Goal: Obtain resource: Download file/media

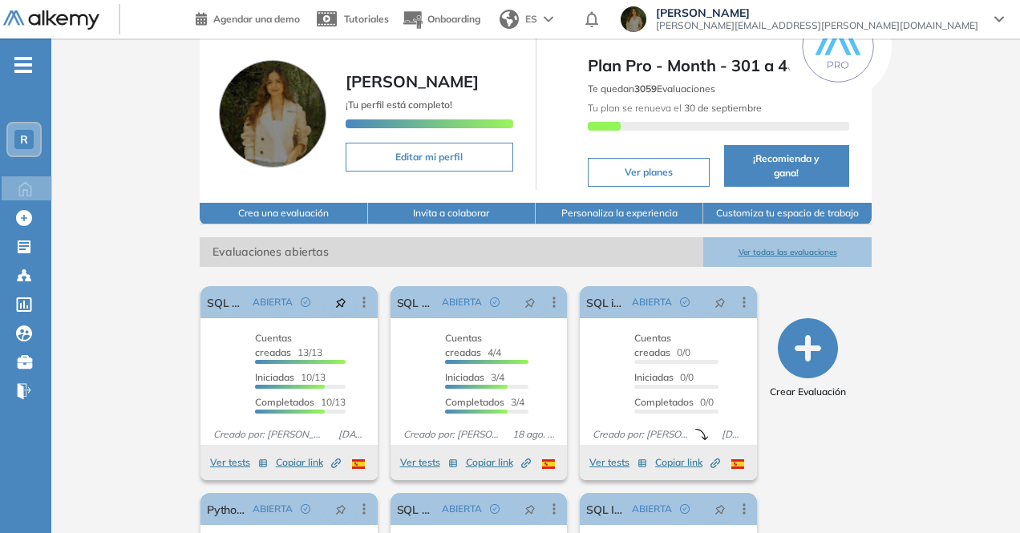
scroll to position [80, 0]
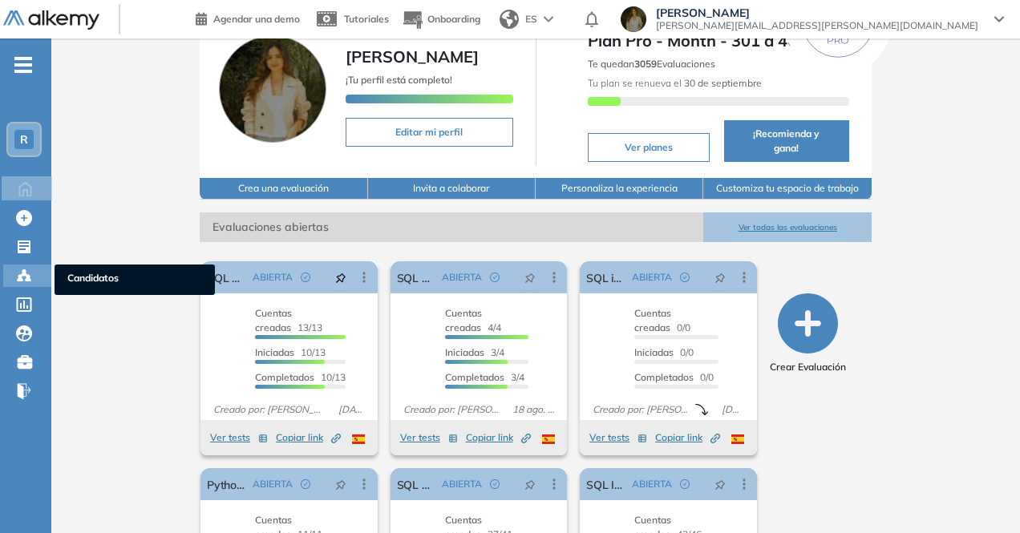
click at [34, 278] on div at bounding box center [25, 274] width 19 height 19
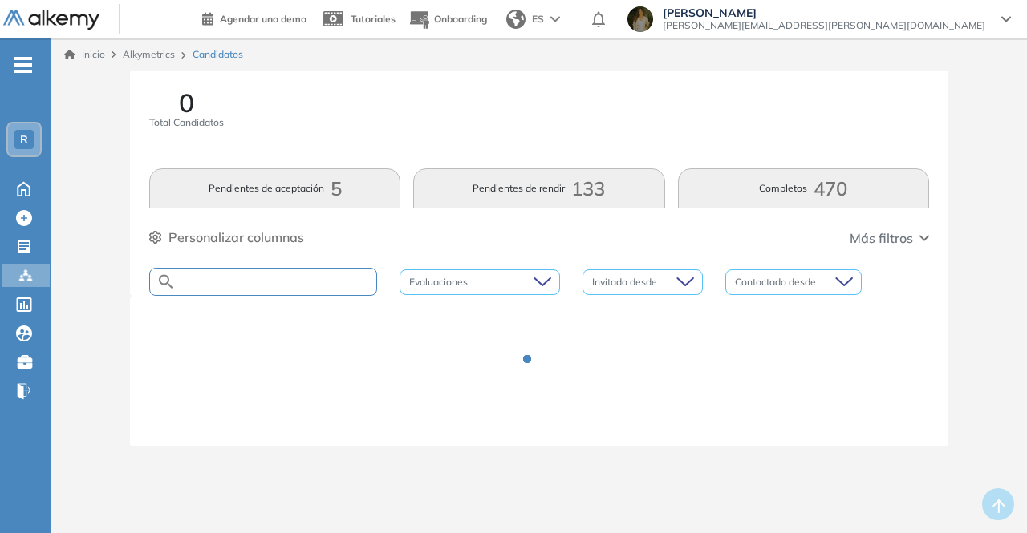
click at [233, 285] on input "text" at bounding box center [276, 282] width 201 height 12
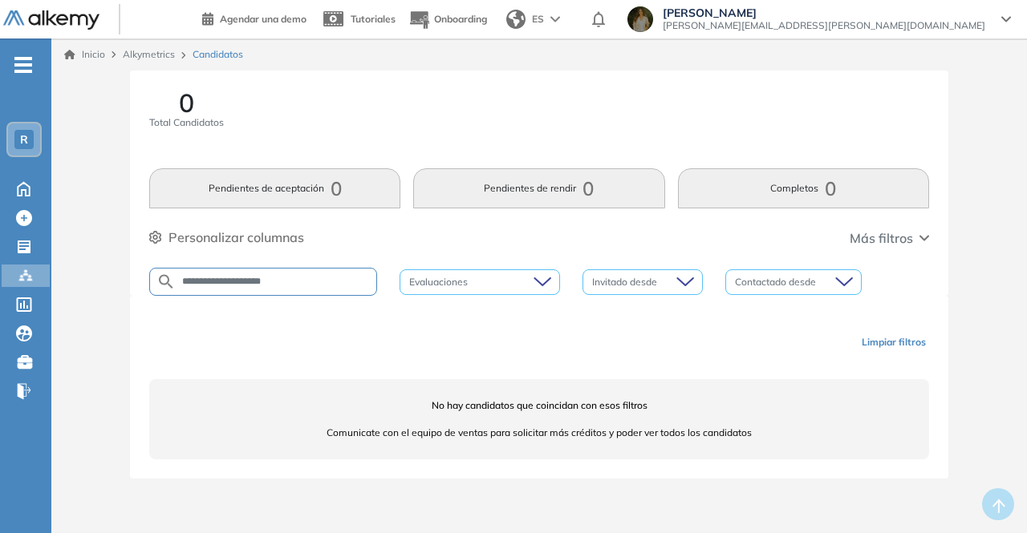
drag, startPoint x: 322, startPoint y: 276, endPoint x: 118, endPoint y: 272, distance: 203.8
click at [118, 272] on div "**********" at bounding box center [539, 294] width 963 height 447
click at [302, 280] on input "**********" at bounding box center [276, 282] width 201 height 12
drag, startPoint x: 302, startPoint y: 280, endPoint x: 156, endPoint y: 280, distance: 146.0
click at [156, 280] on div "**********" at bounding box center [263, 282] width 228 height 28
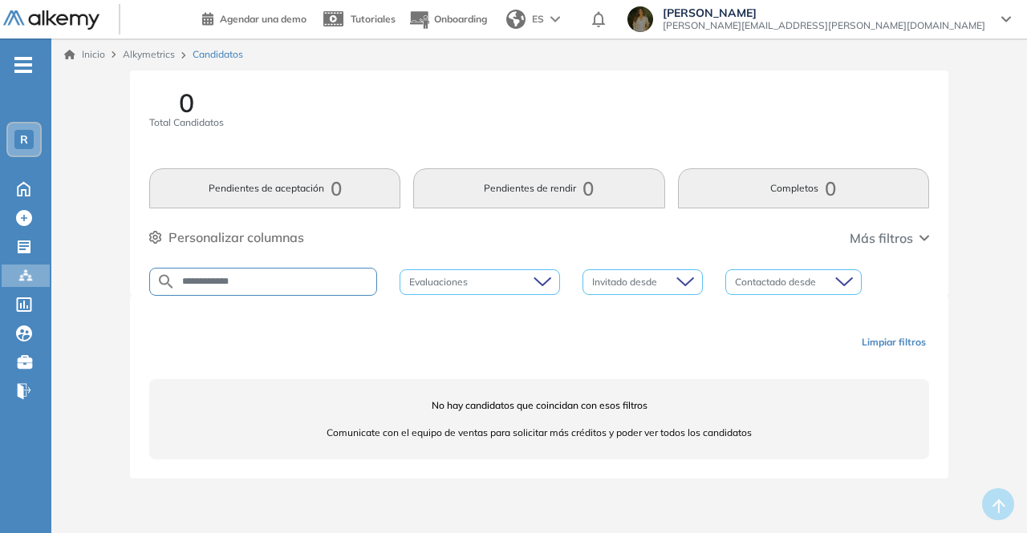
type input "**********"
click at [27, 182] on icon at bounding box center [24, 187] width 28 height 19
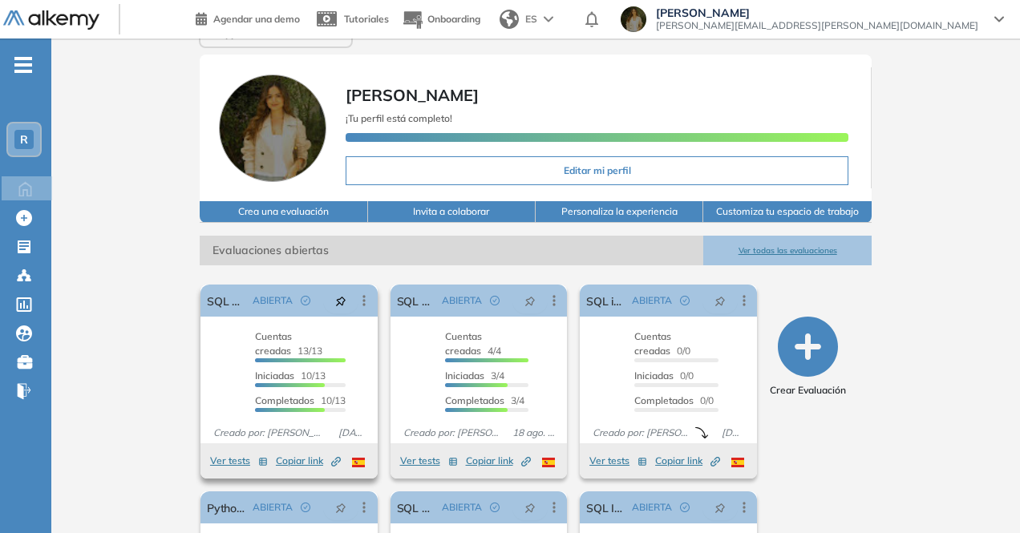
scroll to position [80, 0]
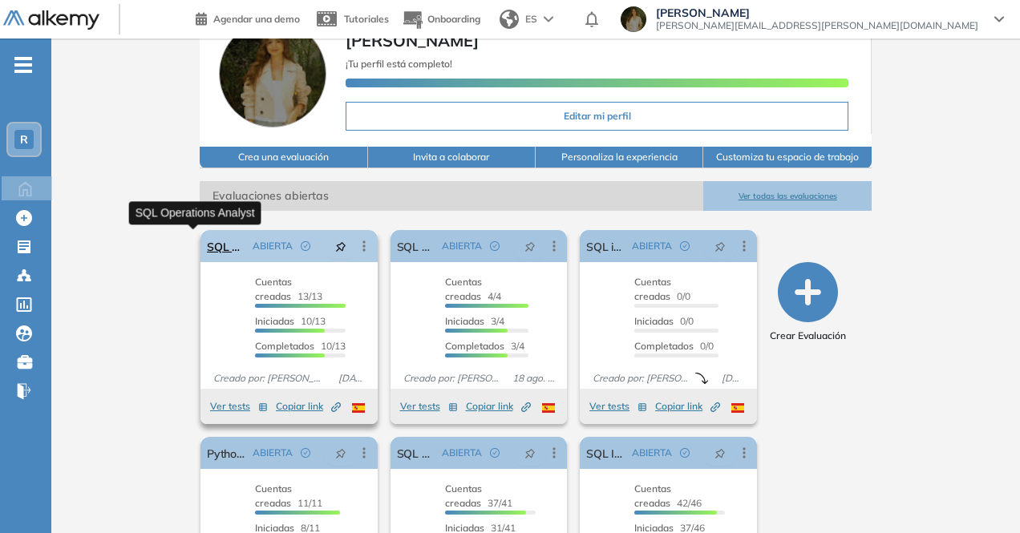
click at [213, 249] on link "SQL Operations Analyst" at bounding box center [226, 246] width 39 height 32
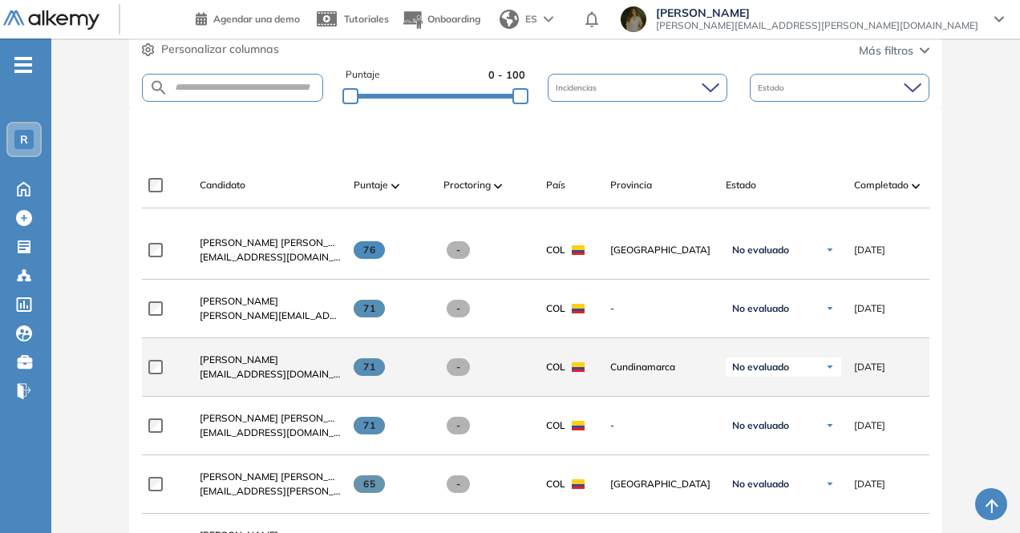
scroll to position [553, 0]
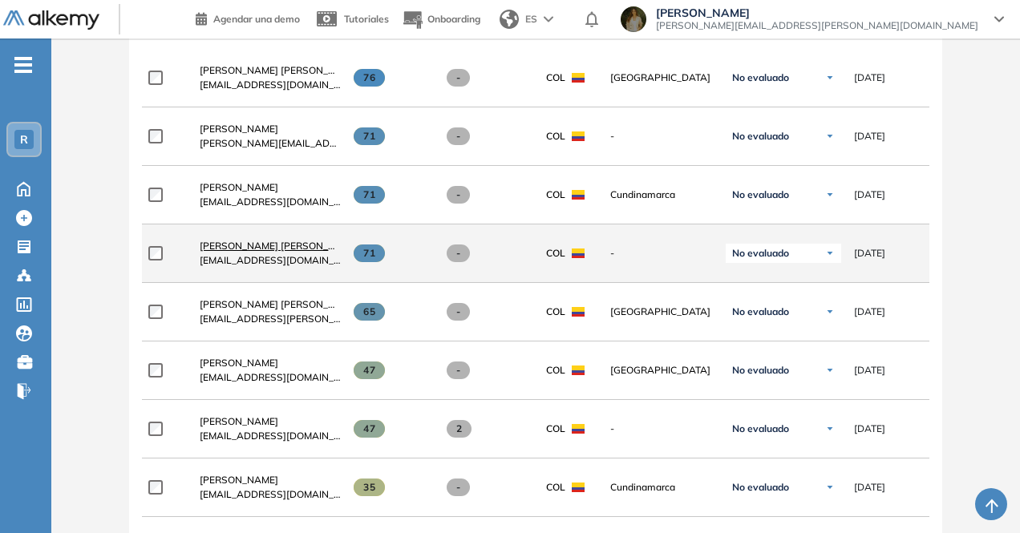
click at [303, 249] on span "Karen Natalia Moreno Cuadros" at bounding box center [280, 246] width 160 height 12
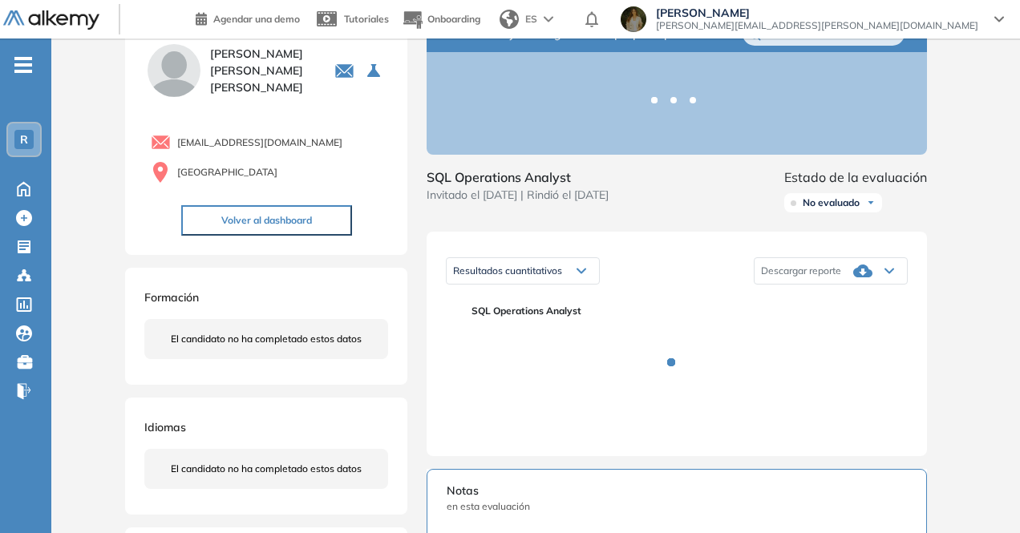
scroll to position [80, 0]
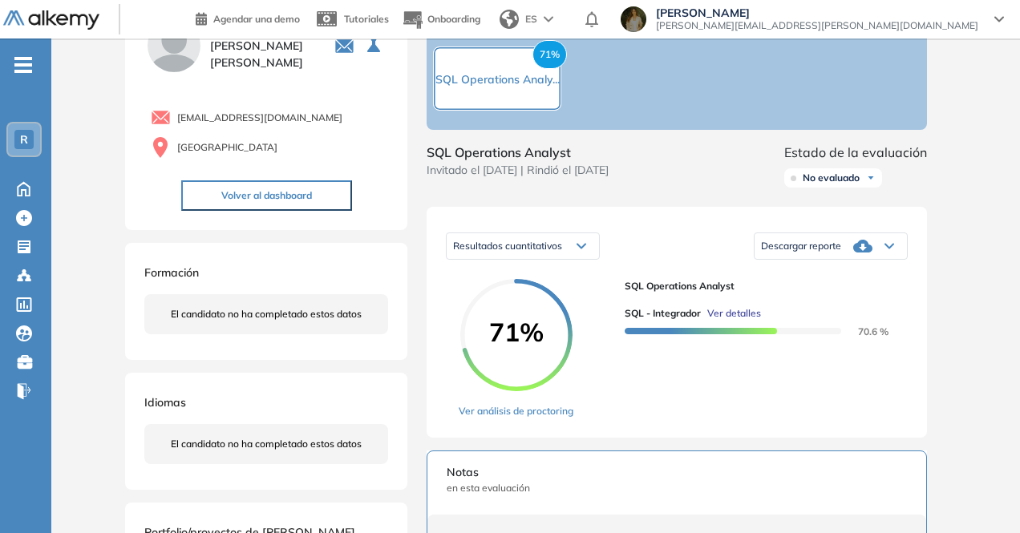
click at [856, 253] on icon at bounding box center [863, 246] width 19 height 13
click at [834, 278] on li "Descargar informe completo" at bounding box center [821, 270] width 119 height 16
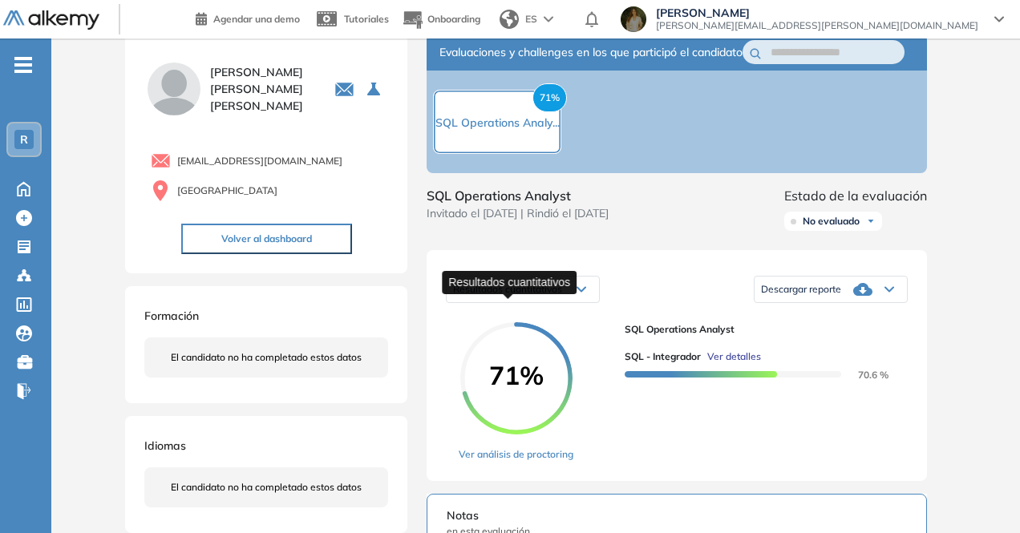
scroll to position [0, 0]
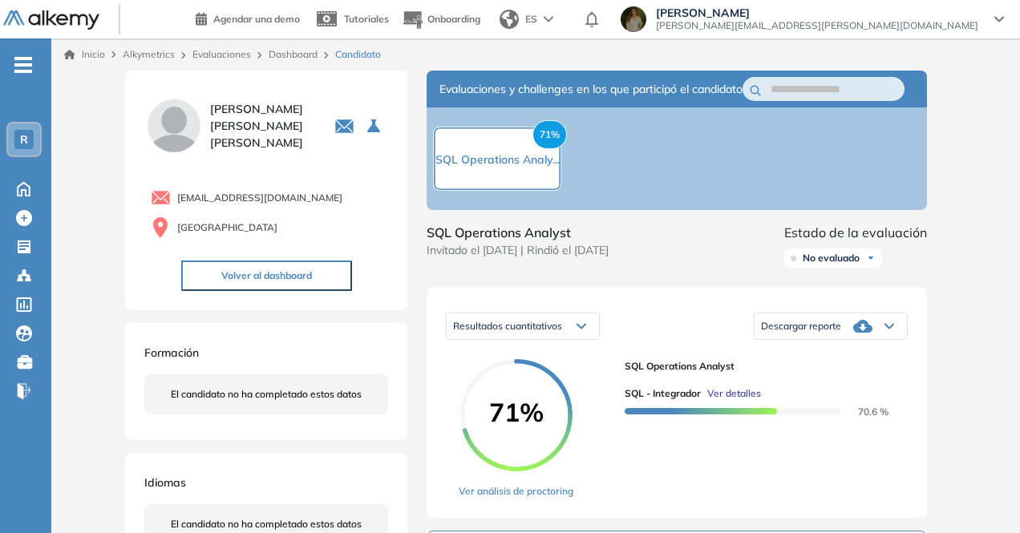
click at [858, 334] on icon at bounding box center [863, 326] width 19 height 19
click at [826, 358] on li "Descargar informe completo" at bounding box center [821, 350] width 119 height 16
click at [825, 333] on span "Descargar reporte" at bounding box center [801, 326] width 80 height 13
click at [806, 358] on li "Descargar informe completo" at bounding box center [821, 350] width 119 height 16
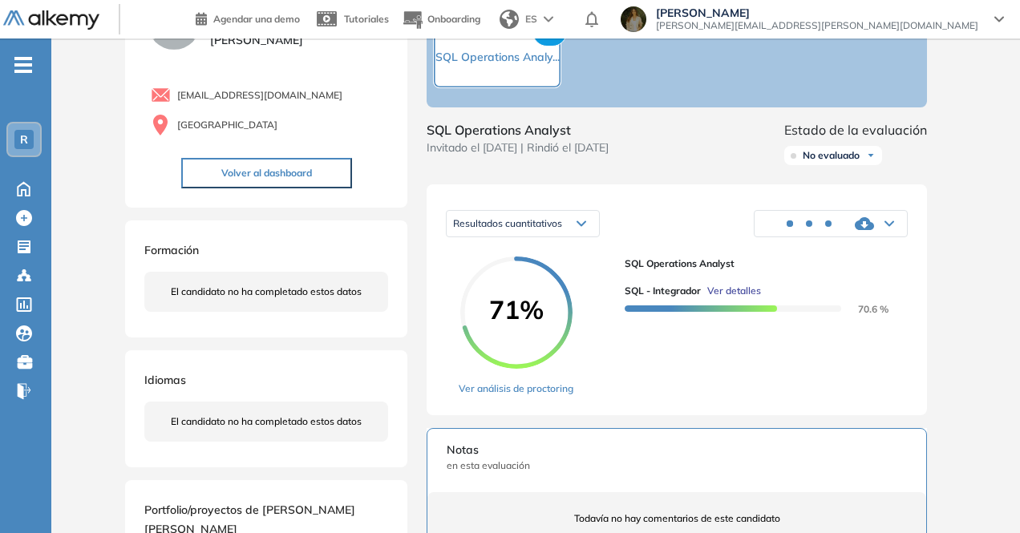
scroll to position [160, 0]
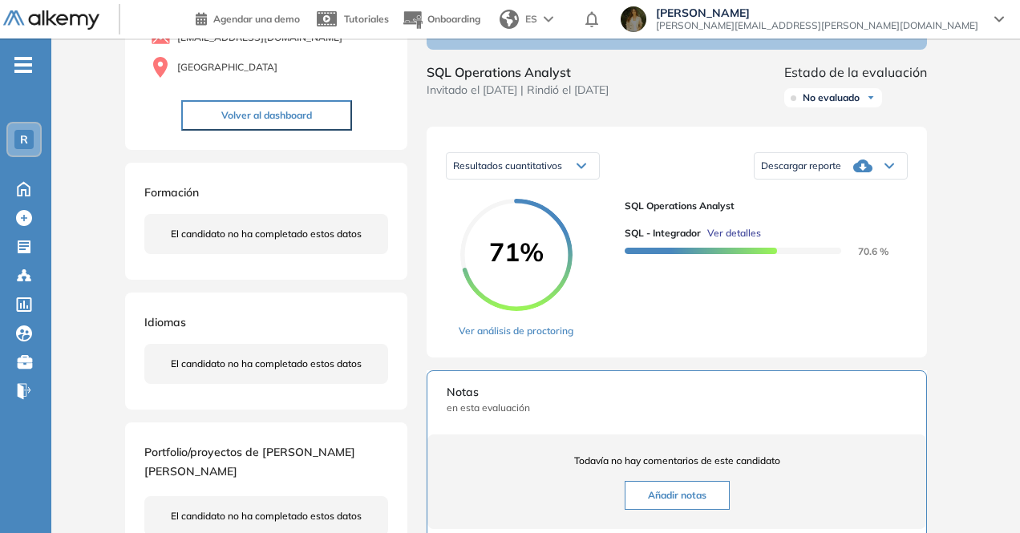
click at [853, 170] on div "Descargar reporte" at bounding box center [831, 166] width 152 height 32
click at [788, 416] on span "en esta evaluación" at bounding box center [677, 408] width 460 height 14
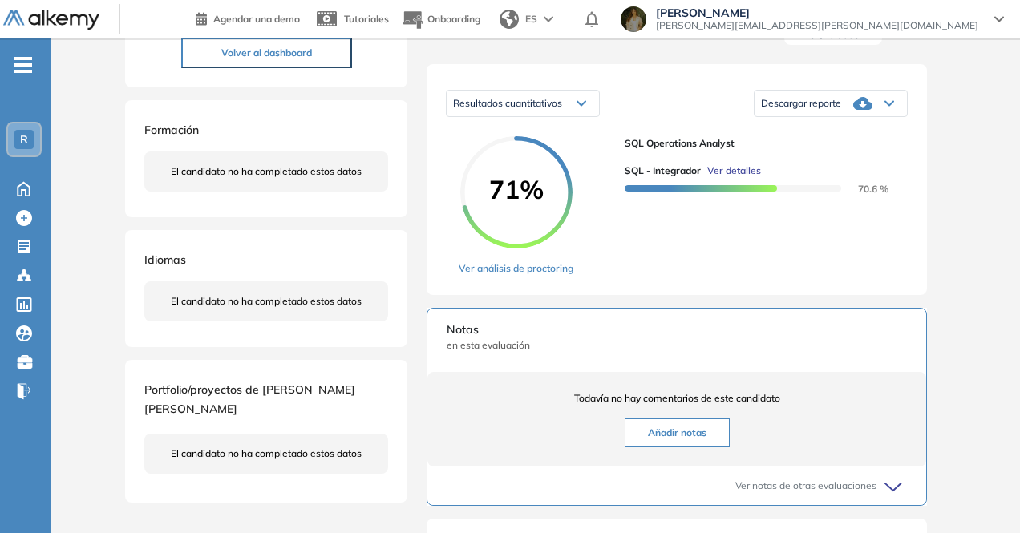
scroll to position [19, 0]
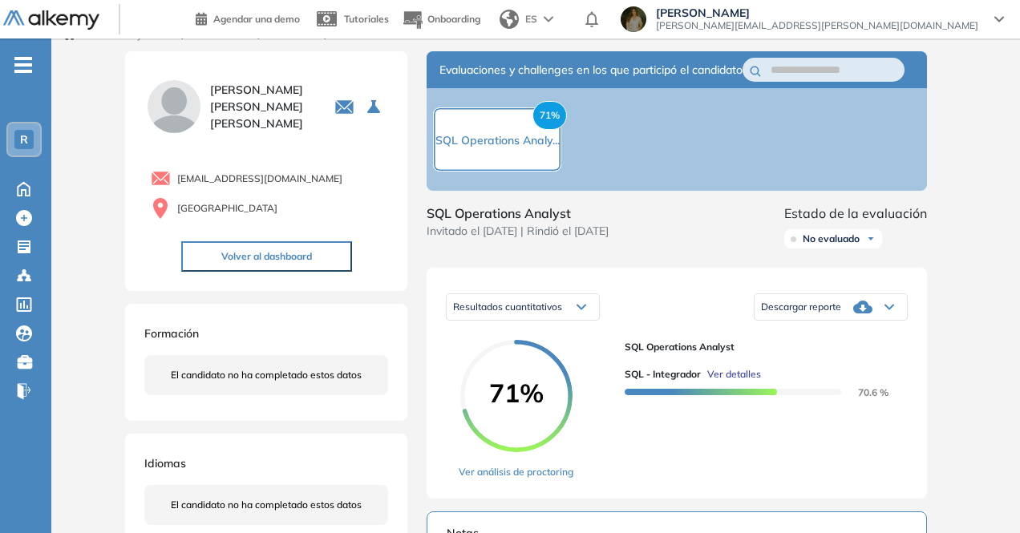
click at [837, 307] on div "Descargar reporte" at bounding box center [831, 307] width 152 height 32
click at [841, 339] on li "Descargar informe completo" at bounding box center [821, 330] width 119 height 16
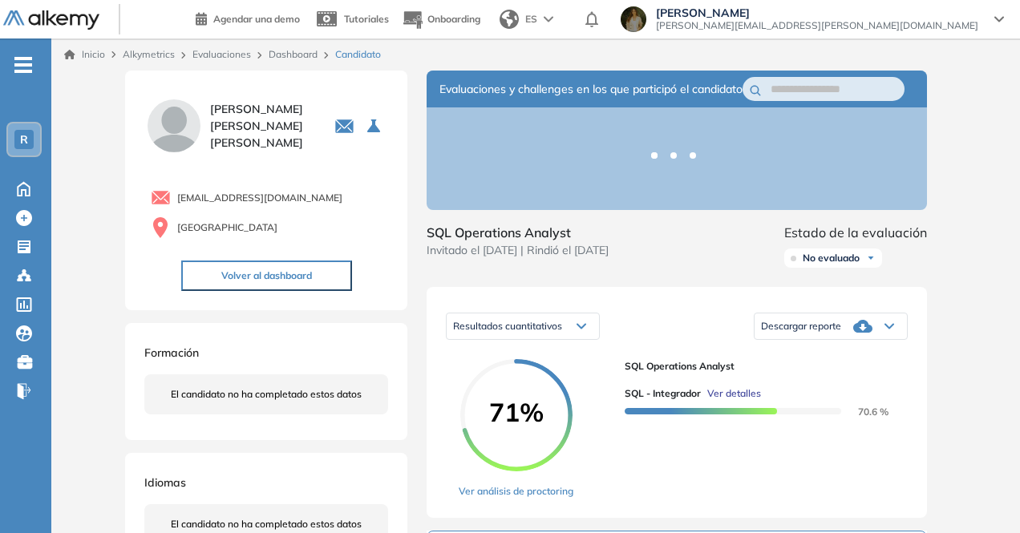
click at [867, 333] on icon at bounding box center [863, 326] width 19 height 13
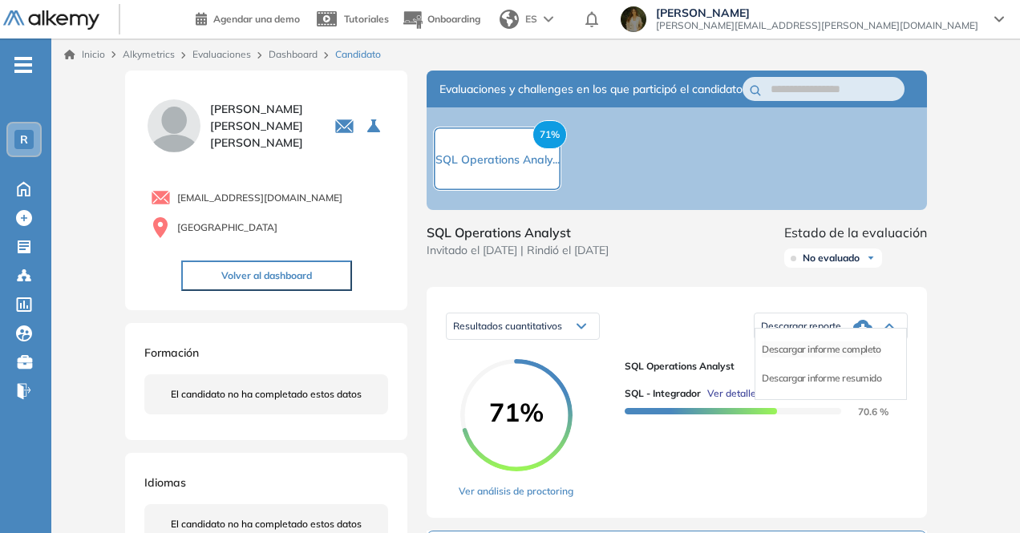
click at [810, 358] on li "Descargar informe completo" at bounding box center [821, 350] width 119 height 16
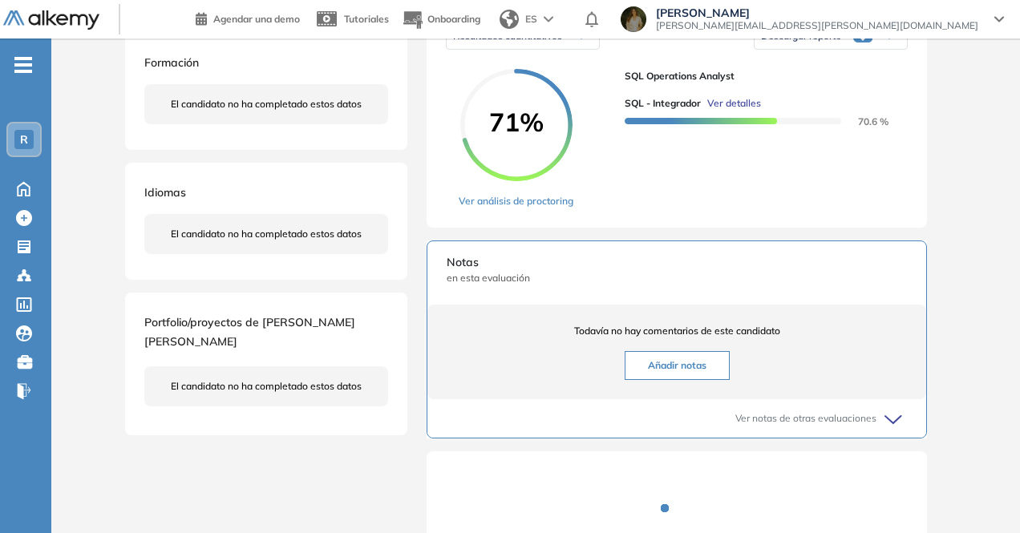
scroll to position [160, 0]
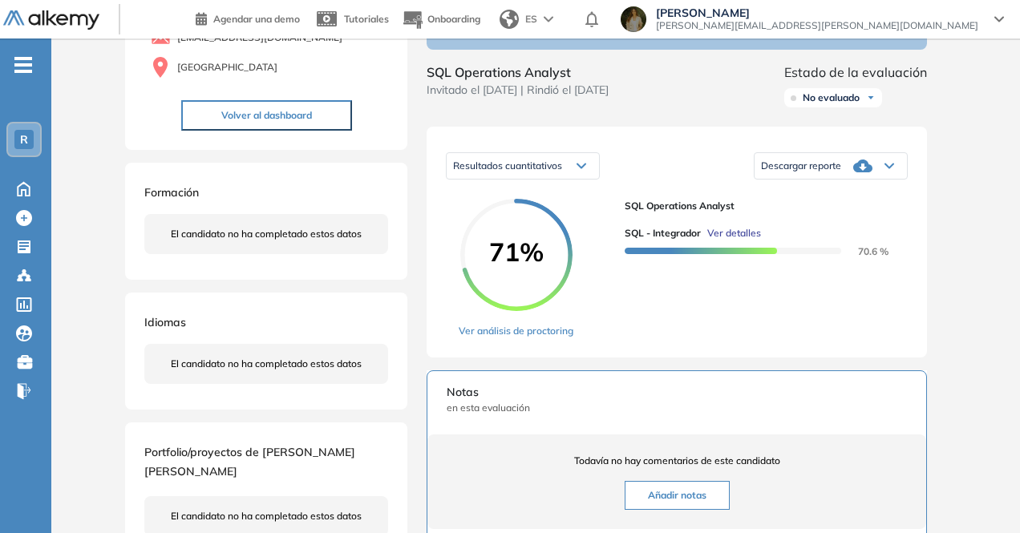
click at [872, 172] on icon at bounding box center [863, 166] width 19 height 13
click at [825, 197] on li "Descargar informe completo" at bounding box center [821, 189] width 119 height 16
click at [875, 182] on div at bounding box center [831, 166] width 152 height 32
click at [889, 169] on icon at bounding box center [890, 166] width 10 height 6
click at [921, 139] on div "Evaluaciones y challenges en los que participó el candidato 71% SQL Operations …" at bounding box center [676, 365] width 539 height 911
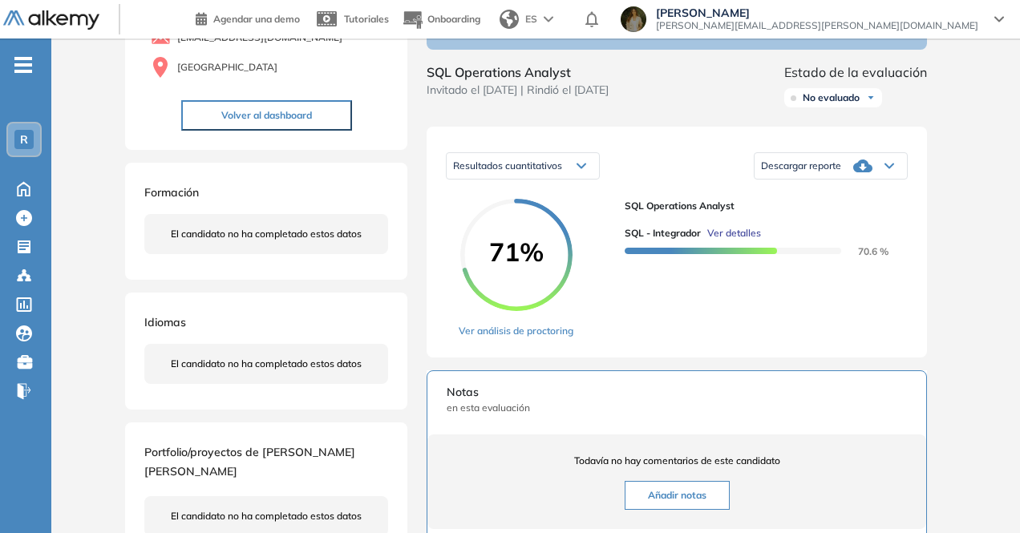
click at [783, 174] on div "Descargar reporte" at bounding box center [831, 166] width 152 height 32
click at [832, 197] on li "Descargar informe completo" at bounding box center [821, 189] width 119 height 16
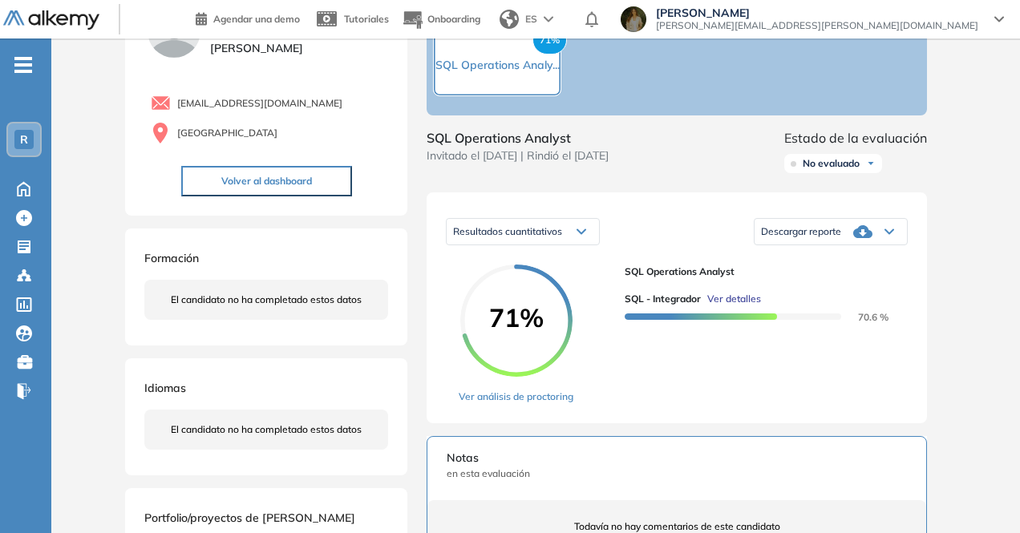
scroll to position [0, 0]
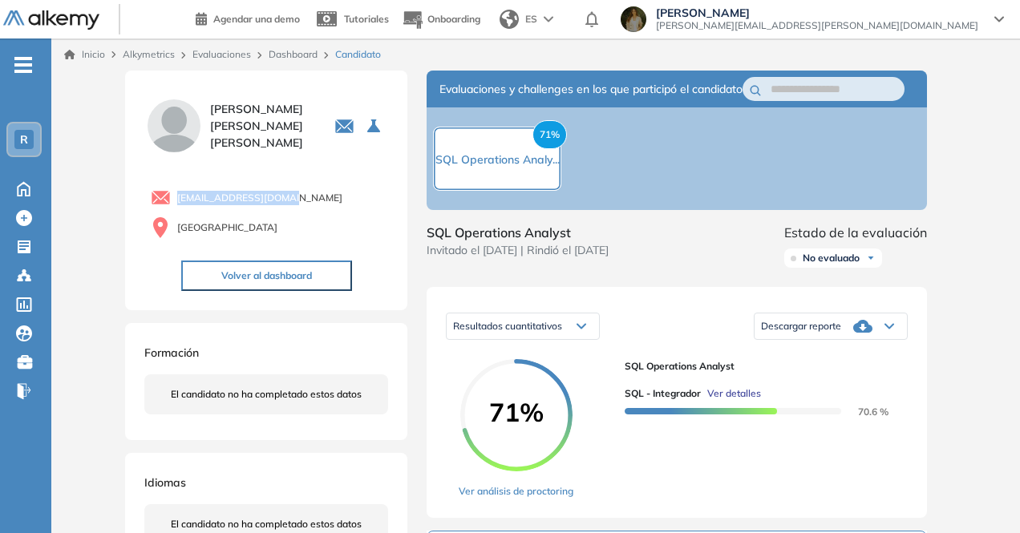
drag, startPoint x: 298, startPoint y: 198, endPoint x: 176, endPoint y: 193, distance: 122.0
click at [176, 193] on div "[EMAIL_ADDRESS][DOMAIN_NAME]" at bounding box center [269, 198] width 237 height 20
copy span "[EMAIL_ADDRESS][DOMAIN_NAME]"
click at [843, 343] on div "Descargar reporte" at bounding box center [831, 326] width 152 height 32
click at [862, 358] on li "Descargar informe completo" at bounding box center [821, 350] width 119 height 16
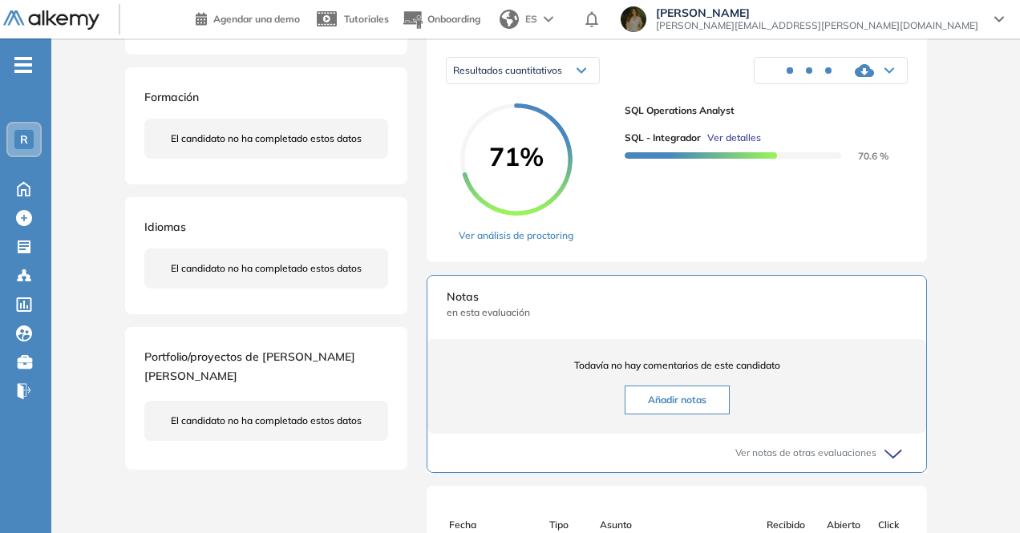
scroll to position [160, 0]
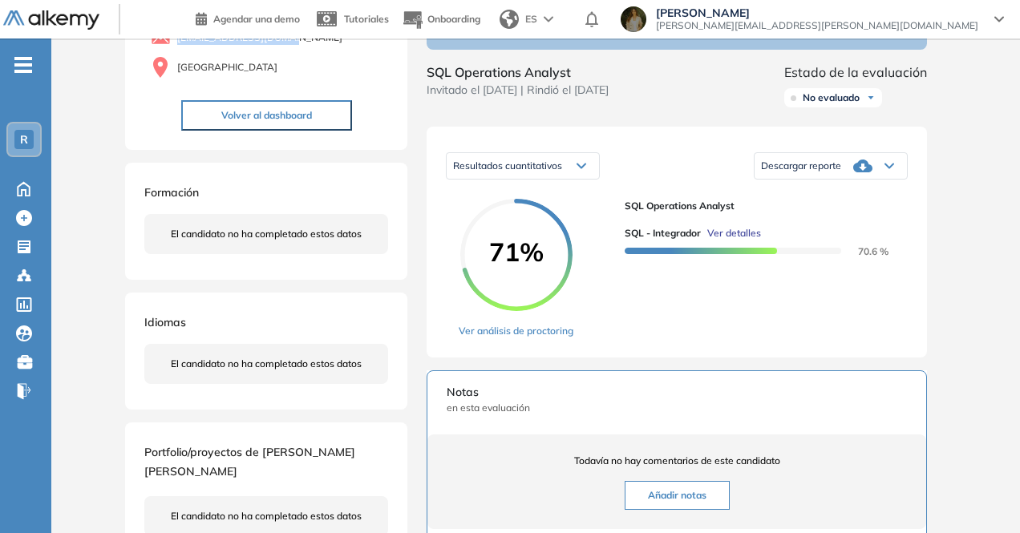
click at [823, 172] on span "Descargar reporte" at bounding box center [801, 166] width 80 height 13
click at [817, 197] on li "Descargar informe completo" at bounding box center [821, 189] width 119 height 16
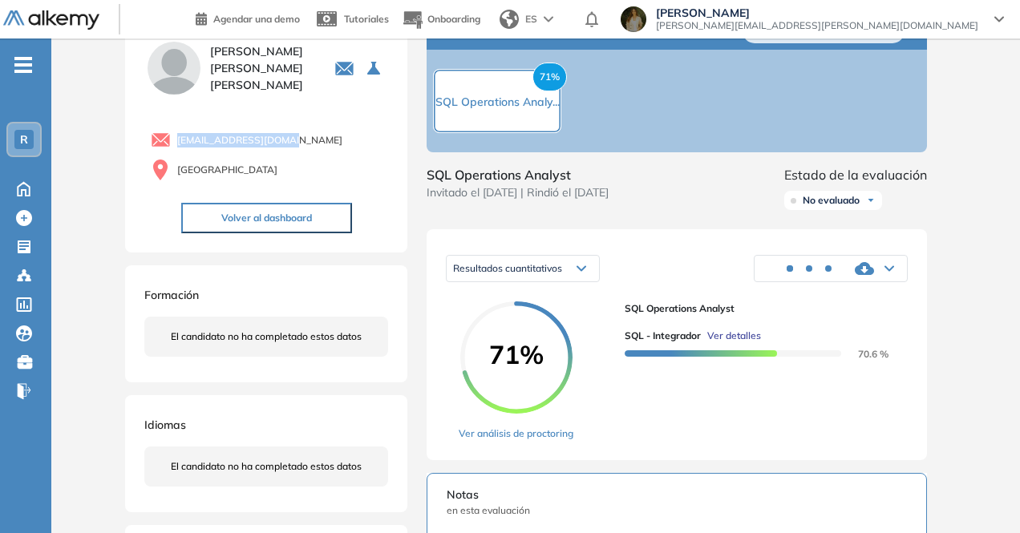
scroll to position [0, 0]
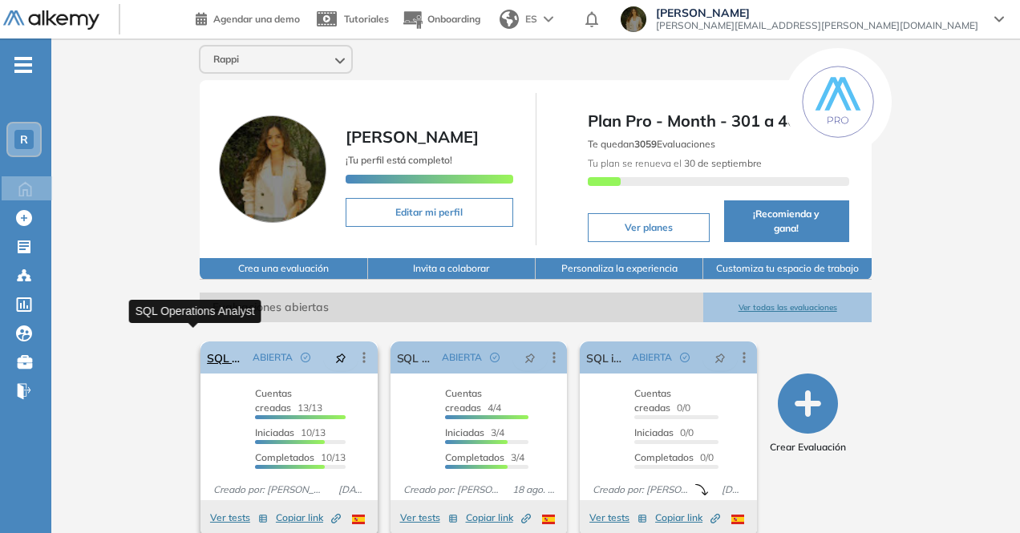
click at [207, 342] on link "SQL Operations Analyst" at bounding box center [226, 358] width 39 height 32
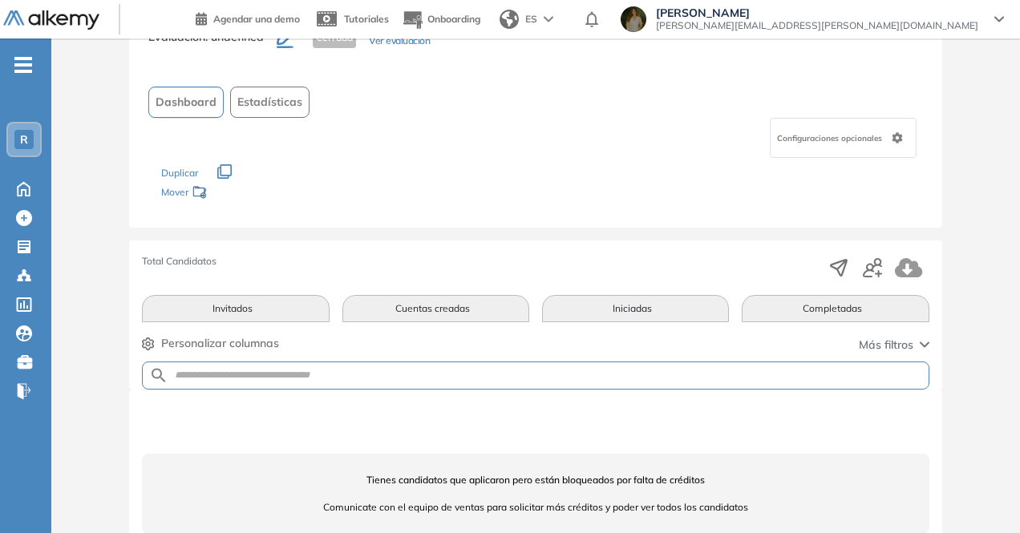
scroll to position [93, 0]
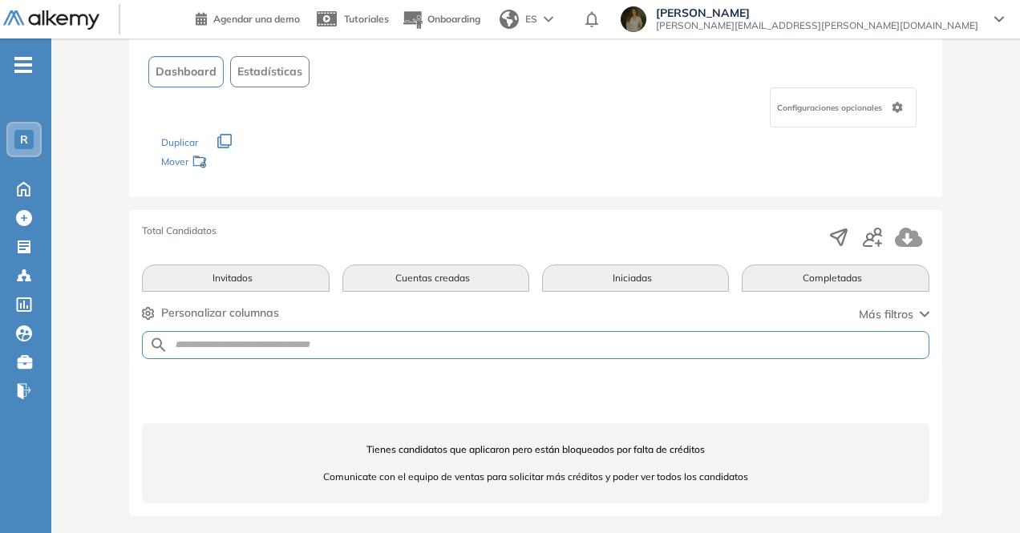
click at [816, 273] on button "Completadas" at bounding box center [835, 278] width 187 height 27
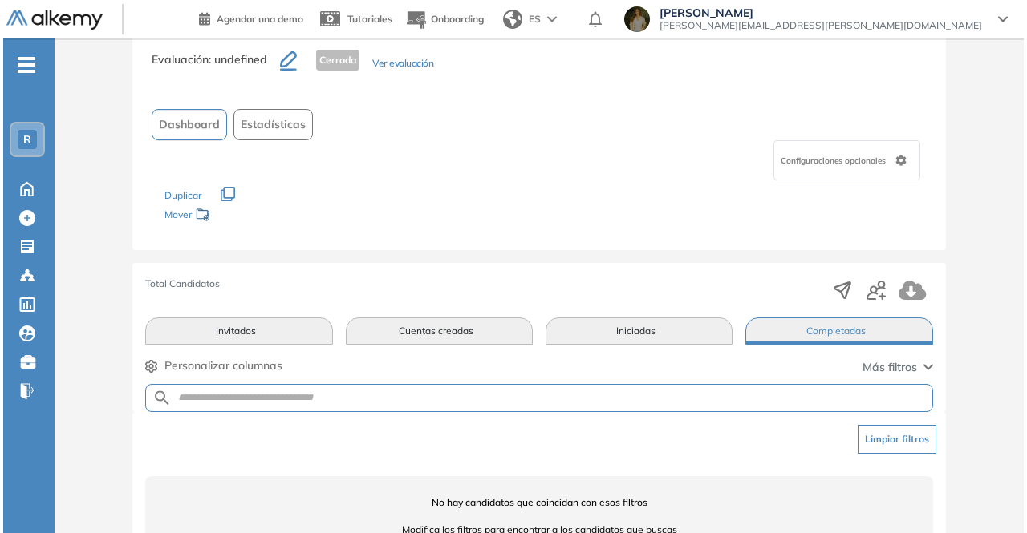
scroll to position [0, 0]
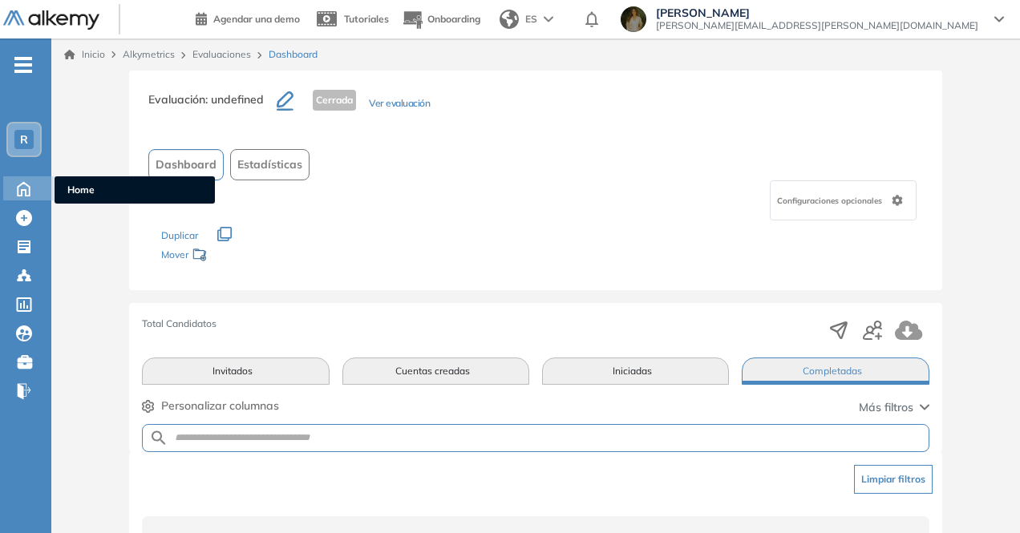
click at [29, 187] on icon at bounding box center [24, 189] width 12 height 14
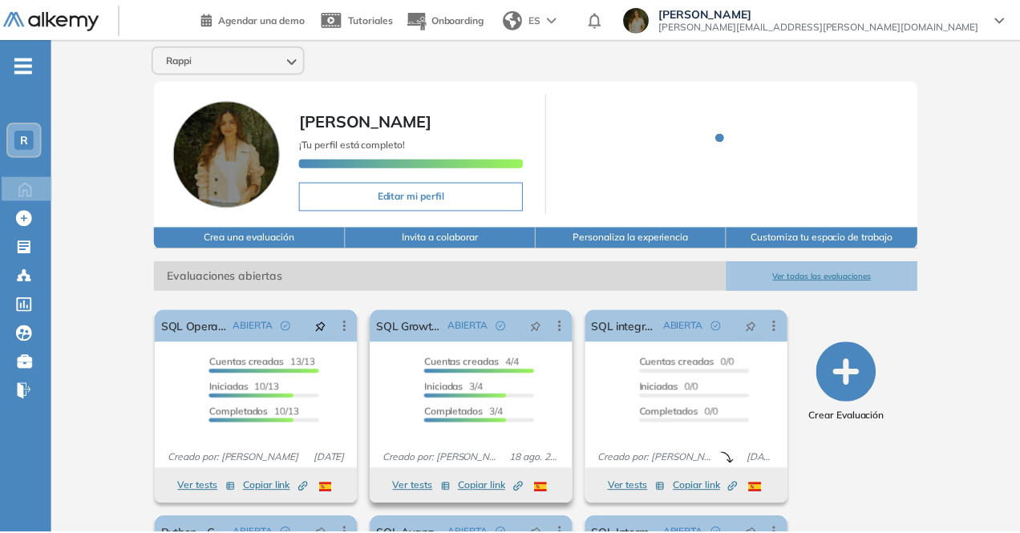
scroll to position [80, 0]
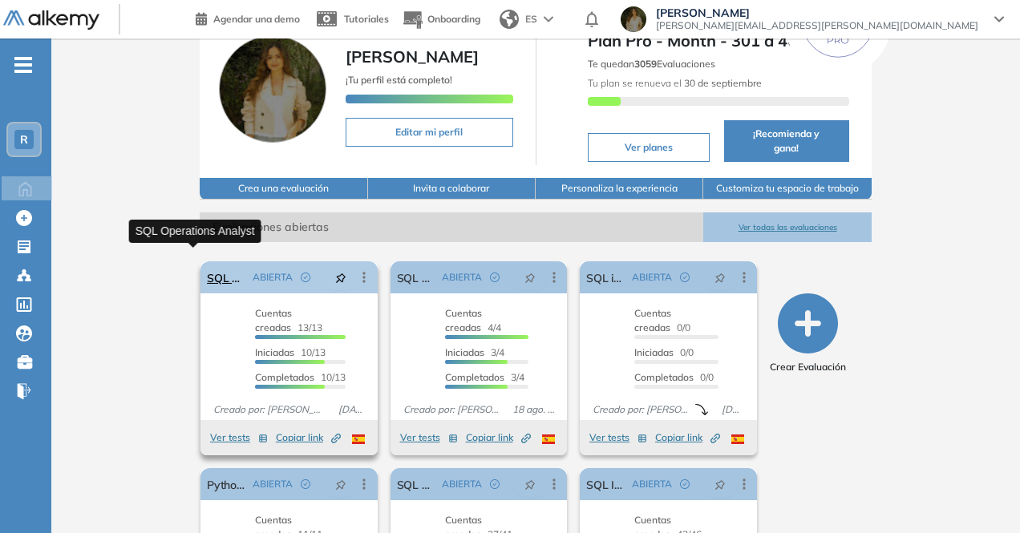
click at [211, 262] on link "SQL Operations Analyst" at bounding box center [226, 278] width 39 height 32
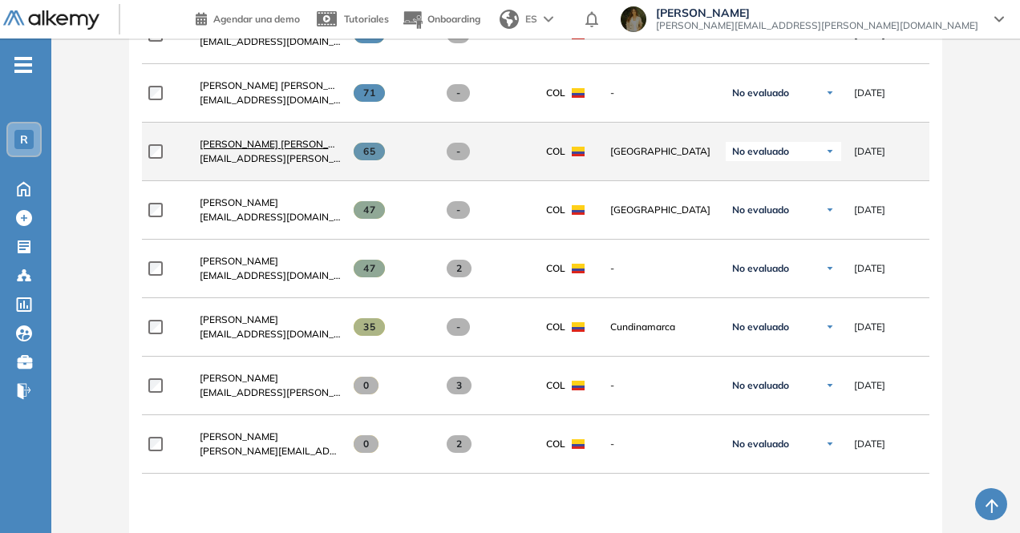
scroll to position [634, 0]
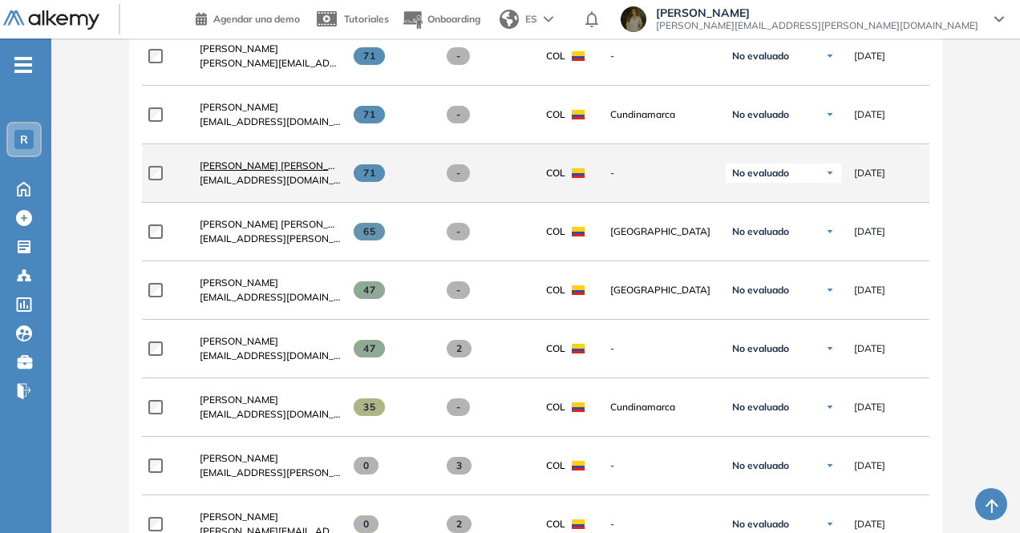
click at [315, 172] on span "Karen Natalia Moreno Cuadros" at bounding box center [280, 166] width 160 height 12
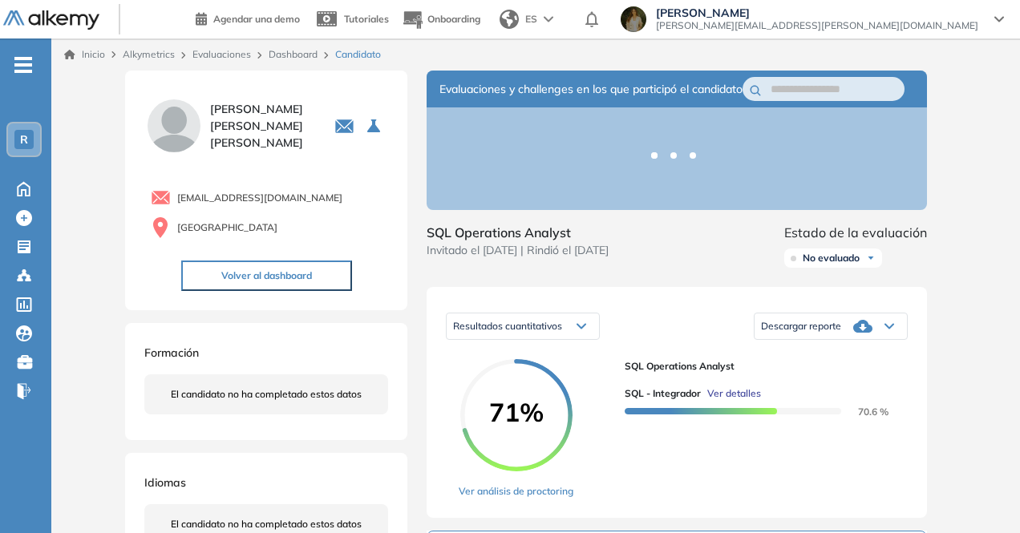
click at [858, 333] on icon at bounding box center [863, 326] width 19 height 13
click at [716, 335] on div "Resultados cuantitativos Resultados cuantitativos Descargar reporte Descargar i…" at bounding box center [677, 326] width 462 height 40
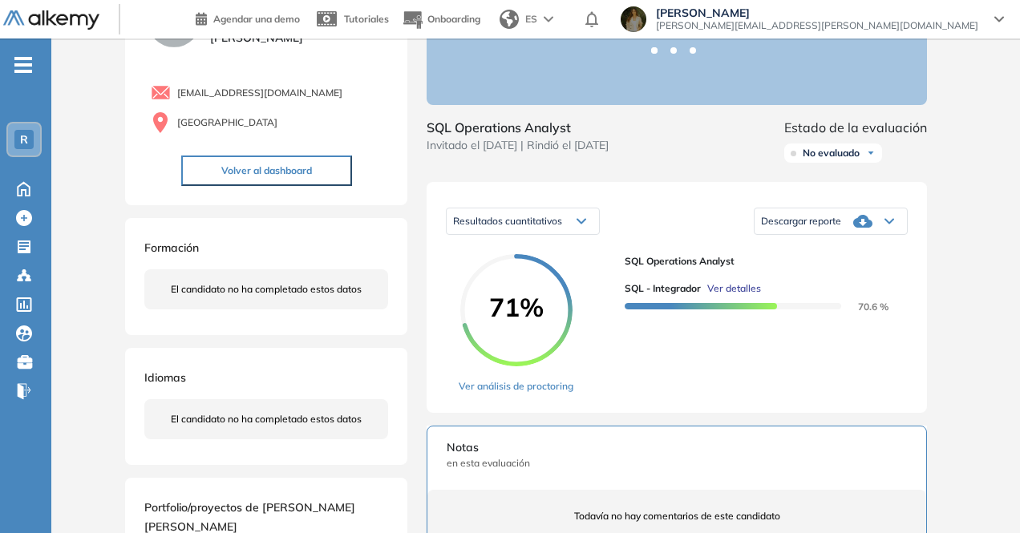
scroll to position [80, 0]
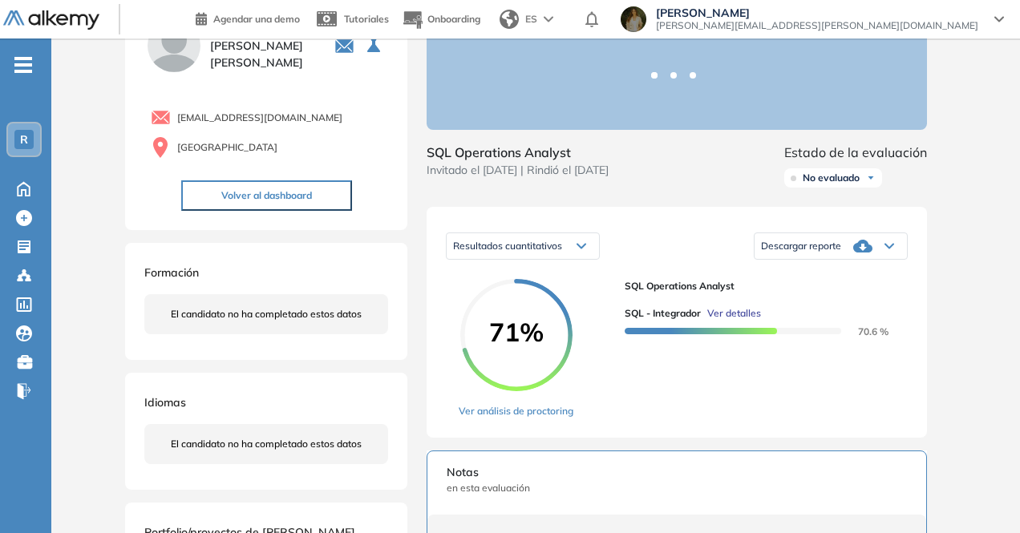
click at [818, 253] on span "Descargar reporte" at bounding box center [801, 246] width 80 height 13
click at [671, 235] on div "Resultados cuantitativos Resultados cuantitativos Descargar reporte Descargar i…" at bounding box center [677, 322] width 501 height 231
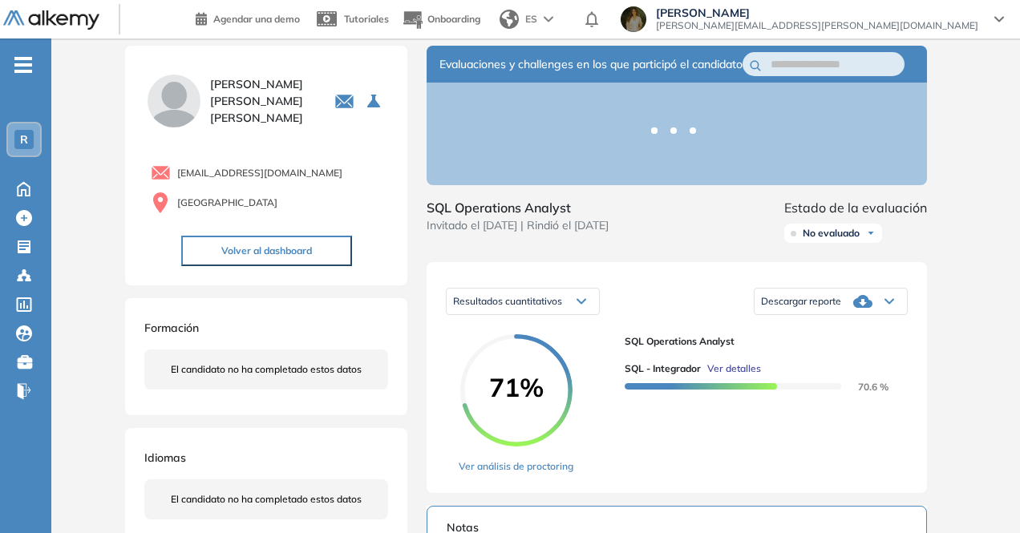
scroll to position [0, 0]
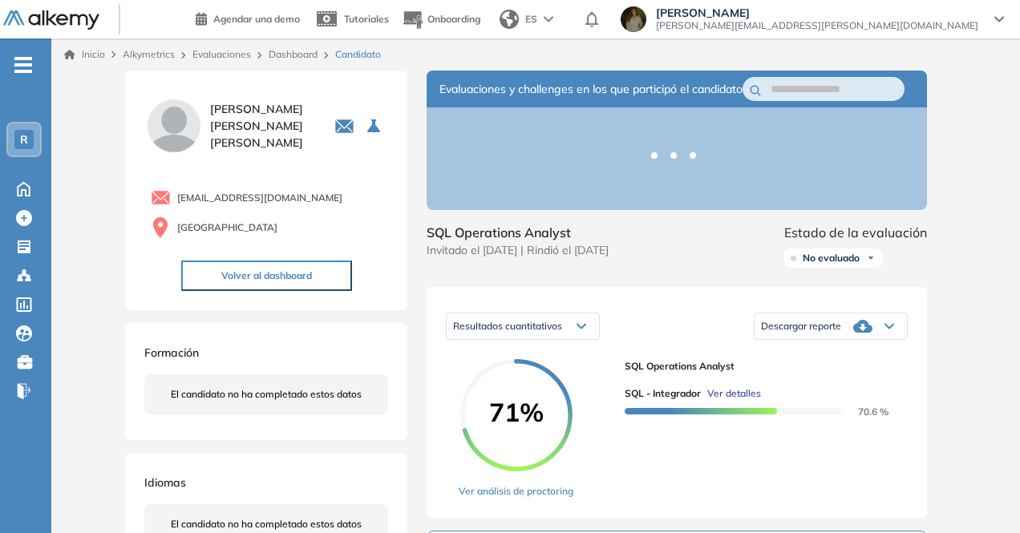
click at [787, 333] on span "Descargar reporte" at bounding box center [801, 326] width 80 height 13
click at [854, 358] on li "Descargar informe completo" at bounding box center [821, 350] width 119 height 16
click at [854, 336] on icon at bounding box center [863, 326] width 19 height 19
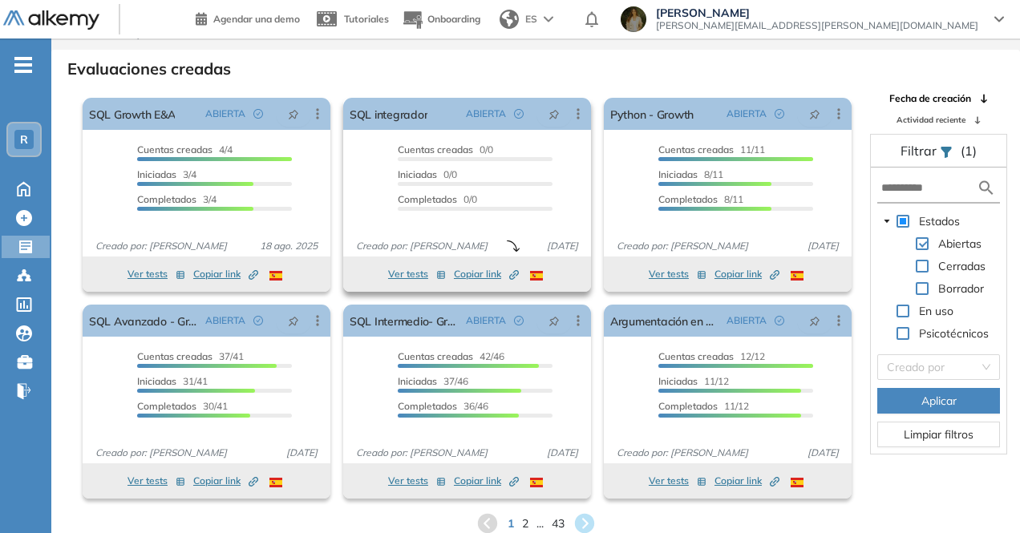
scroll to position [39, 0]
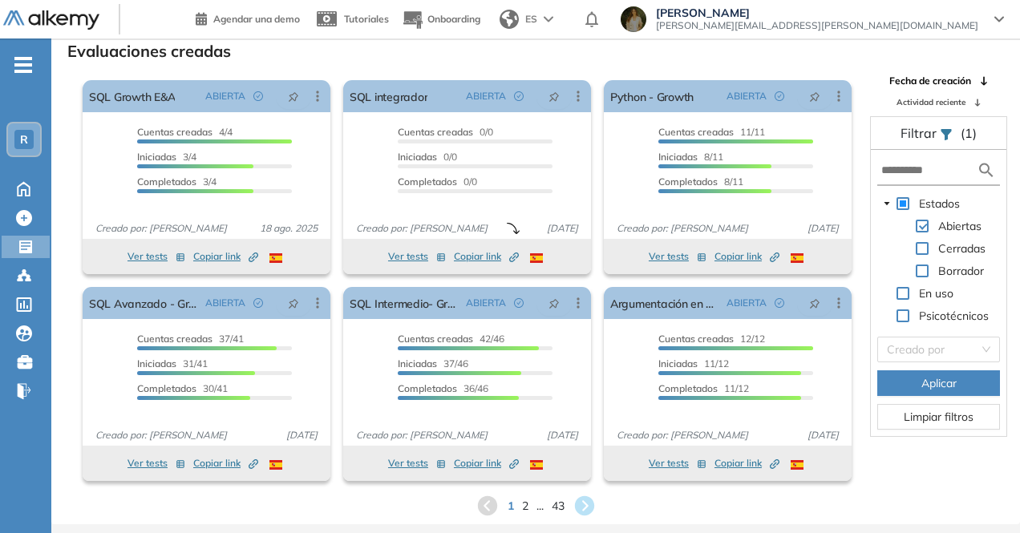
click at [883, 459] on div "Fecha de creación Actividad reciente Filtrar (1) Estados Abiertas Cerradas Borr…" at bounding box center [938, 281] width 161 height 414
click at [522, 505] on span "2" at bounding box center [525, 506] width 6 height 17
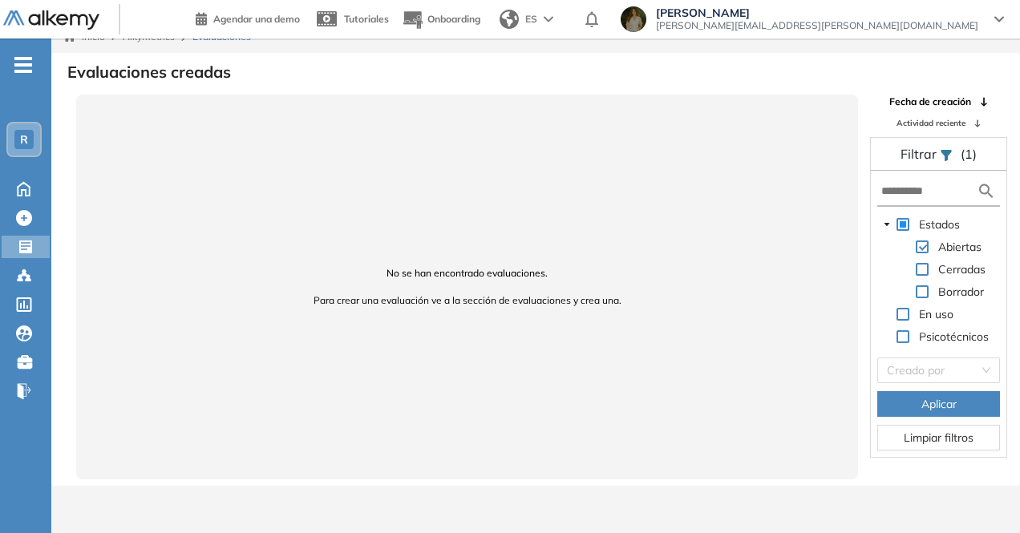
scroll to position [0, 0]
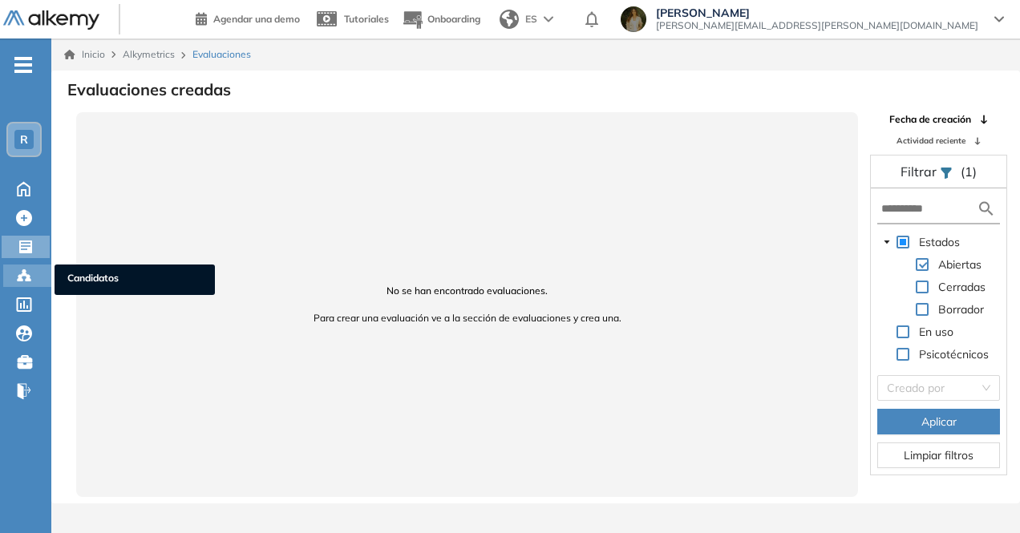
click at [24, 278] on icon at bounding box center [24, 276] width 16 height 16
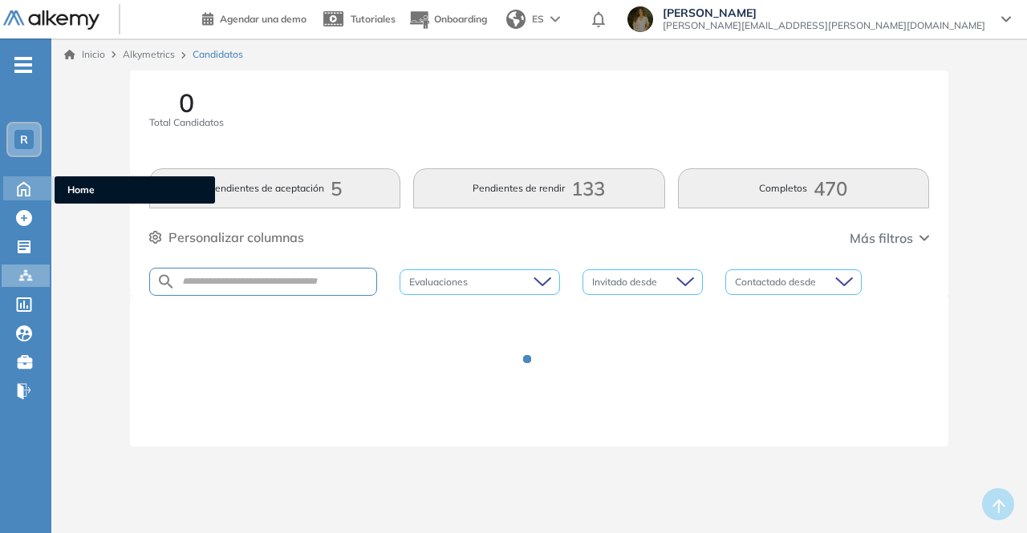
click at [31, 197] on div "Home Home" at bounding box center [28, 188] width 51 height 24
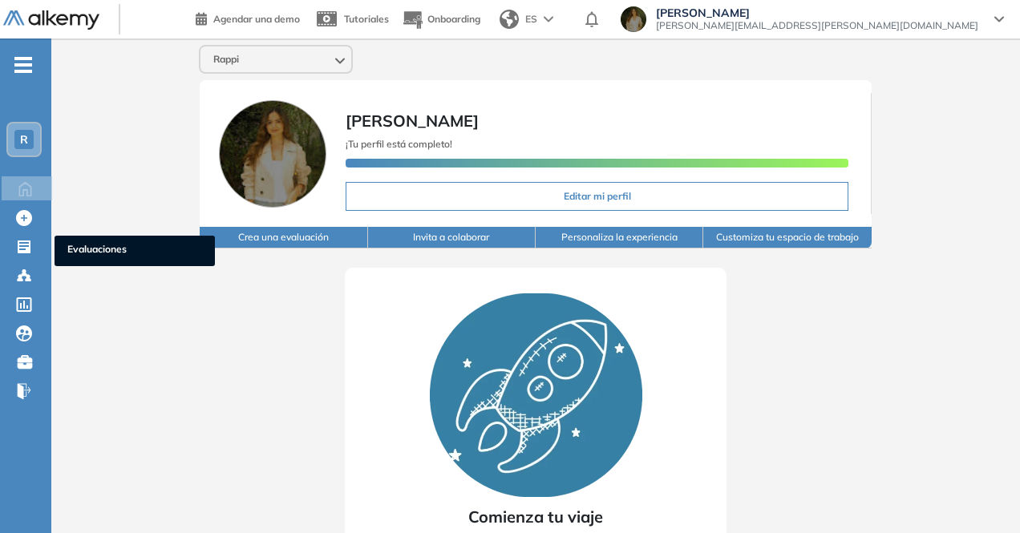
click at [0, 241] on div "Evaluaciones Evaluaciones" at bounding box center [24, 247] width 48 height 22
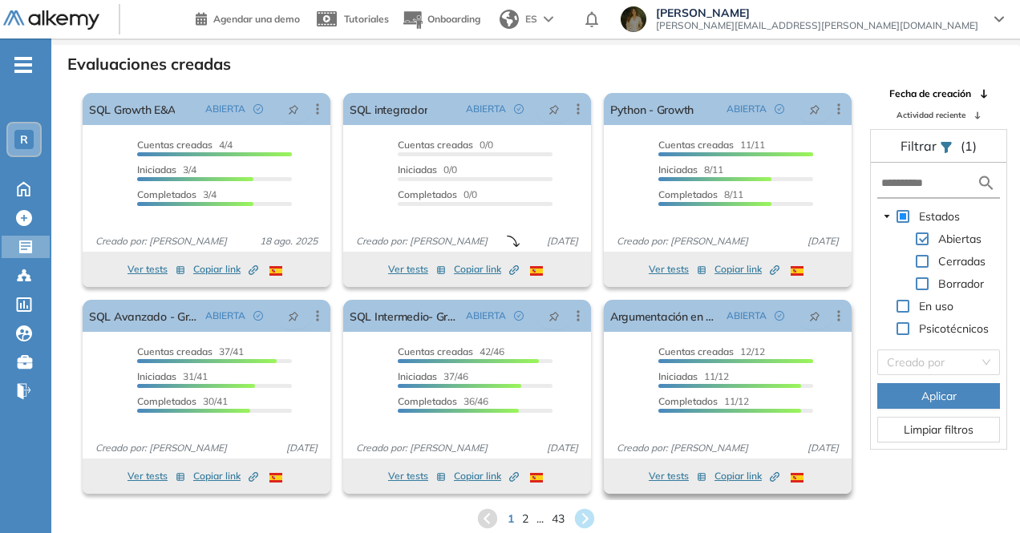
scroll to position [39, 0]
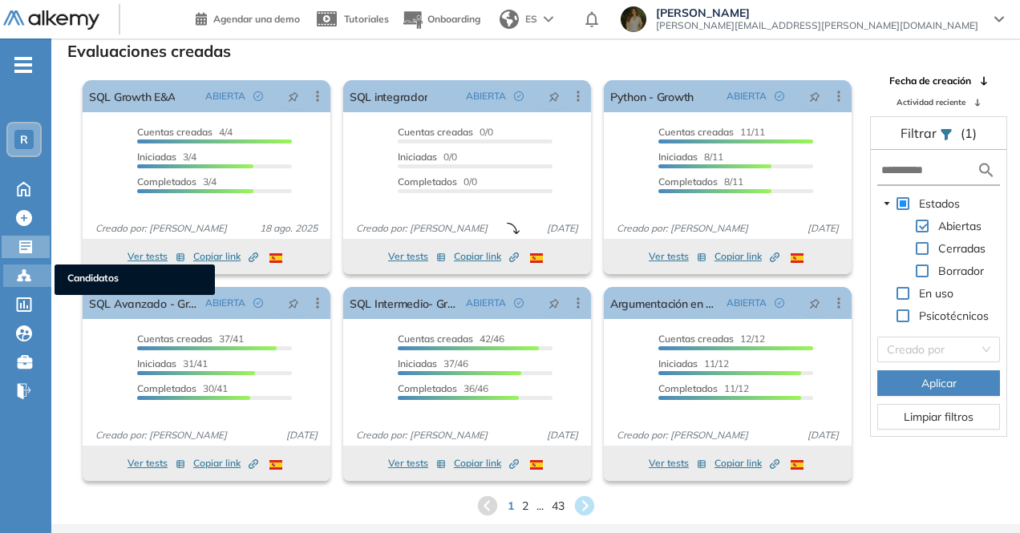
click at [27, 283] on icon at bounding box center [24, 276] width 16 height 16
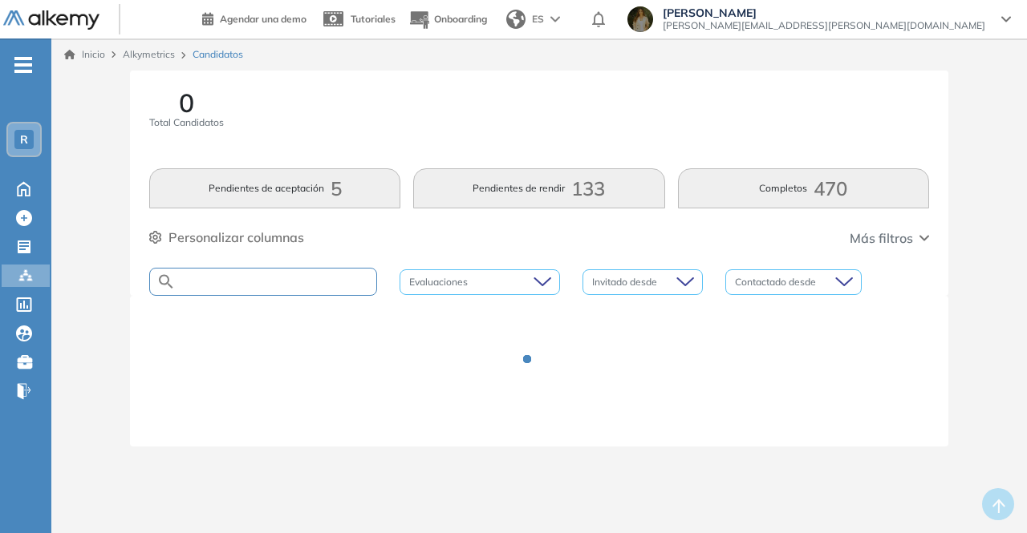
click at [326, 285] on input "text" at bounding box center [276, 282] width 201 height 12
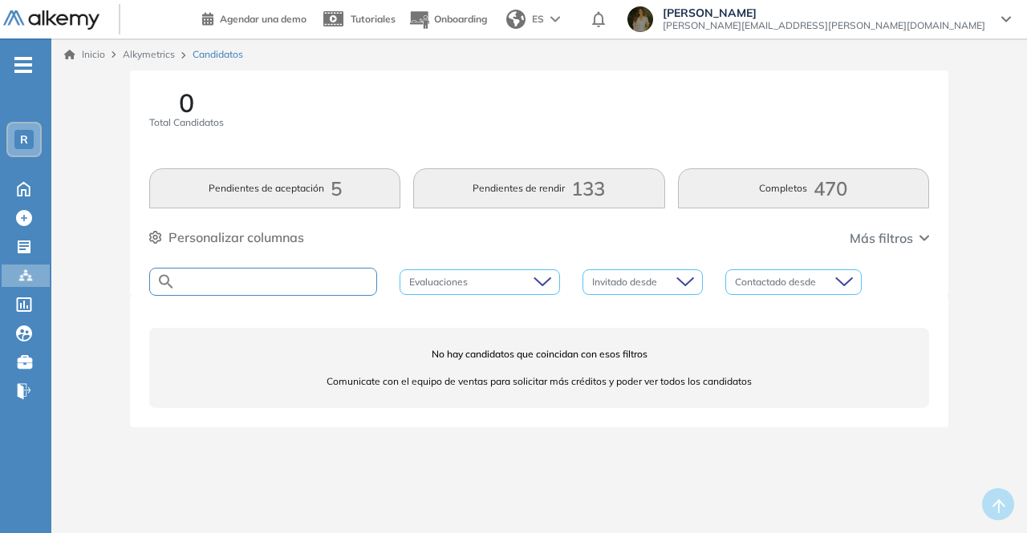
paste input "**********"
type input "**********"
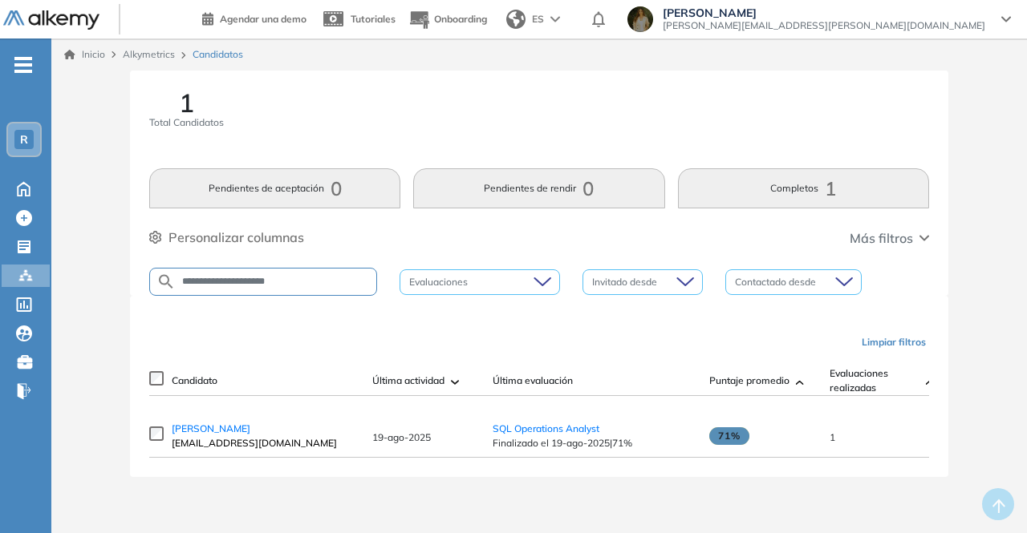
click at [213, 435] on span "Karen Natalia Moreno Cuadros" at bounding box center [211, 429] width 79 height 12
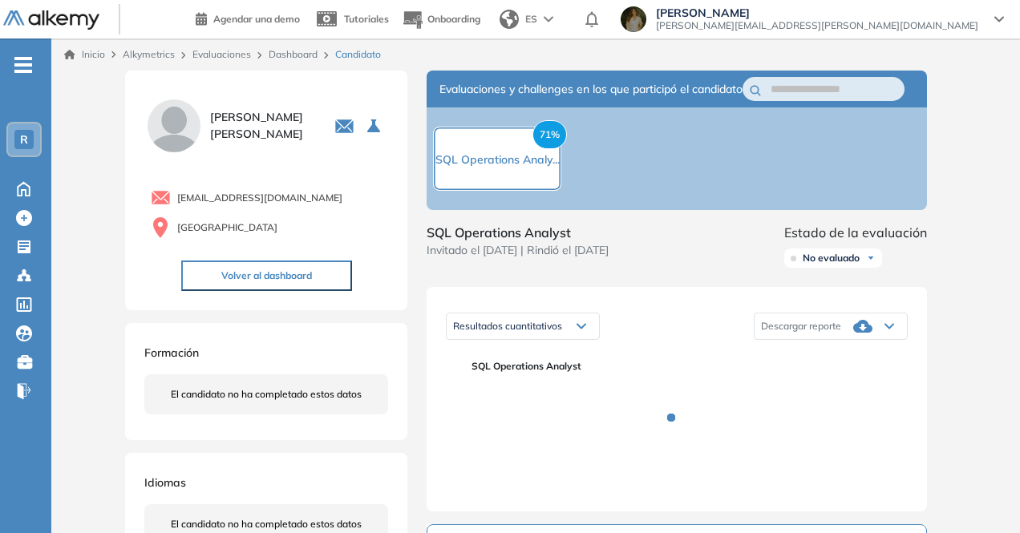
scroll to position [80, 0]
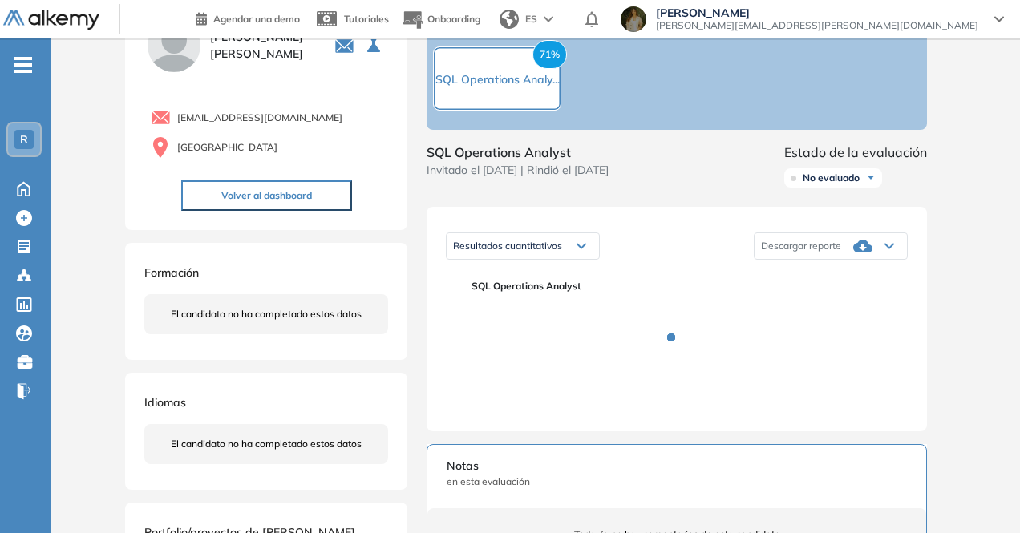
click at [873, 262] on div "Descargar reporte" at bounding box center [831, 246] width 152 height 32
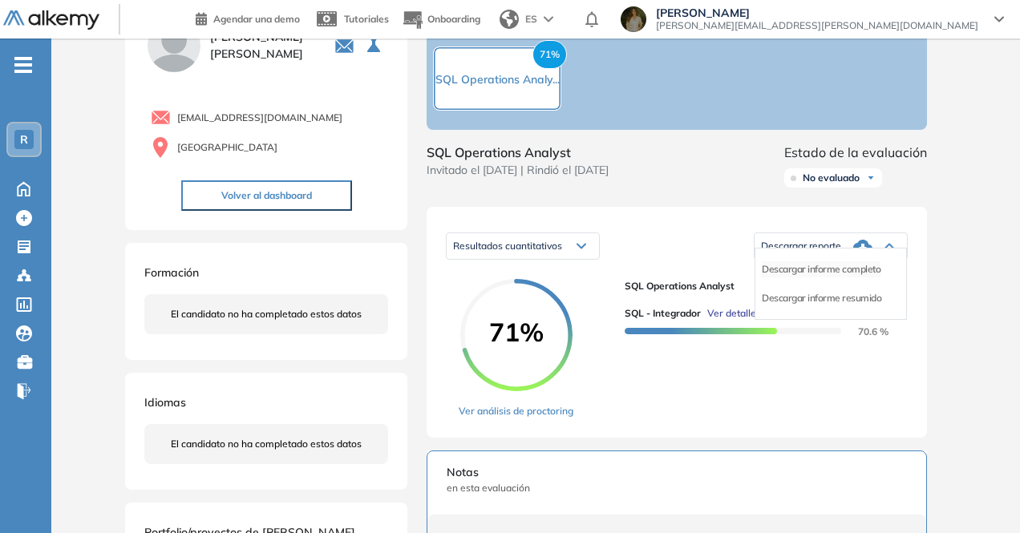
click at [862, 278] on li "Descargar informe completo" at bounding box center [821, 270] width 119 height 16
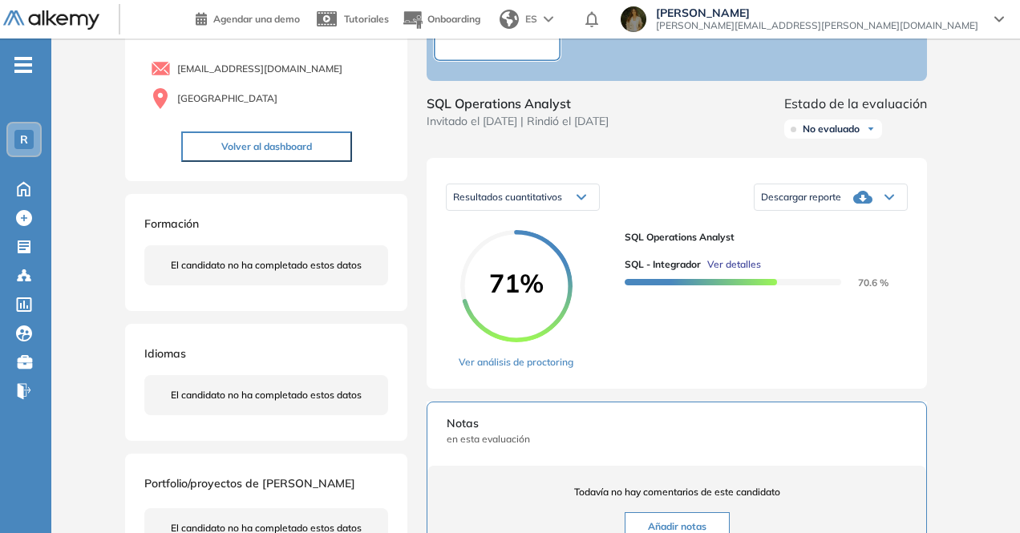
scroll to position [0, 0]
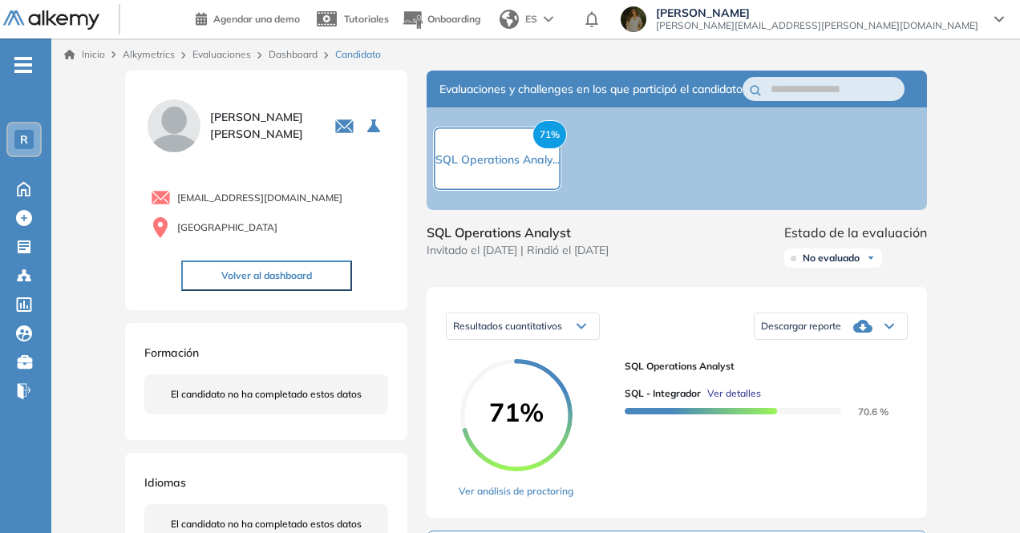
click at [849, 328] on div "Descargar reporte" at bounding box center [831, 326] width 152 height 32
click at [821, 358] on li "Descargar informe completo" at bounding box center [821, 350] width 119 height 16
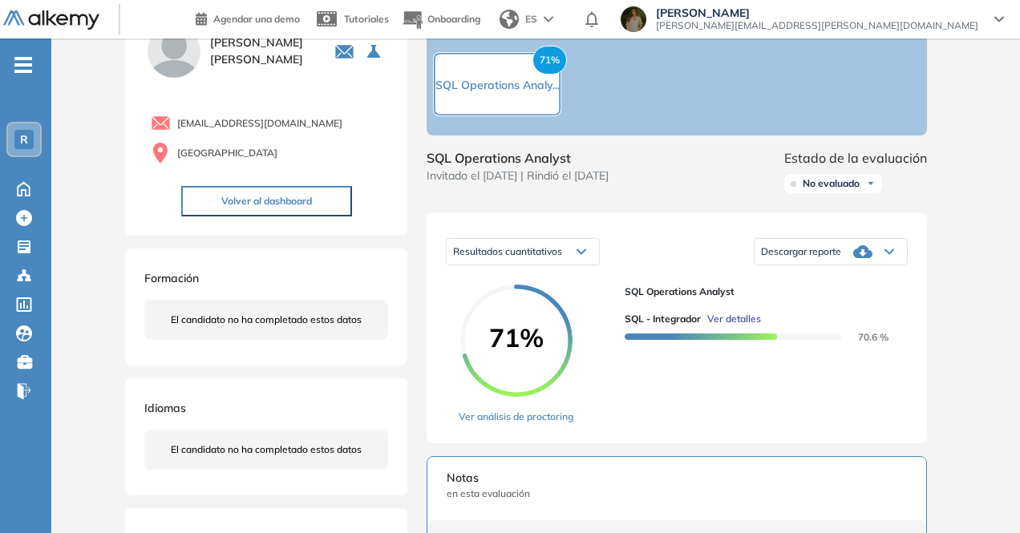
scroll to position [160, 0]
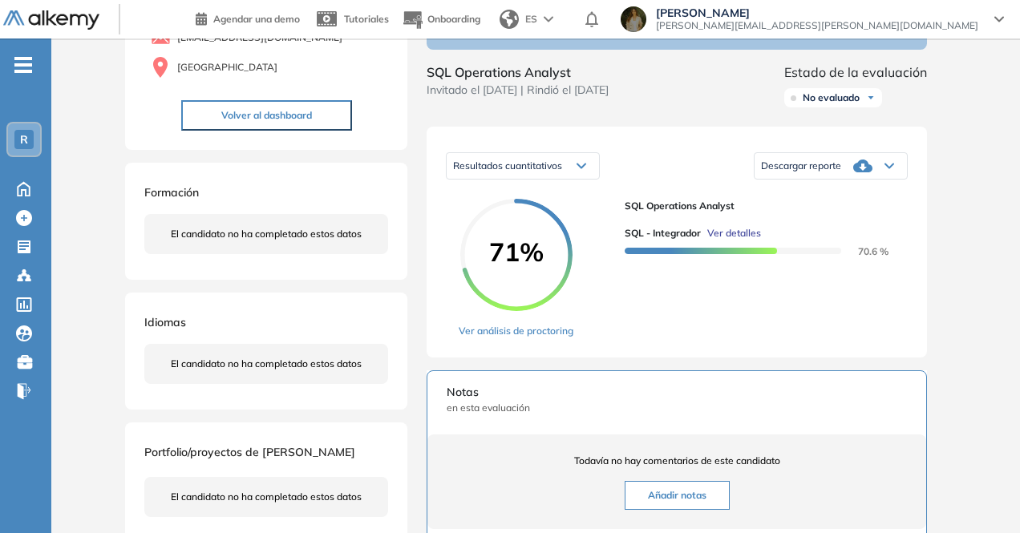
click at [863, 176] on icon at bounding box center [863, 165] width 19 height 19
click at [839, 195] on div "Descargar informe completo" at bounding box center [831, 189] width 151 height 29
click at [848, 197] on li "Descargar informe completo" at bounding box center [821, 189] width 119 height 16
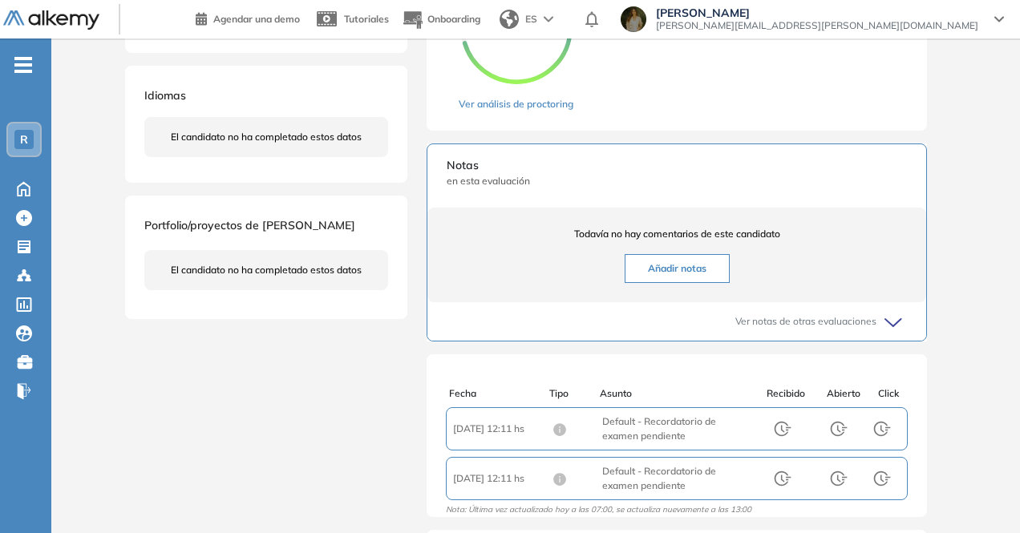
scroll to position [321, 0]
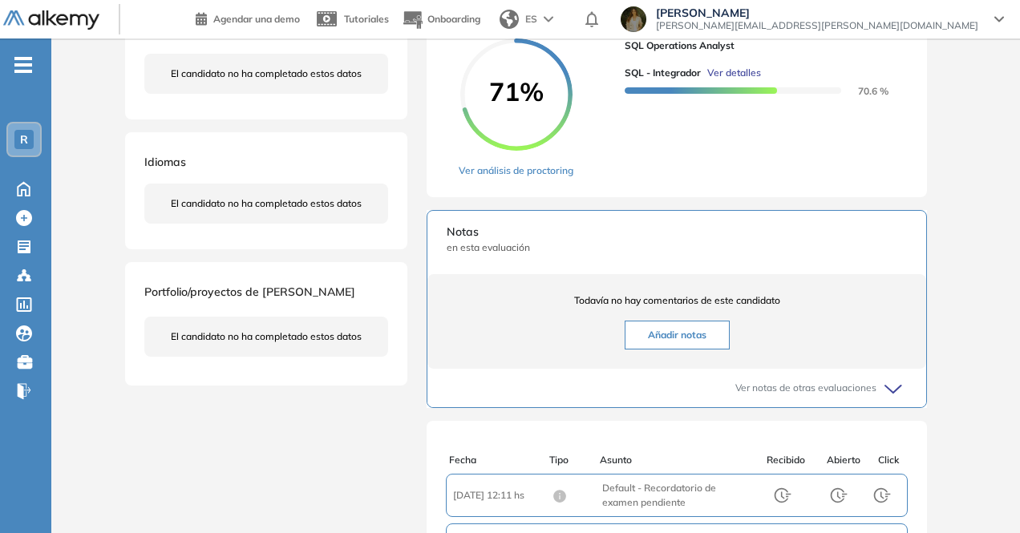
click at [617, 510] on span "Asunto : Default - Recordatorio de examen pendiente" at bounding box center [676, 495] width 149 height 29
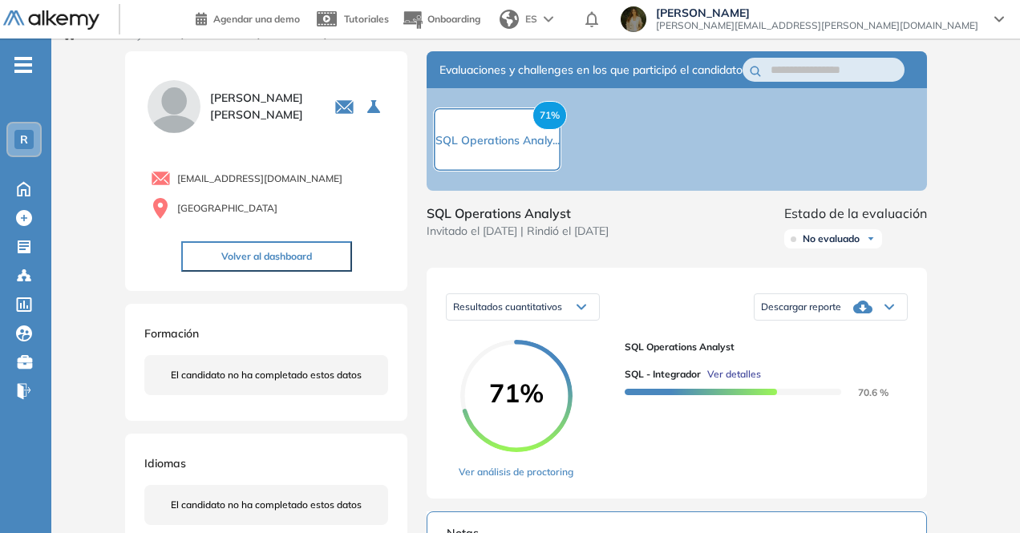
scroll to position [0, 0]
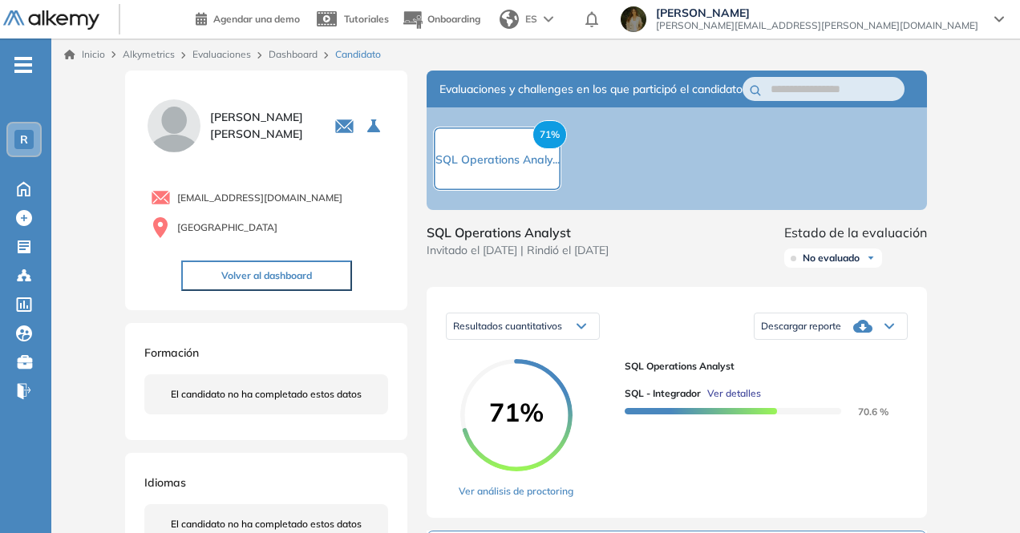
click at [217, 197] on span "[EMAIL_ADDRESS][DOMAIN_NAME]" at bounding box center [259, 198] width 165 height 14
drag, startPoint x: 489, startPoint y: 166, endPoint x: 489, endPoint y: 153, distance: 12.8
click at [489, 153] on div "71% SQL Operations Analy..." at bounding box center [497, 159] width 128 height 64
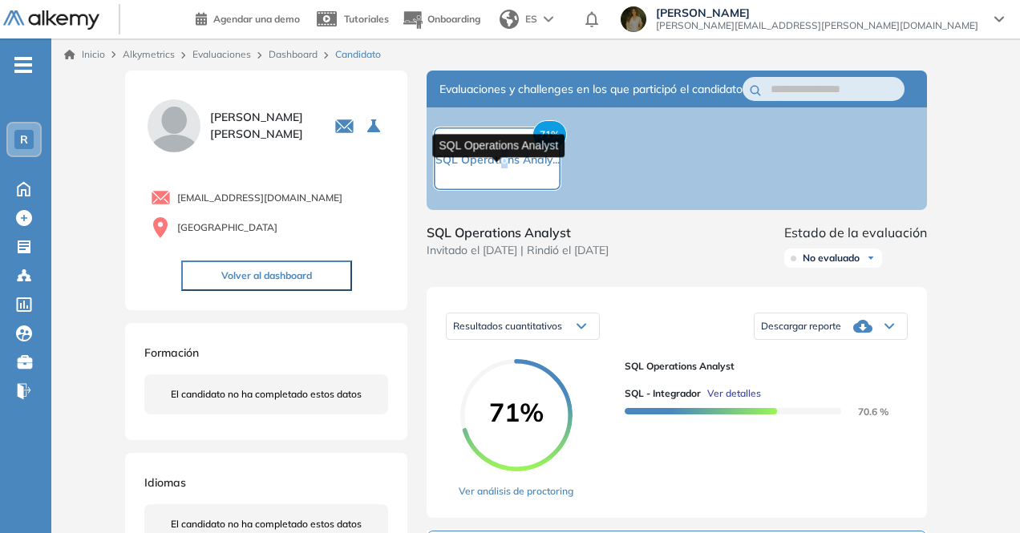
click at [505, 167] on span "SQL Operations Analy..." at bounding box center [498, 159] width 124 height 14
click at [505, 233] on div "Evaluaciones y challenges en los que participó el candidato 71% SQL Operations …" at bounding box center [676, 526] width 539 height 911
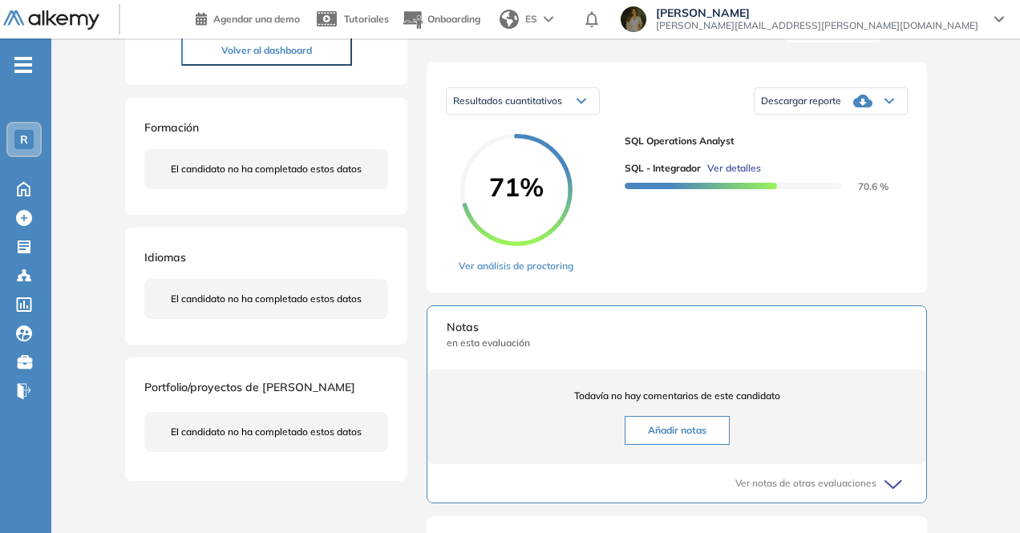
scroll to position [160, 0]
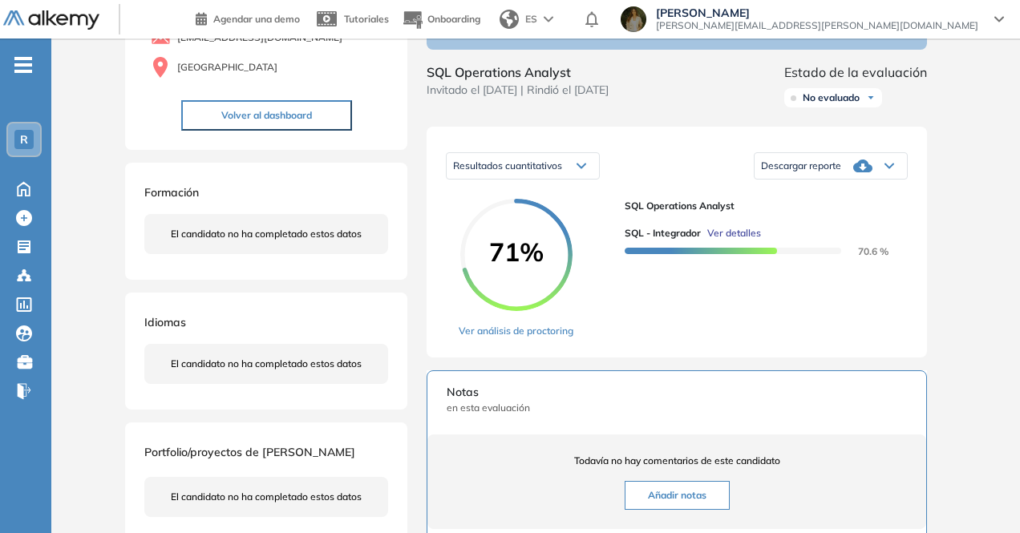
click at [892, 176] on div "Descargar reporte" at bounding box center [831, 166] width 152 height 32
click at [855, 197] on li "Descargar informe completo" at bounding box center [821, 189] width 119 height 16
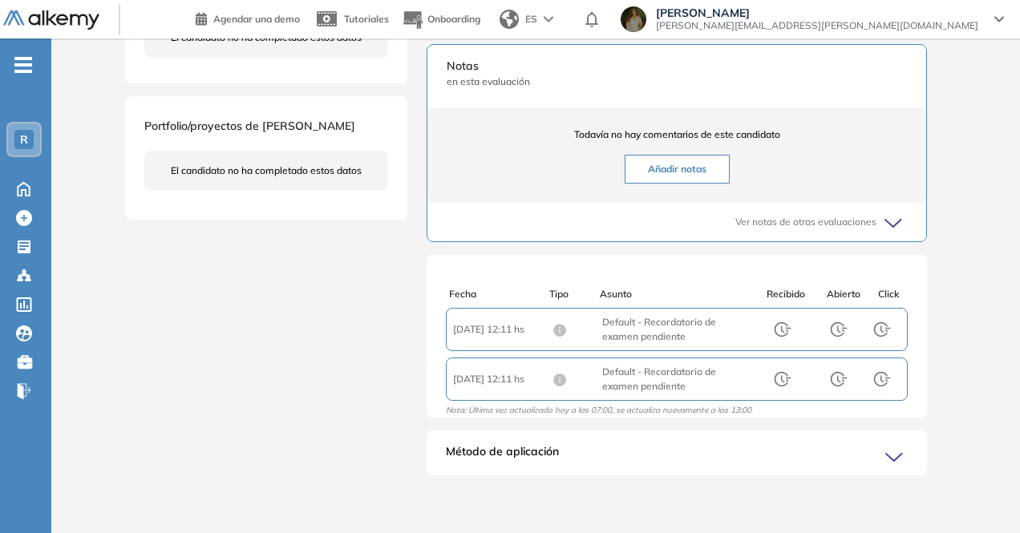
scroll to position [501, 0]
click at [902, 450] on icon at bounding box center [897, 458] width 22 height 22
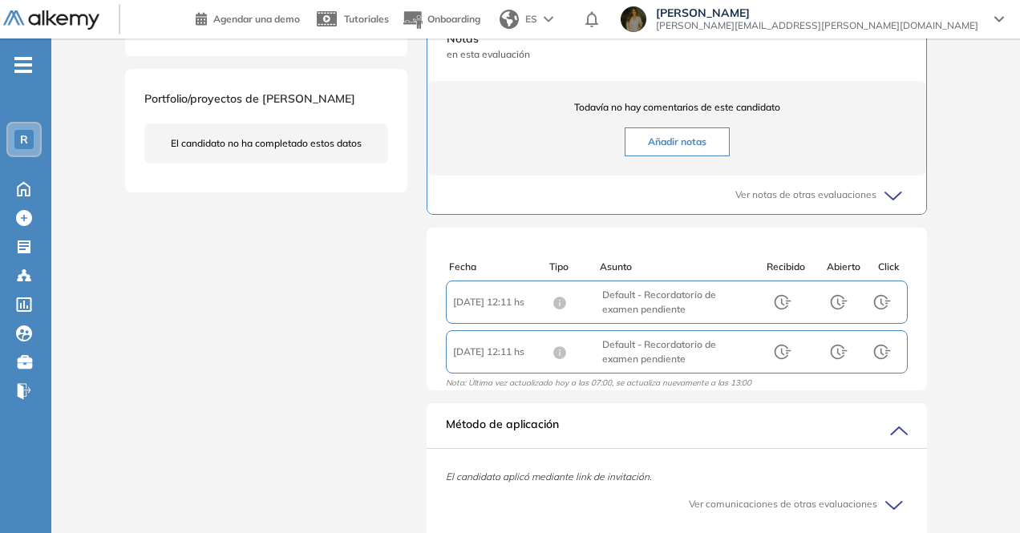
scroll to position [435, 0]
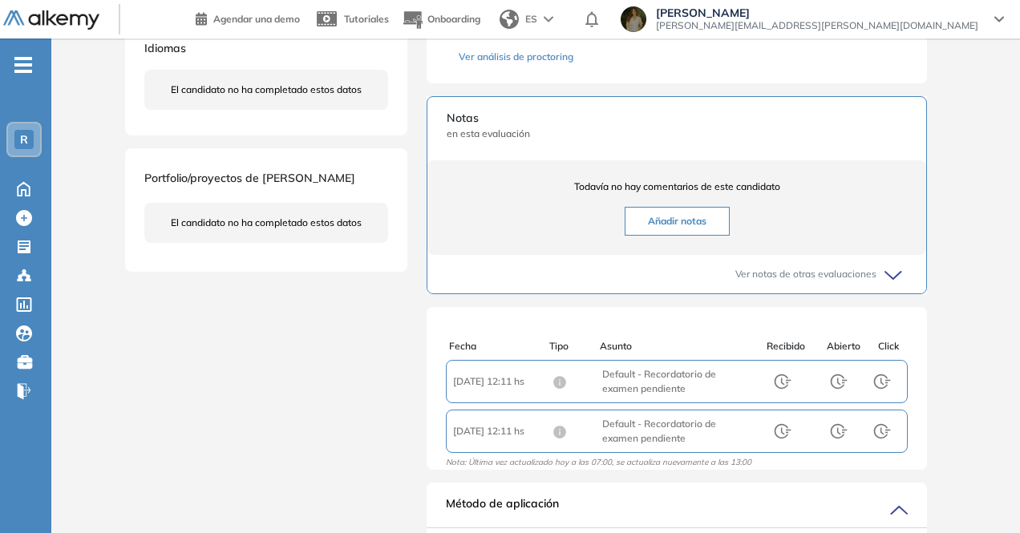
click at [900, 287] on icon at bounding box center [896, 276] width 22 height 22
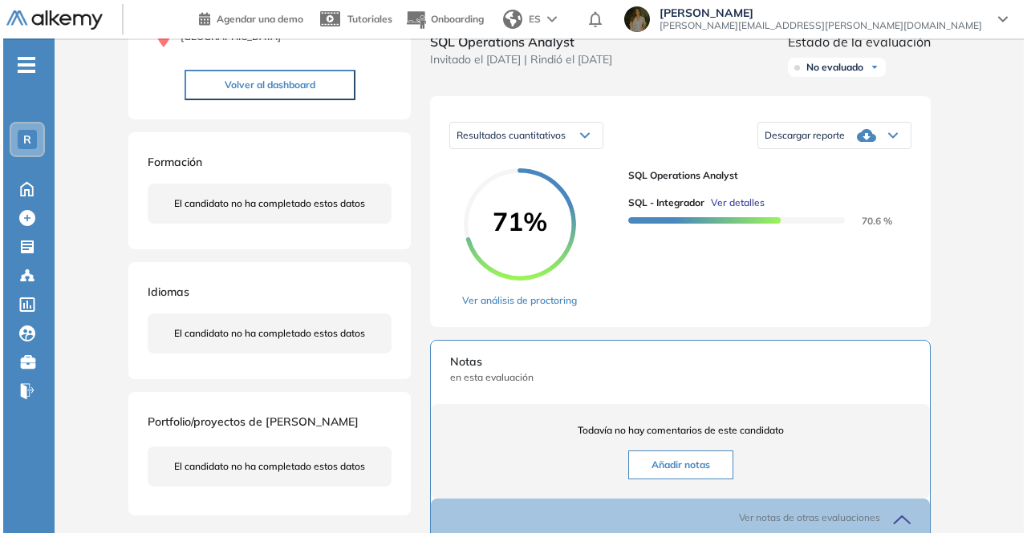
scroll to position [114, 0]
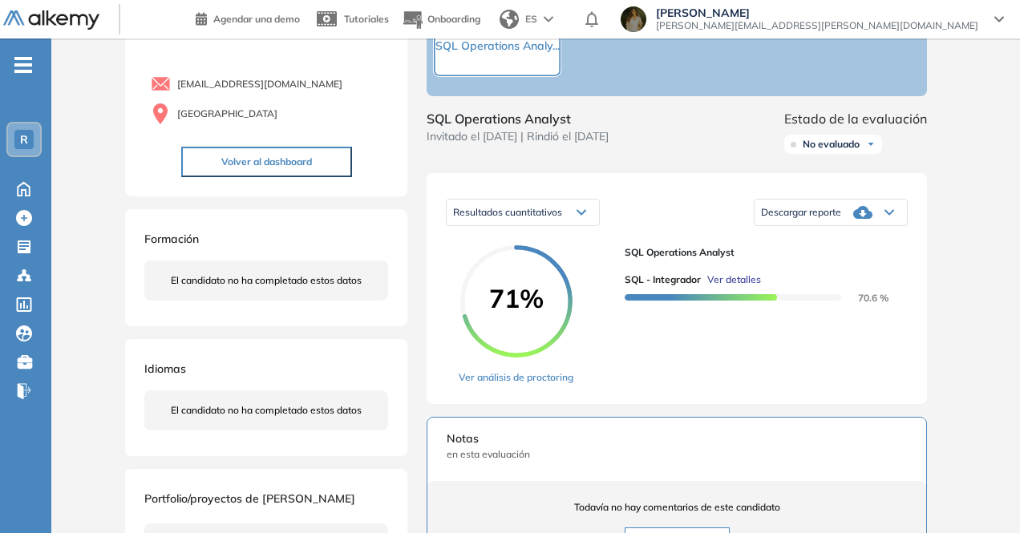
click at [743, 287] on span "Ver detalles" at bounding box center [735, 280] width 54 height 14
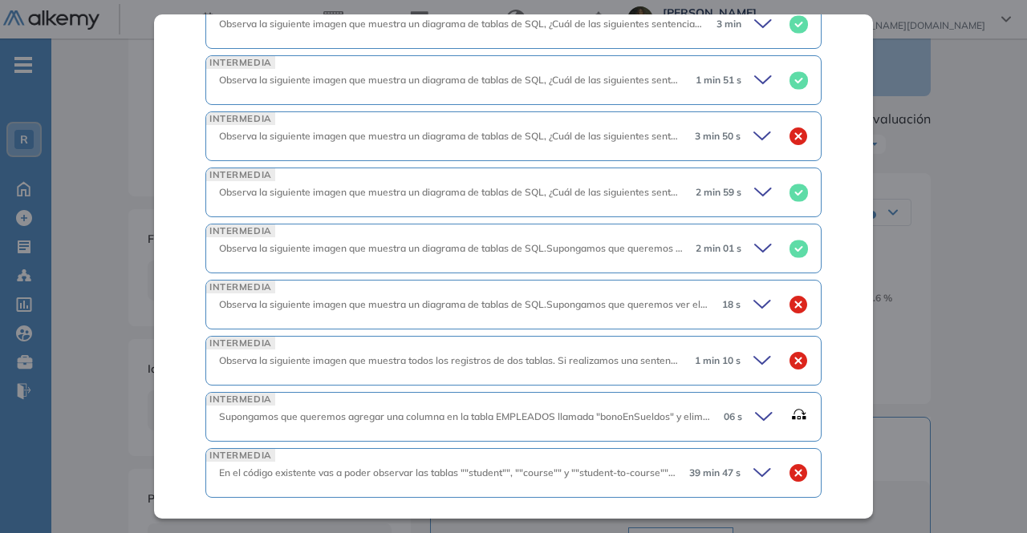
scroll to position [983, 0]
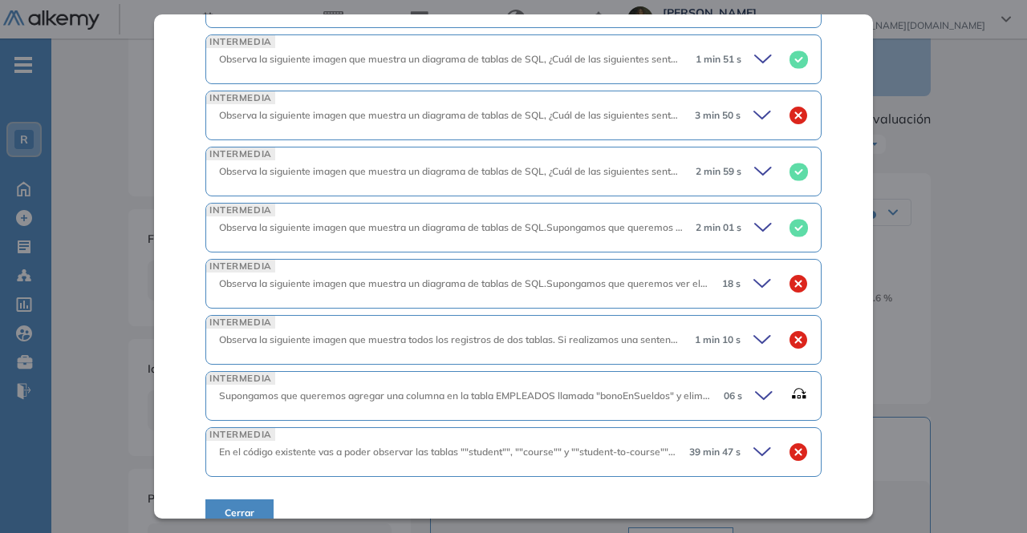
click at [757, 385] on icon at bounding box center [766, 396] width 22 height 22
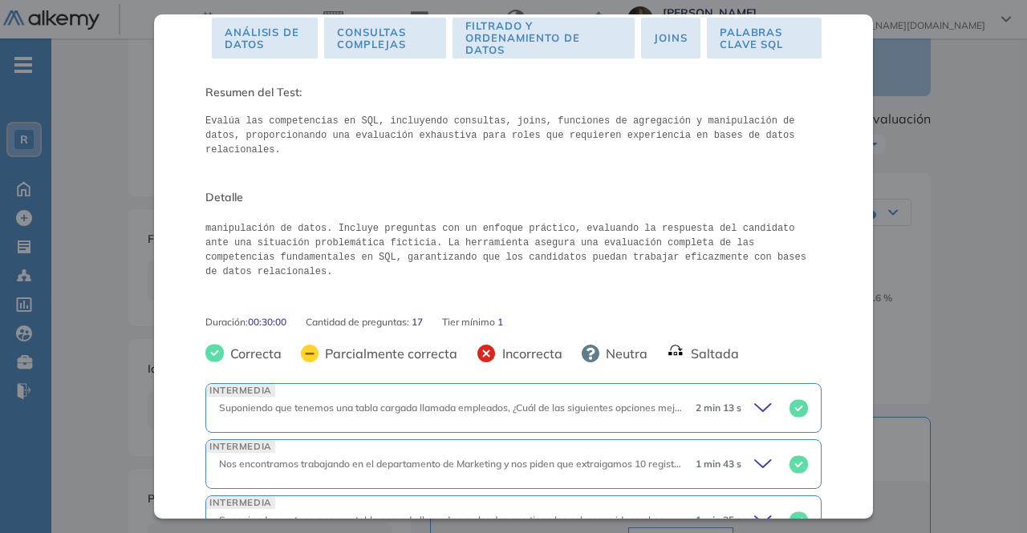
scroll to position [0, 0]
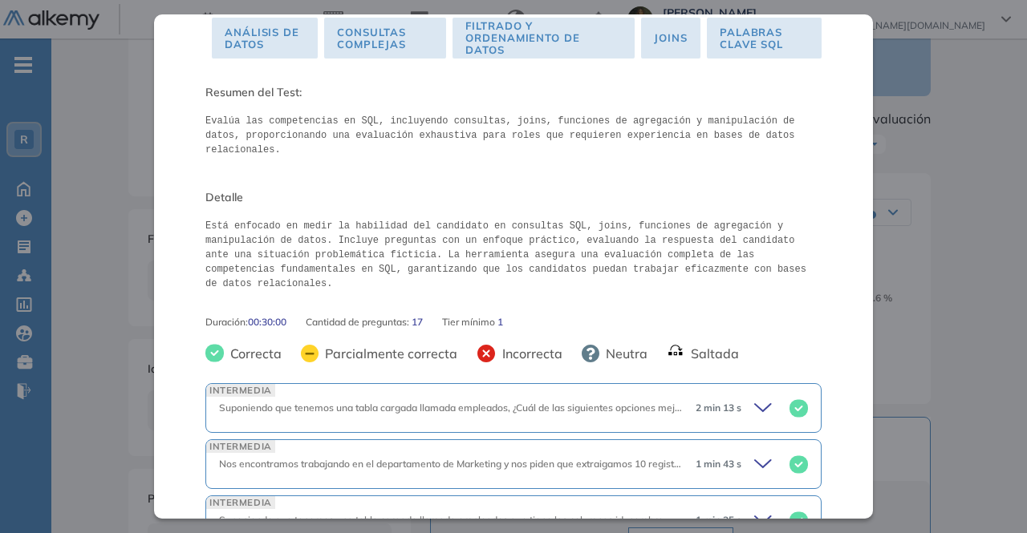
click at [756, 403] on icon at bounding box center [765, 408] width 22 height 22
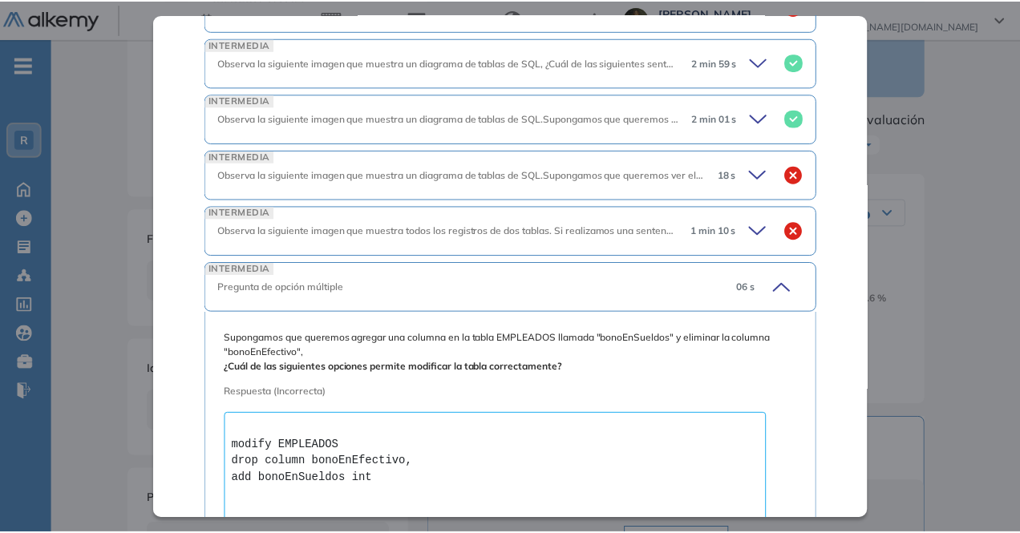
scroll to position [1594, 0]
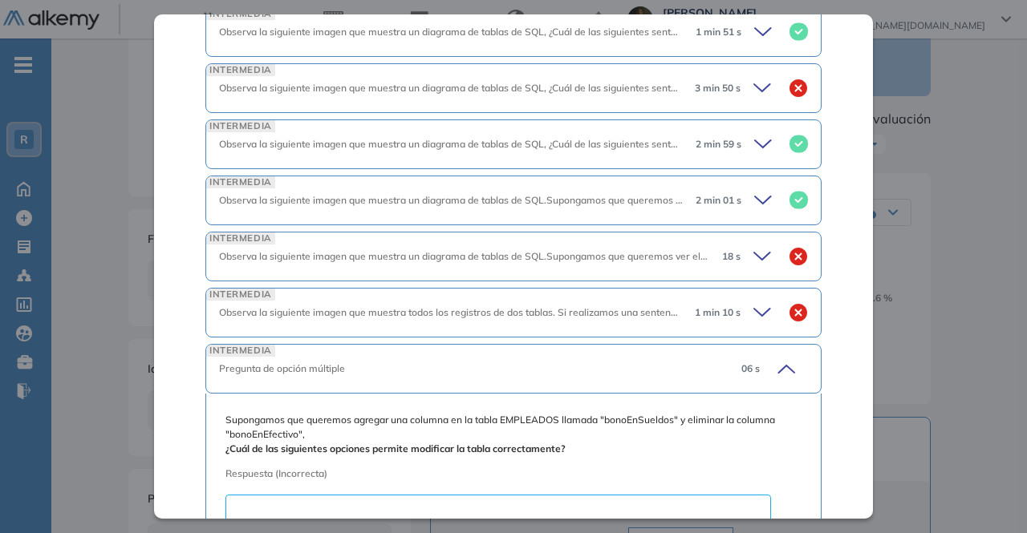
click at [941, 187] on div "SQL - Integrador Ciencia y Bases de Datos Intermedio Idiomas Objetivos Análisis…" at bounding box center [539, 499] width 834 height 1085
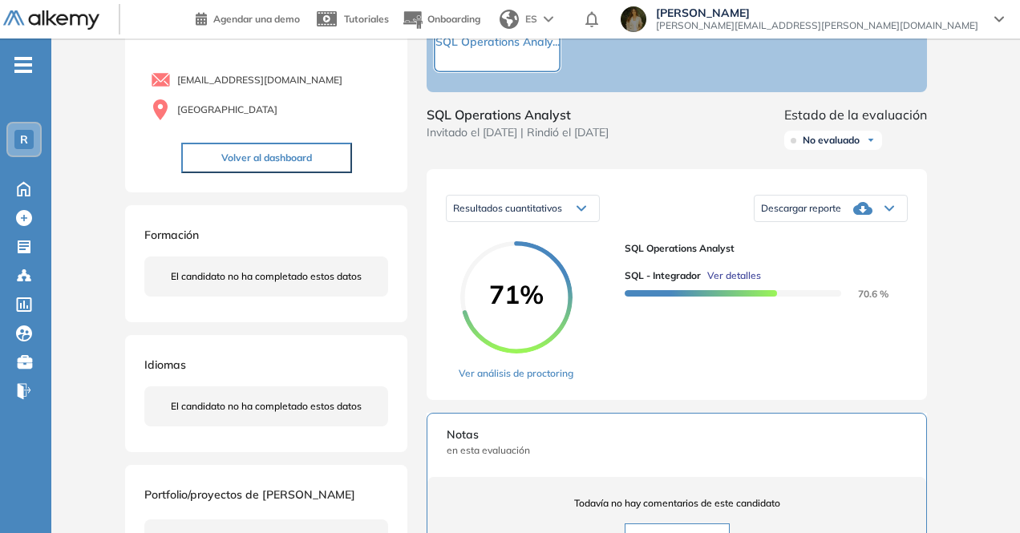
scroll to position [0, 0]
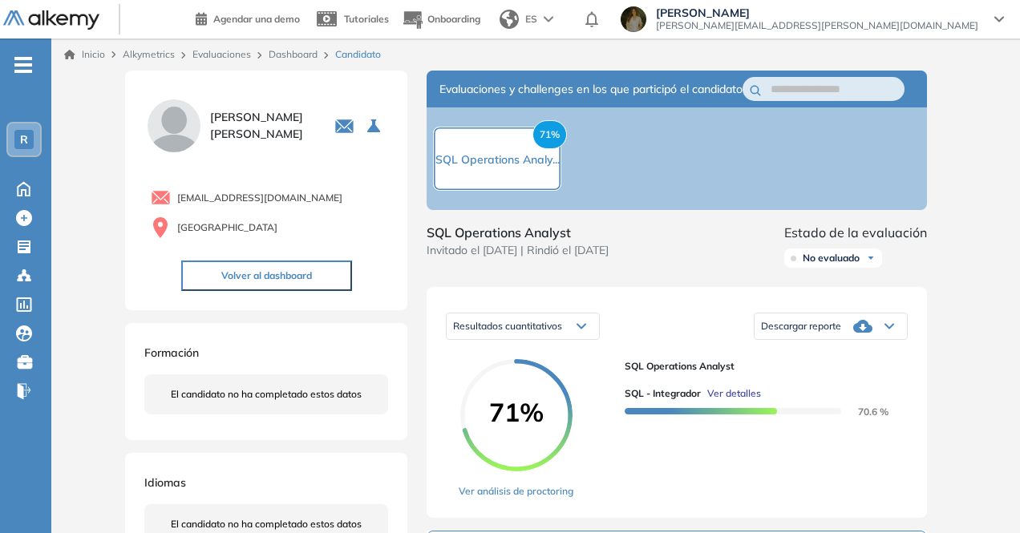
click at [819, 333] on span "Descargar reporte" at bounding box center [801, 326] width 80 height 13
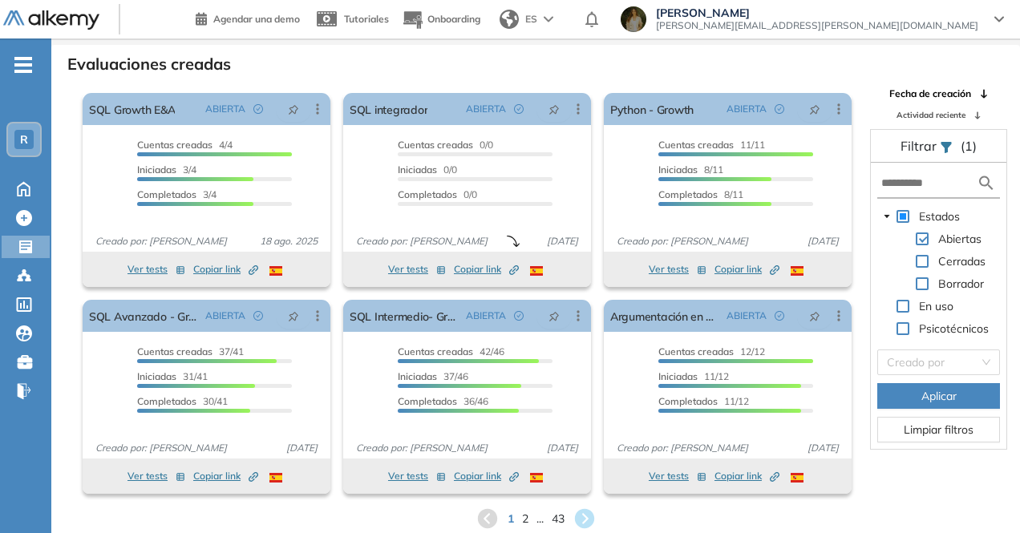
scroll to position [39, 0]
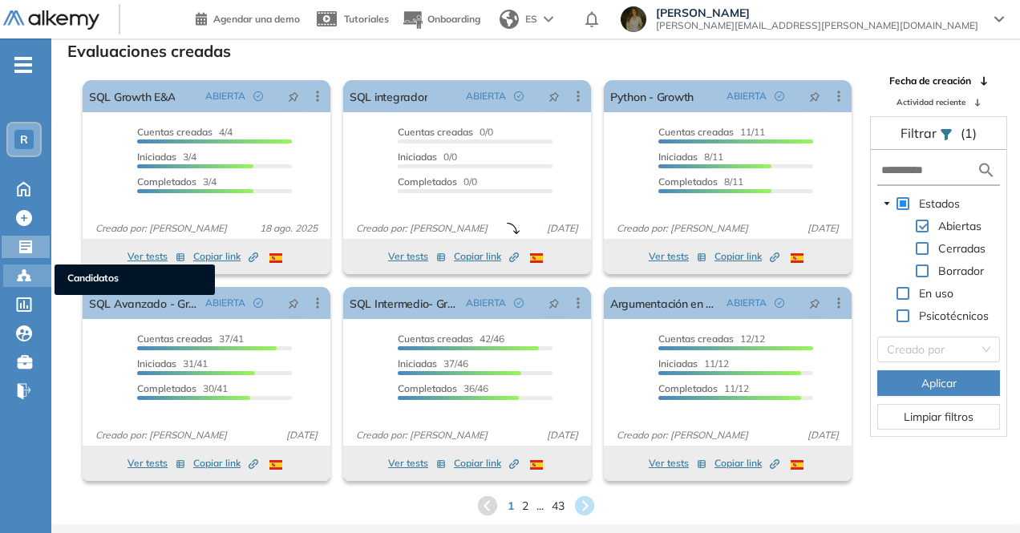
click at [20, 274] on icon at bounding box center [24, 276] width 16 height 16
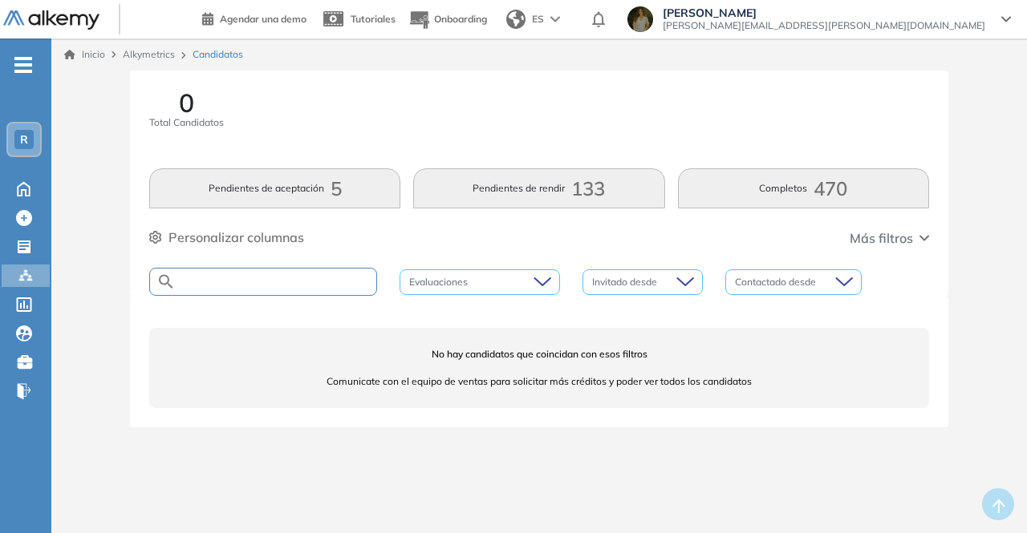
click at [301, 278] on input "text" at bounding box center [276, 282] width 201 height 12
paste input "**********"
type input "**********"
click at [302, 282] on input "**********" at bounding box center [276, 282] width 201 height 12
drag, startPoint x: 302, startPoint y: 282, endPoint x: 184, endPoint y: 282, distance: 117.1
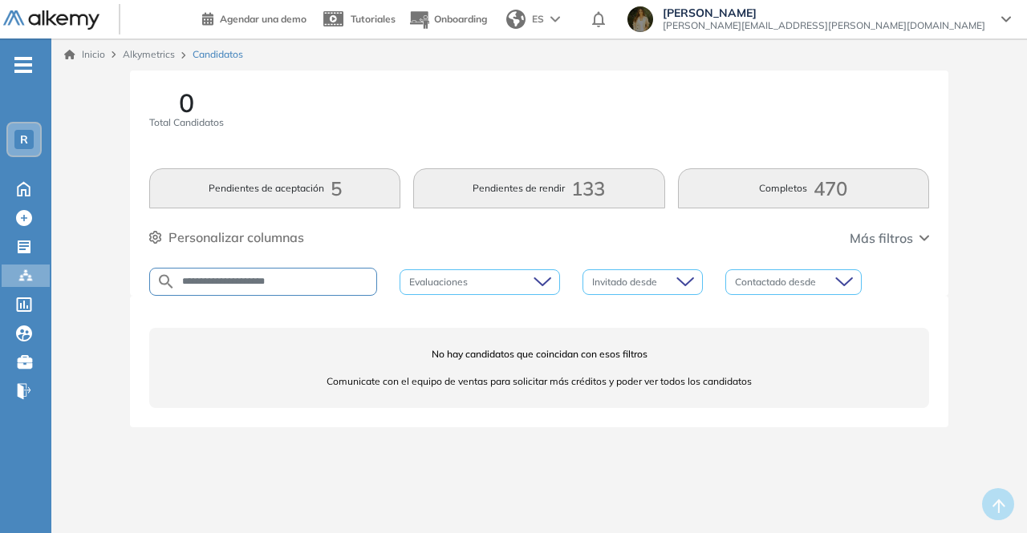
click at [184, 282] on input "**********" at bounding box center [276, 282] width 201 height 12
click at [326, 276] on input "**********" at bounding box center [276, 282] width 201 height 12
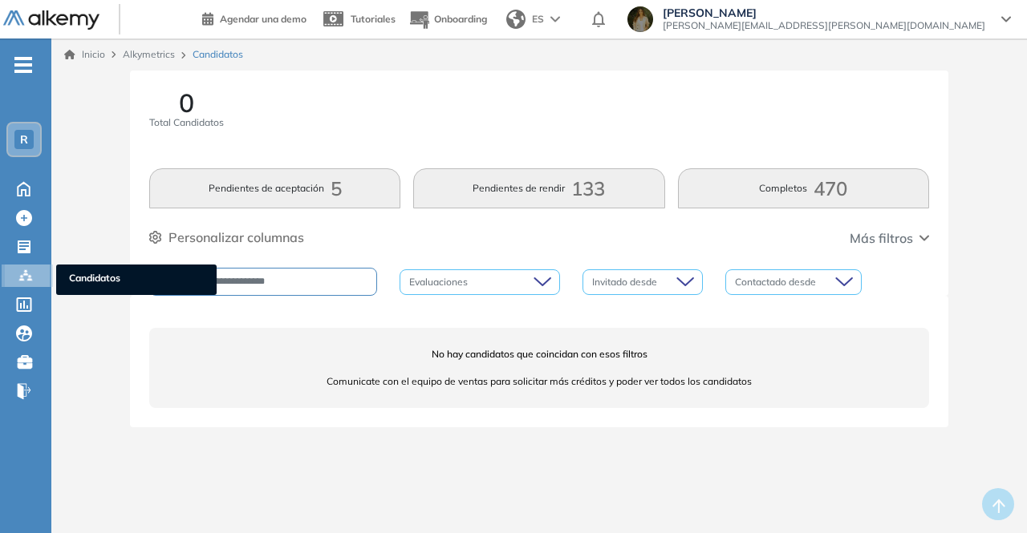
click at [29, 274] on icon at bounding box center [26, 276] width 16 height 16
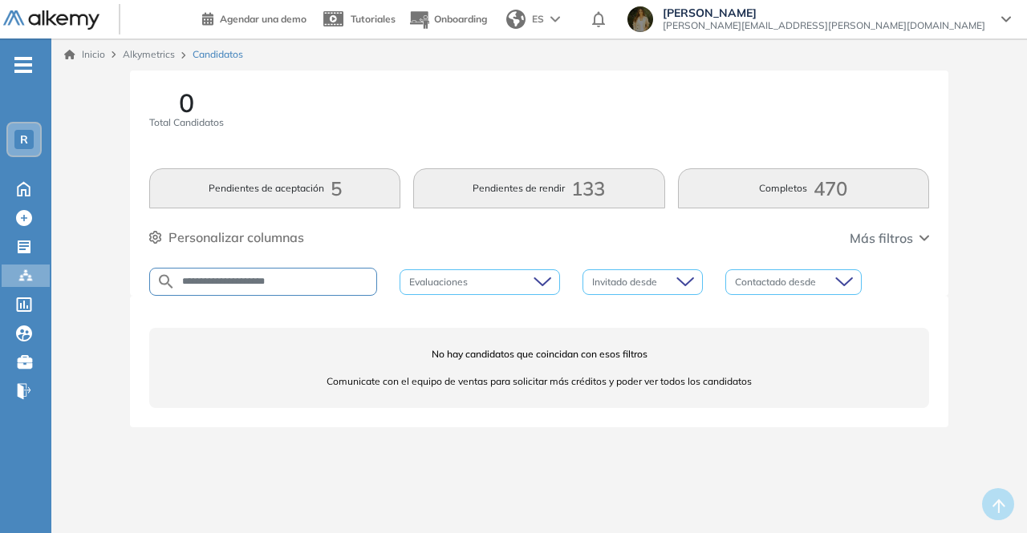
click at [265, 280] on input "**********" at bounding box center [276, 282] width 201 height 12
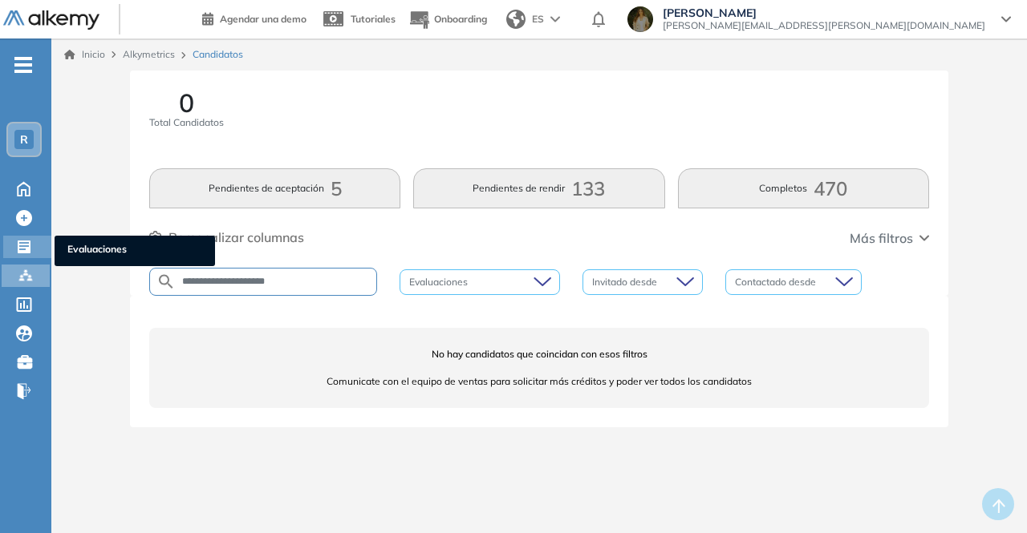
click at [18, 244] on icon at bounding box center [24, 247] width 13 height 13
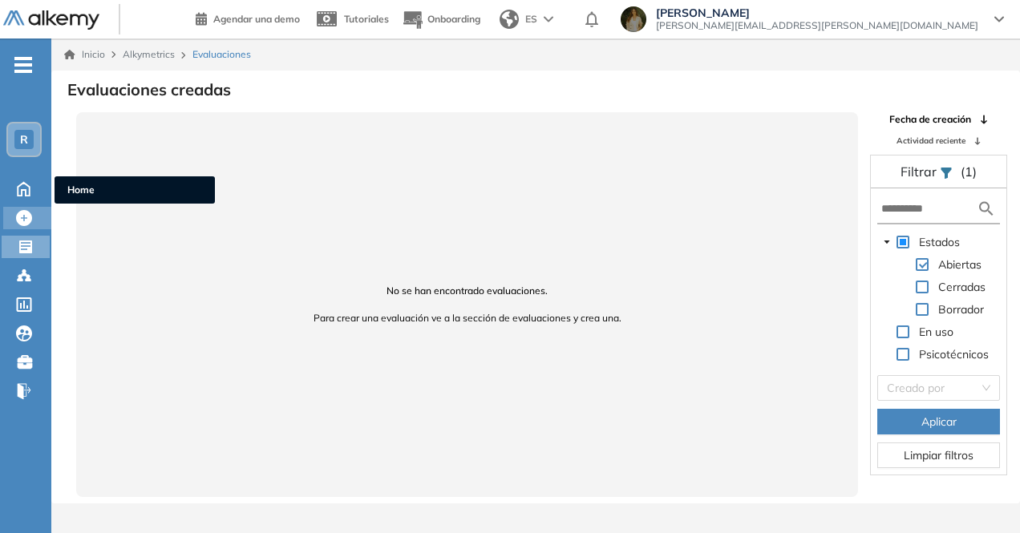
click at [34, 215] on div at bounding box center [25, 216] width 19 height 19
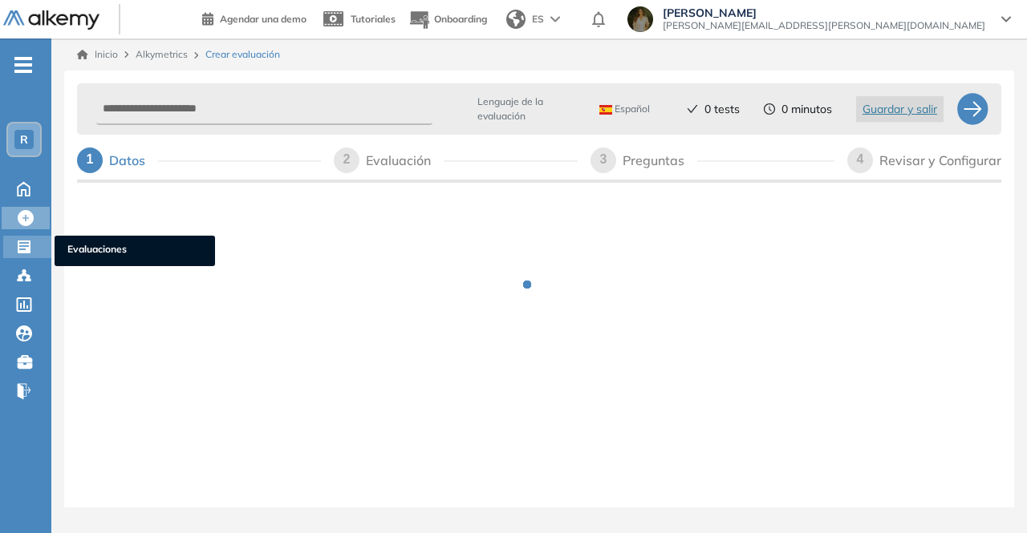
click at [25, 248] on icon at bounding box center [24, 247] width 13 height 13
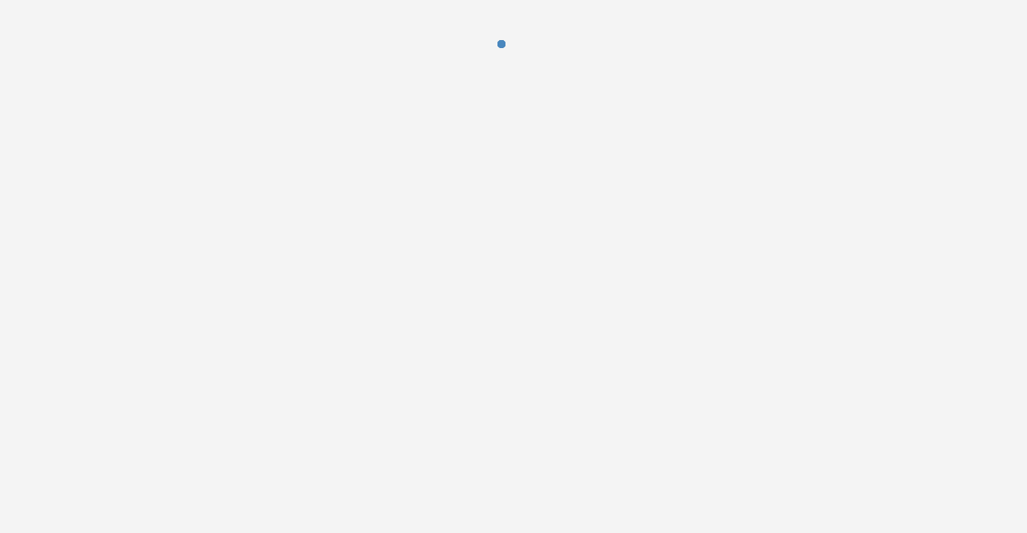
click at [24, 173] on div at bounding box center [513, 266] width 1027 height 533
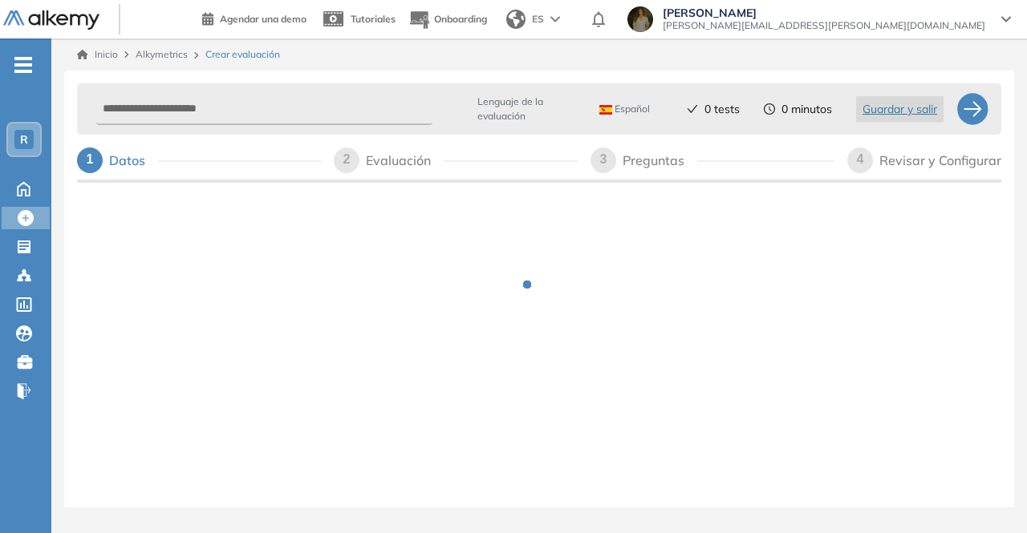
click at [30, 156] on div "R" at bounding box center [23, 139] width 35 height 35
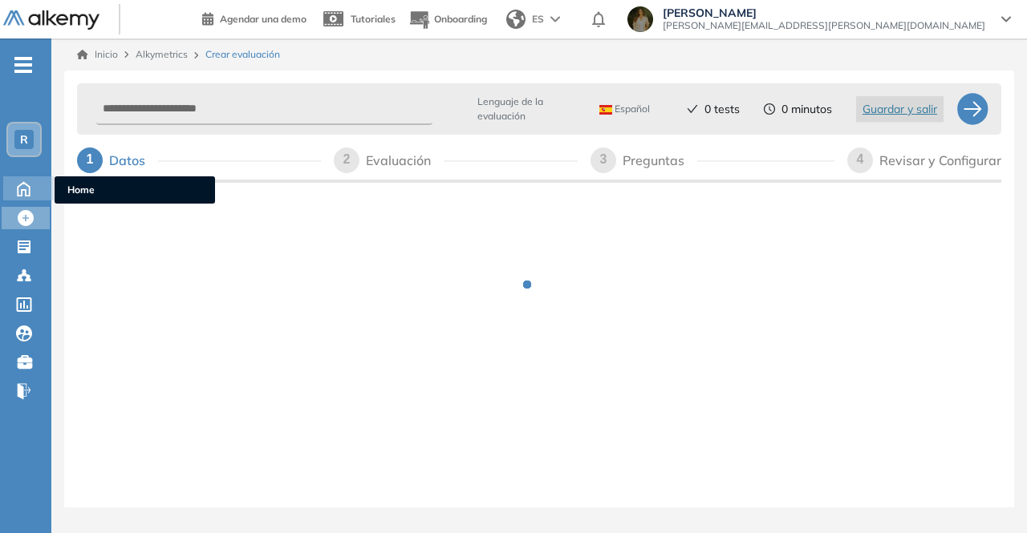
click at [18, 190] on icon at bounding box center [24, 189] width 12 height 14
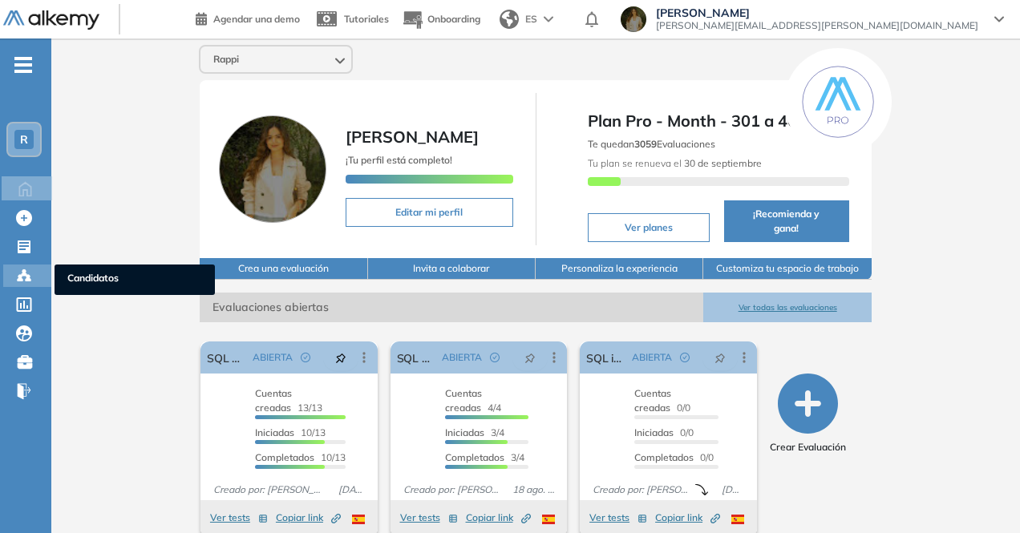
click at [17, 273] on icon at bounding box center [24, 276] width 16 height 16
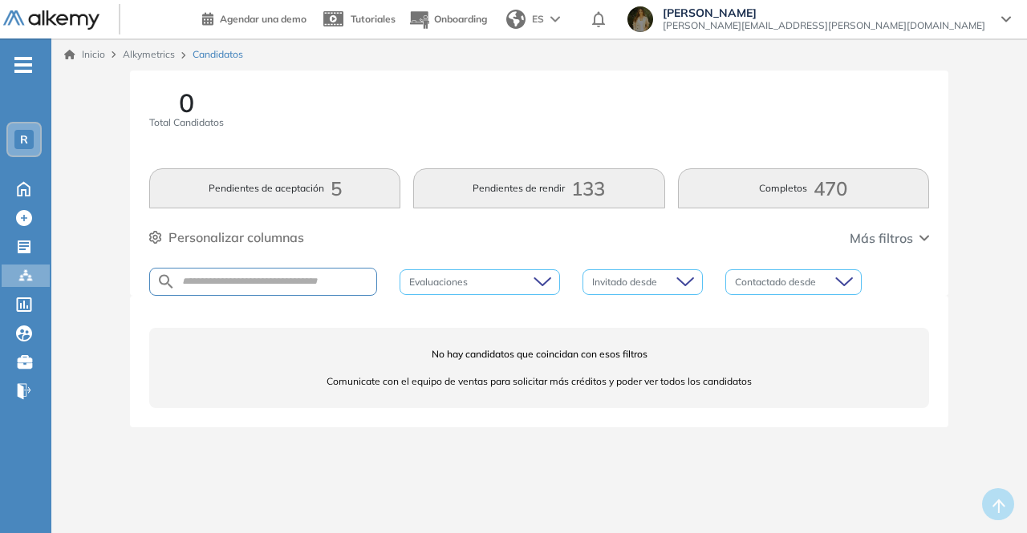
drag, startPoint x: 313, startPoint y: 274, endPoint x: 321, endPoint y: 269, distance: 9.8
click at [313, 274] on div at bounding box center [263, 282] width 228 height 28
click at [337, 278] on input "text" at bounding box center [276, 282] width 201 height 12
paste input "**********"
type input "**********"
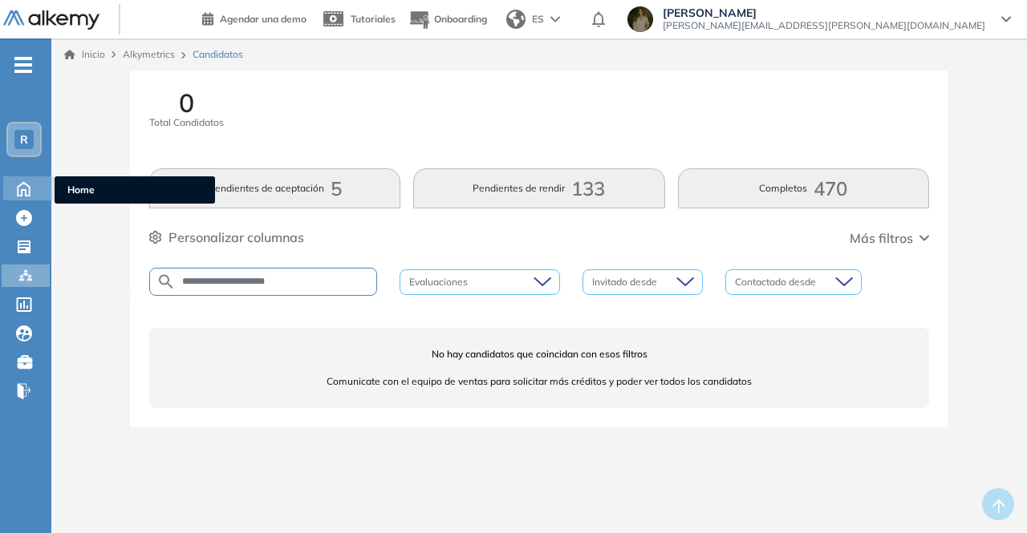
click at [3, 189] on div "Home Home" at bounding box center [28, 188] width 51 height 24
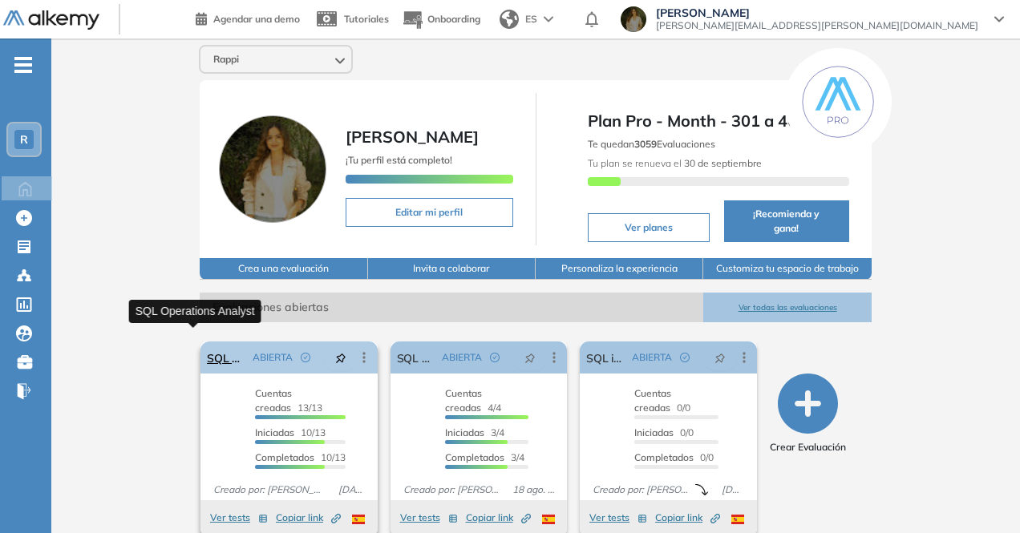
click at [209, 351] on link "SQL Operations Analyst" at bounding box center [226, 358] width 39 height 32
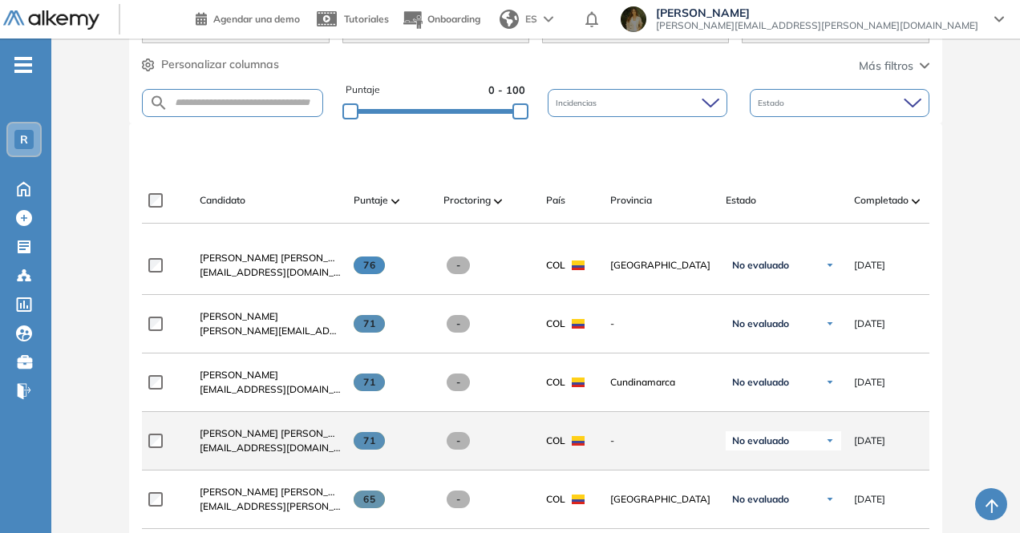
scroll to position [481, 0]
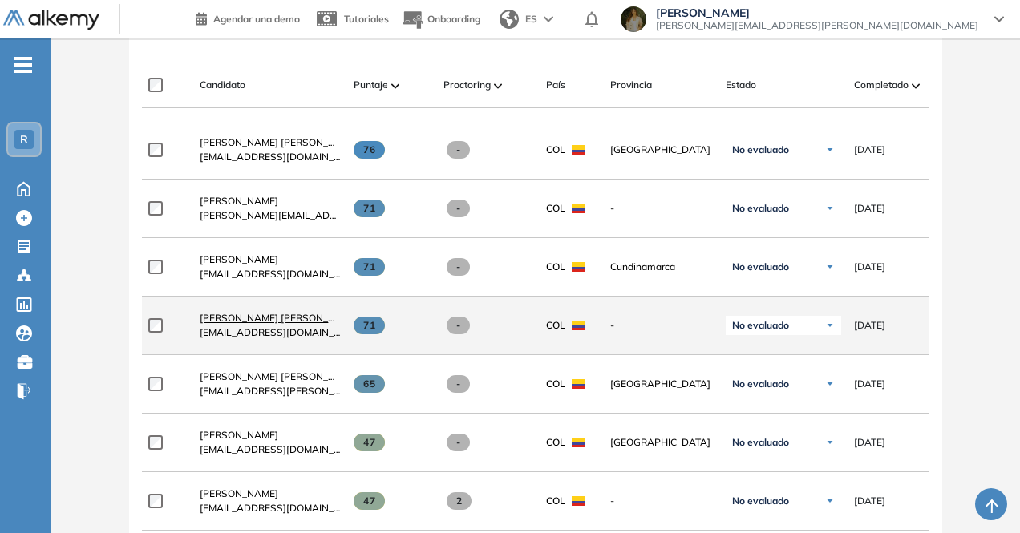
click at [297, 324] on span "Karen Natalia Moreno Cuadros" at bounding box center [280, 318] width 160 height 12
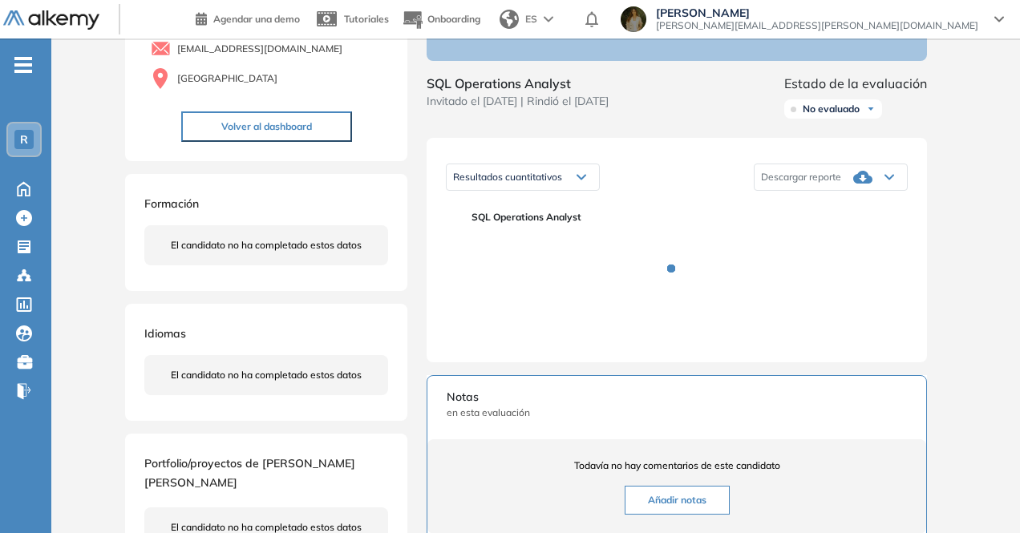
scroll to position [160, 0]
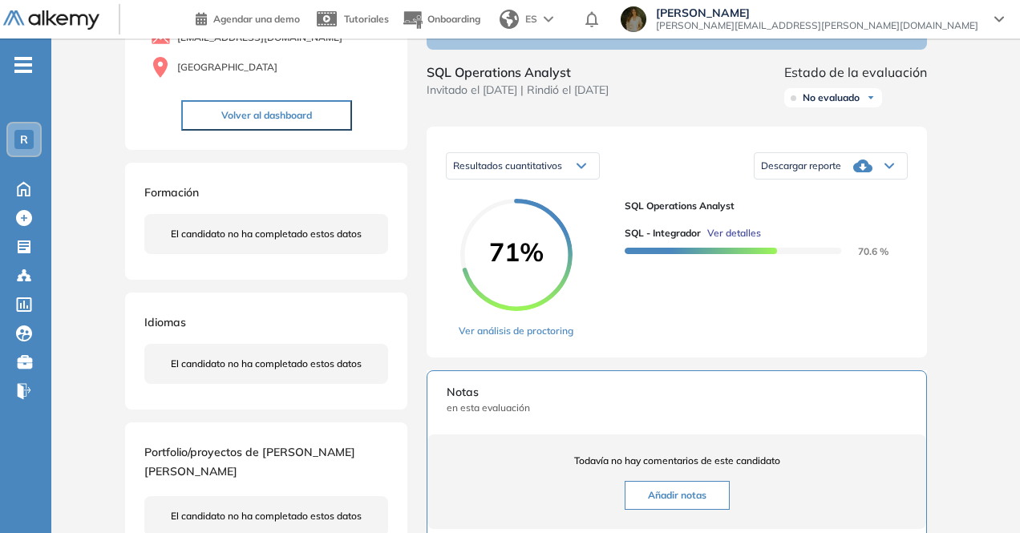
click at [851, 177] on div "Descargar reporte" at bounding box center [831, 166] width 152 height 32
click at [852, 197] on li "Descargar informe completo" at bounding box center [821, 189] width 119 height 16
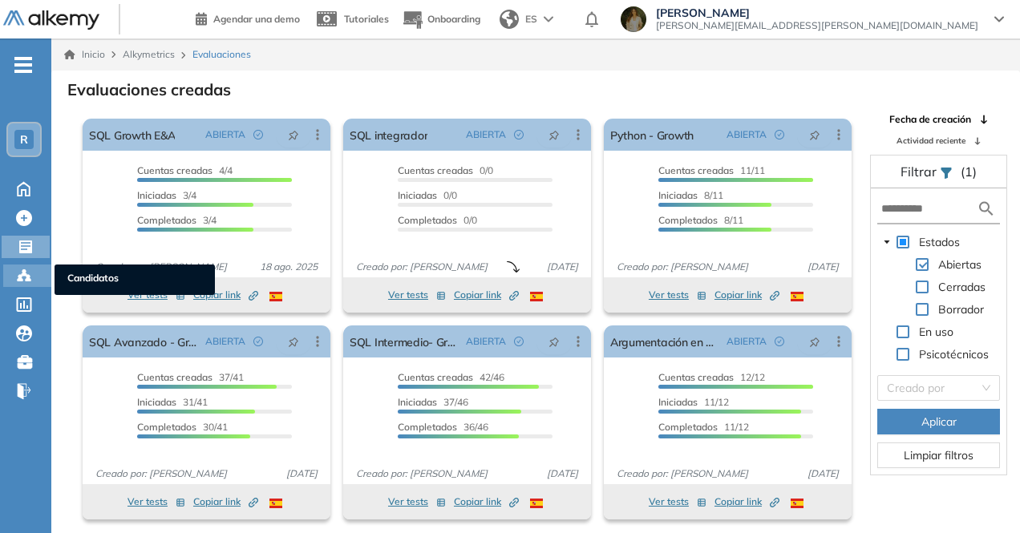
click at [9, 282] on div "Candidatos Candidatos" at bounding box center [27, 276] width 48 height 22
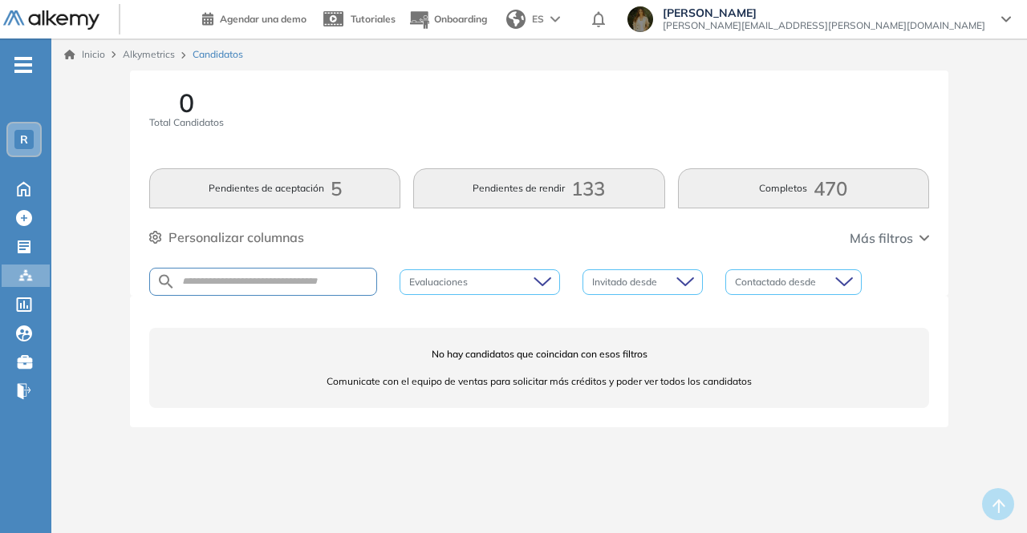
click at [350, 290] on div at bounding box center [263, 282] width 228 height 28
click at [350, 283] on input "text" at bounding box center [276, 282] width 201 height 12
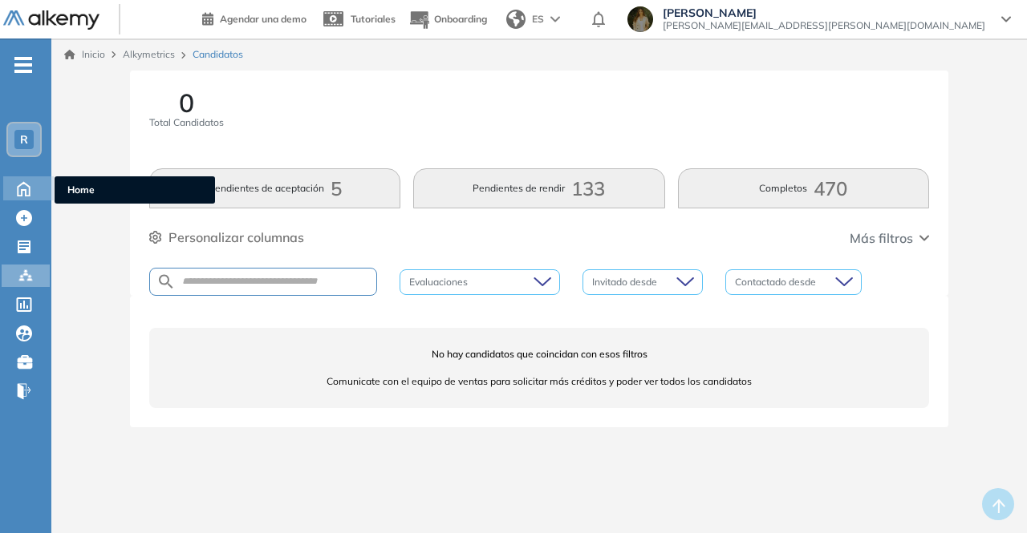
click at [15, 193] on icon at bounding box center [24, 187] width 28 height 19
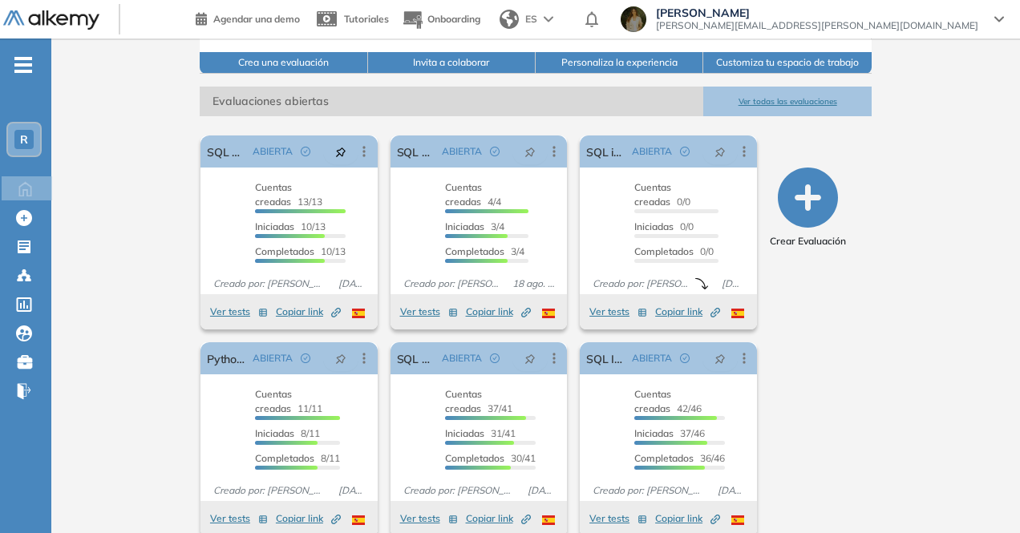
scroll to position [116, 0]
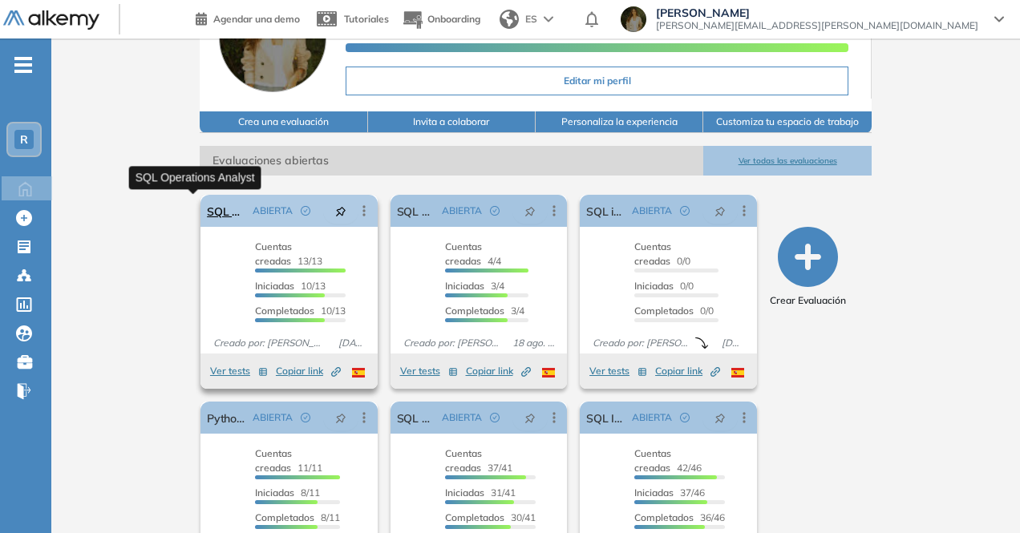
click at [207, 206] on link "SQL Operations Analyst" at bounding box center [226, 211] width 39 height 32
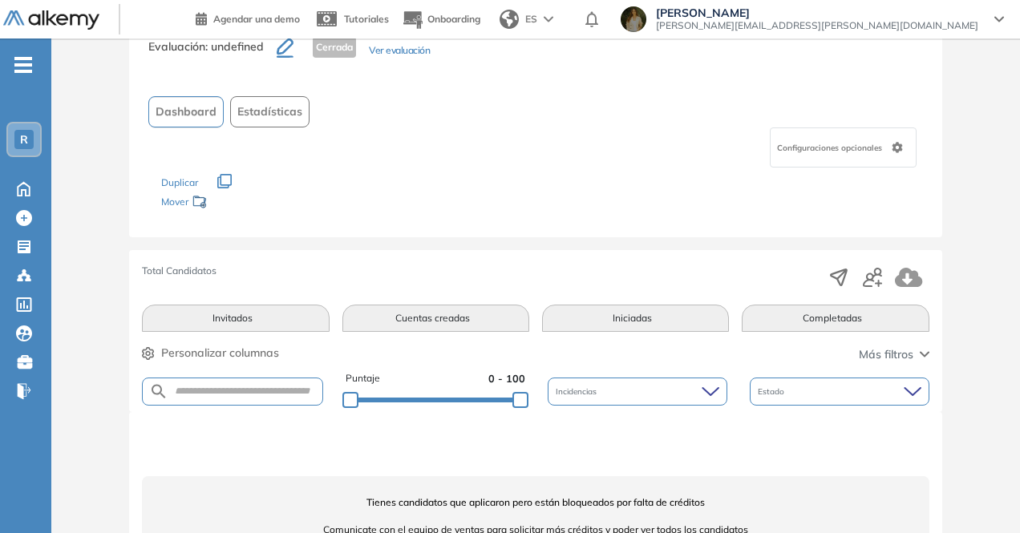
scroll to position [107, 0]
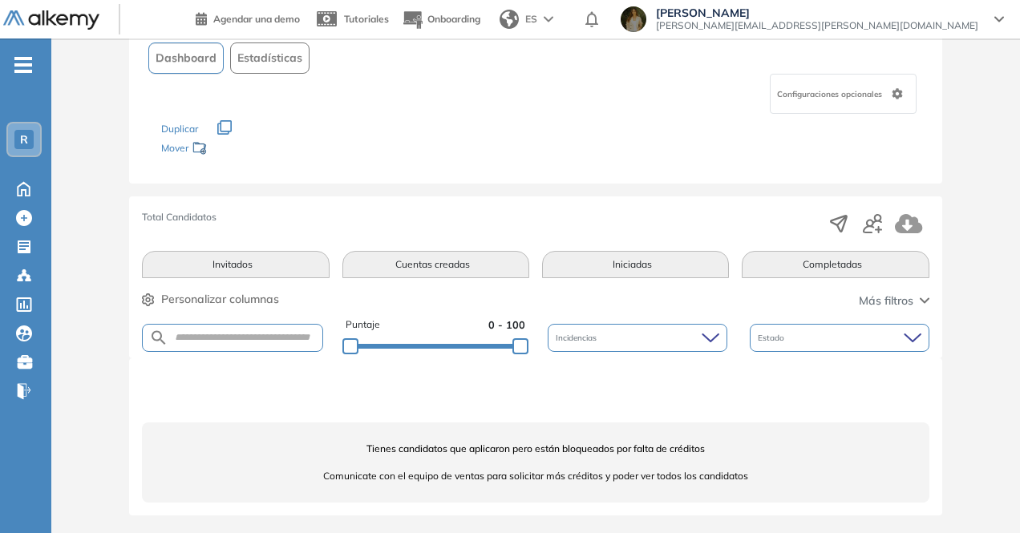
click at [808, 266] on button "Completadas" at bounding box center [835, 264] width 187 height 27
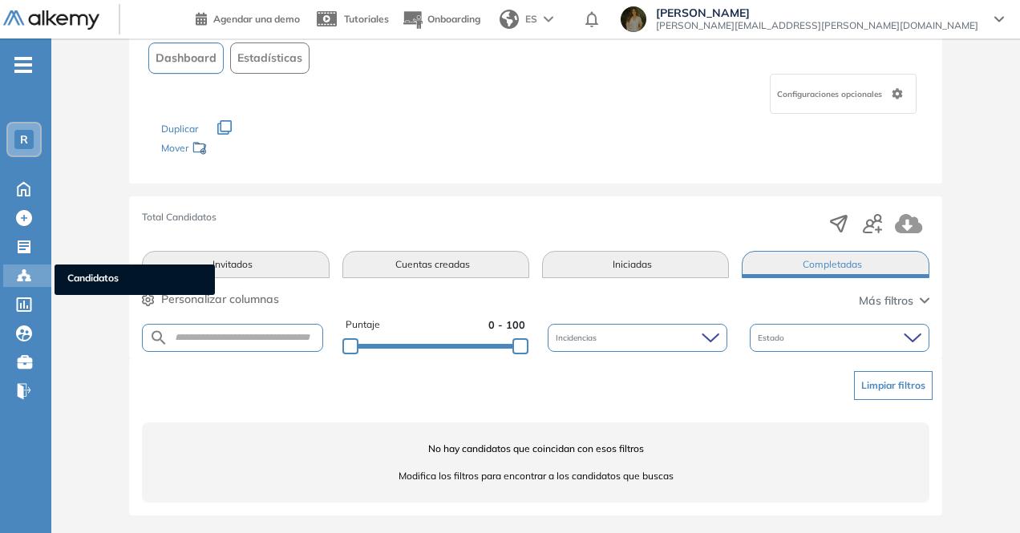
click at [32, 267] on div at bounding box center [25, 274] width 19 height 19
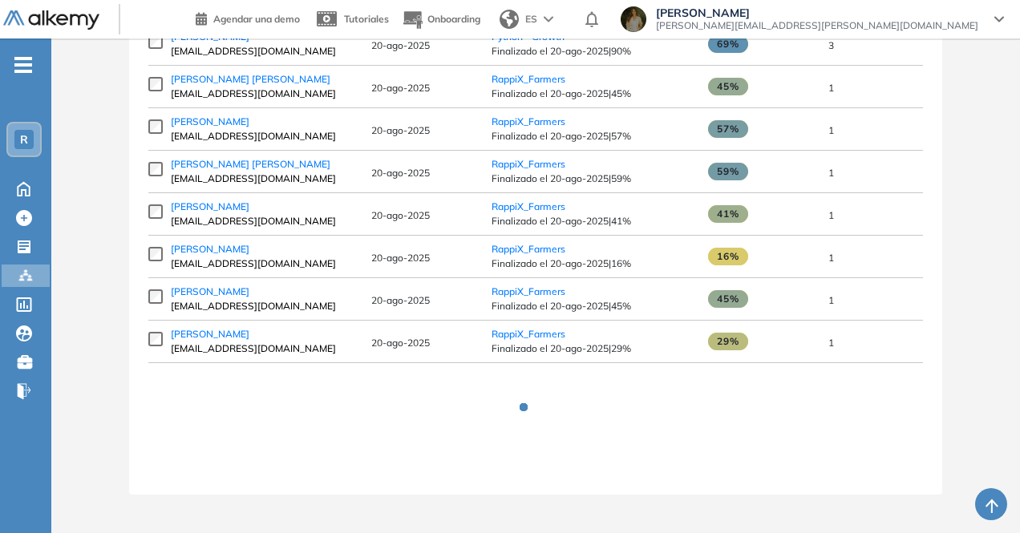
scroll to position [1707, 0]
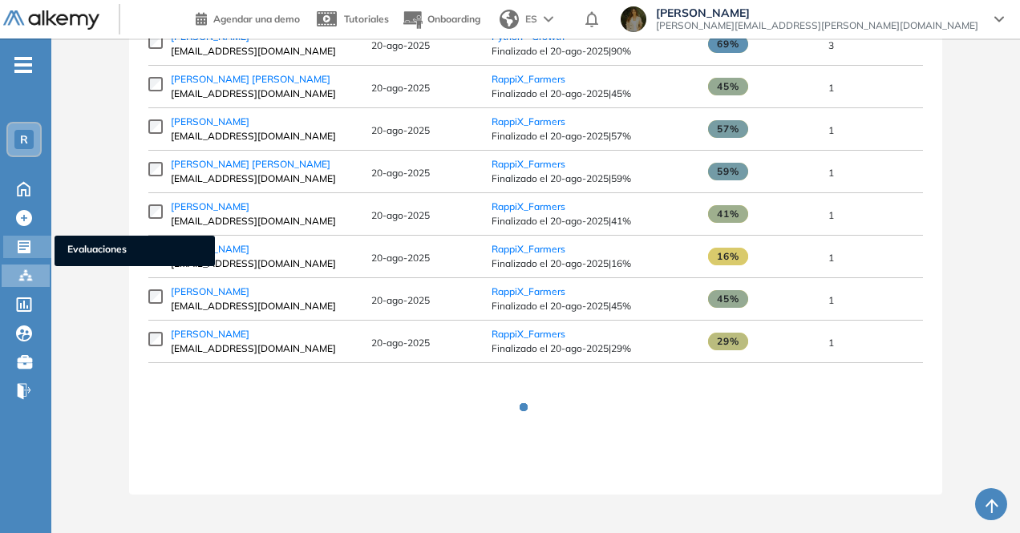
click at [22, 253] on icon at bounding box center [24, 247] width 13 height 13
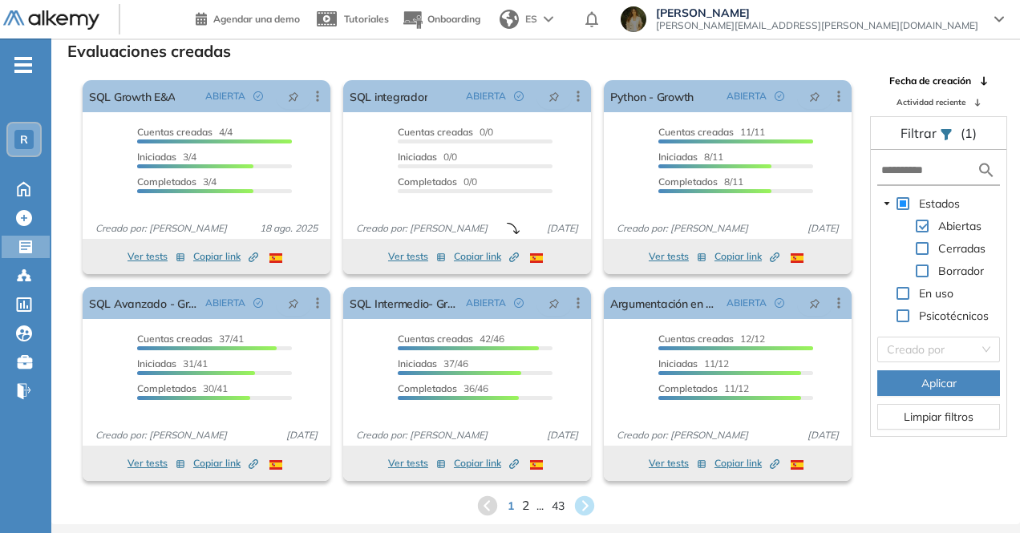
click at [525, 503] on span "2" at bounding box center [524, 506] width 7 height 18
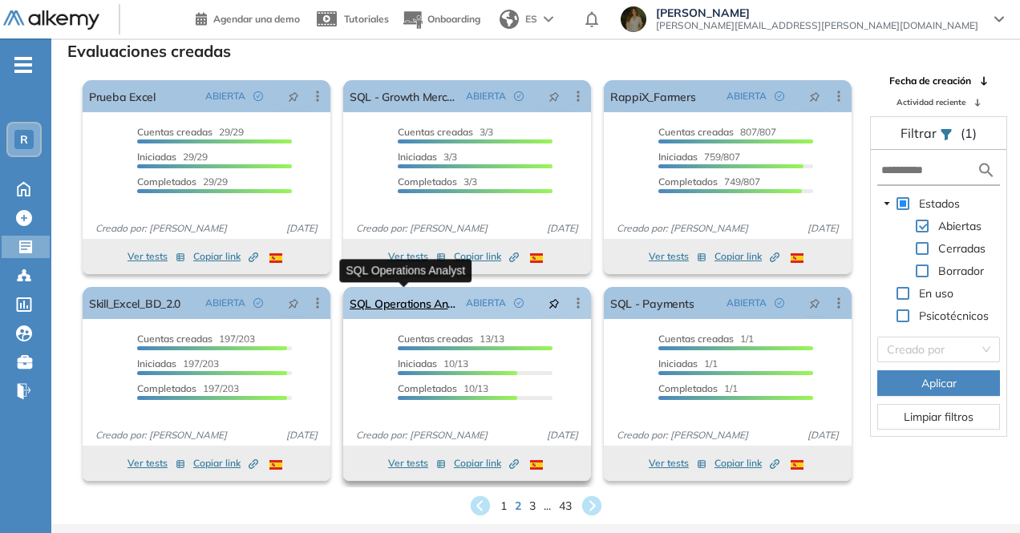
click at [391, 302] on link "SQL Operations Analyst" at bounding box center [405, 303] width 110 height 32
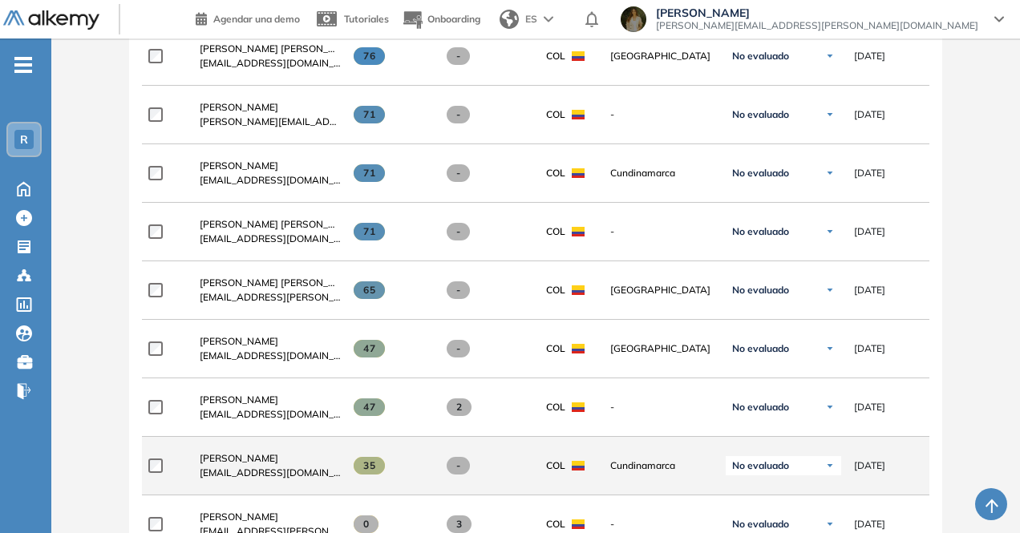
scroll to position [562, 0]
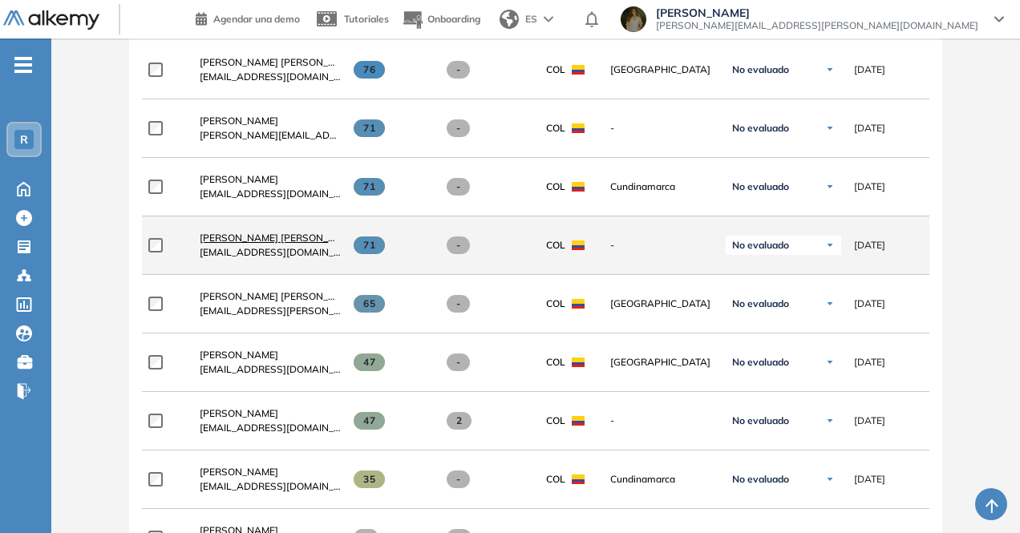
click at [304, 244] on span "[PERSON_NAME]" at bounding box center [280, 238] width 160 height 12
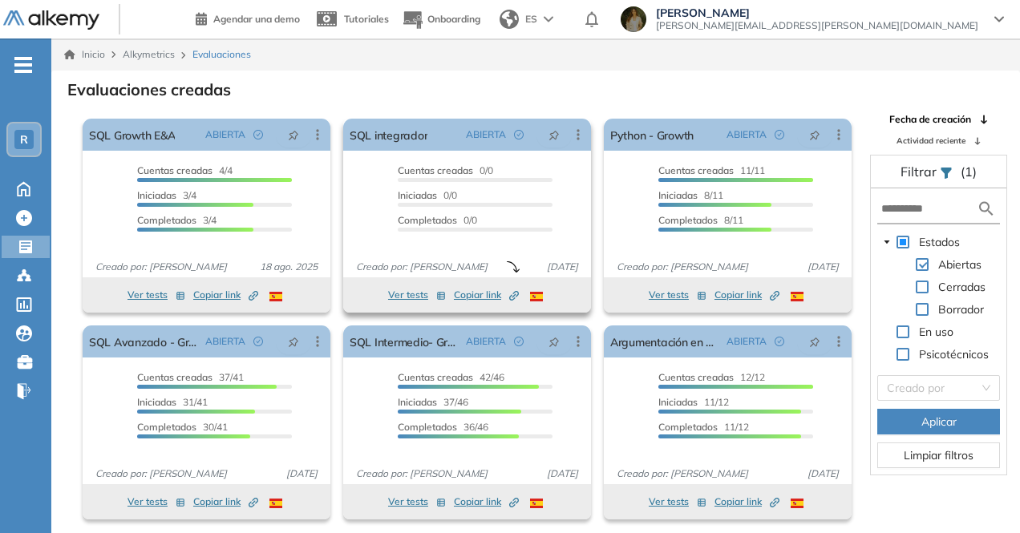
scroll to position [39, 0]
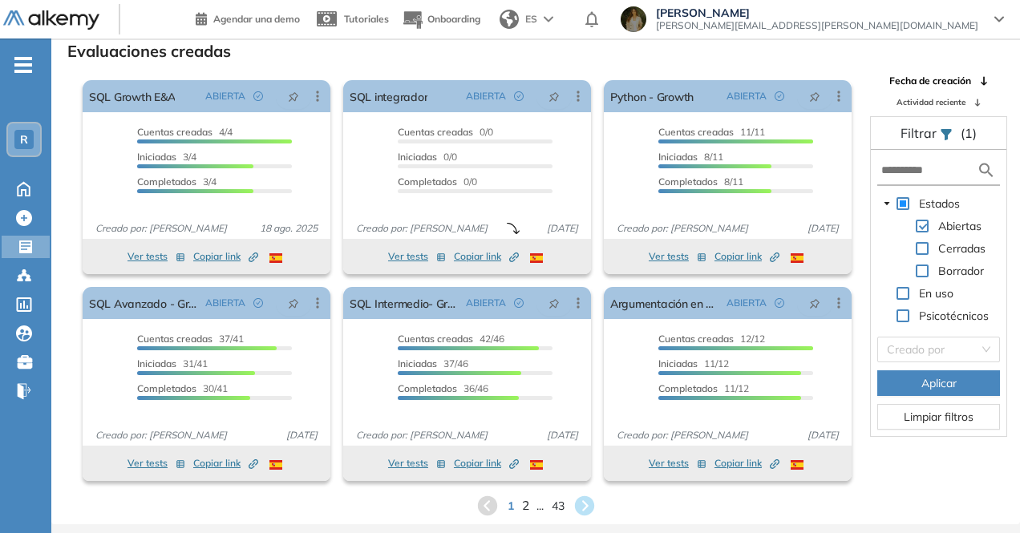
click at [521, 502] on span "2" at bounding box center [524, 506] width 7 height 18
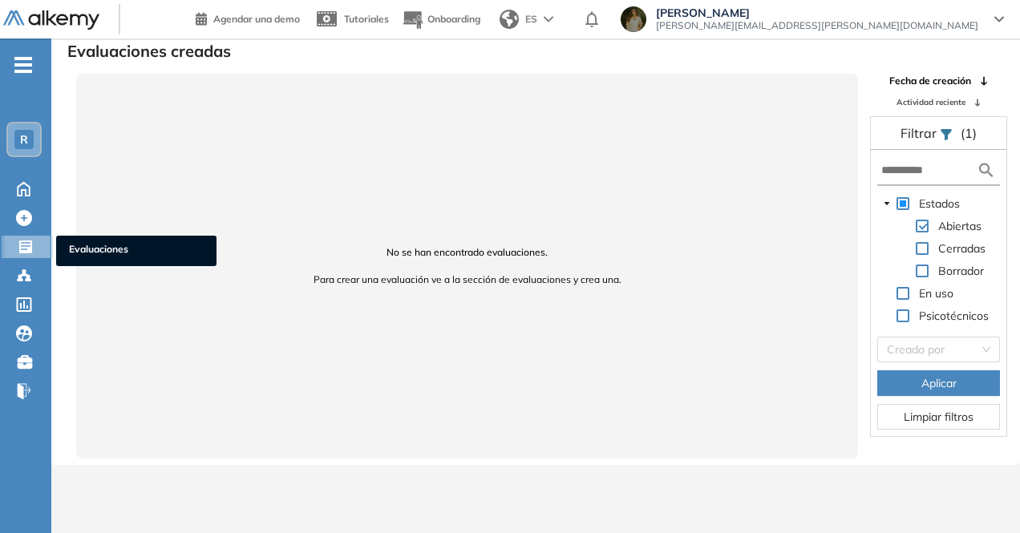
click at [25, 257] on div "Evaluaciones Evaluaciones" at bounding box center [29, 247] width 48 height 22
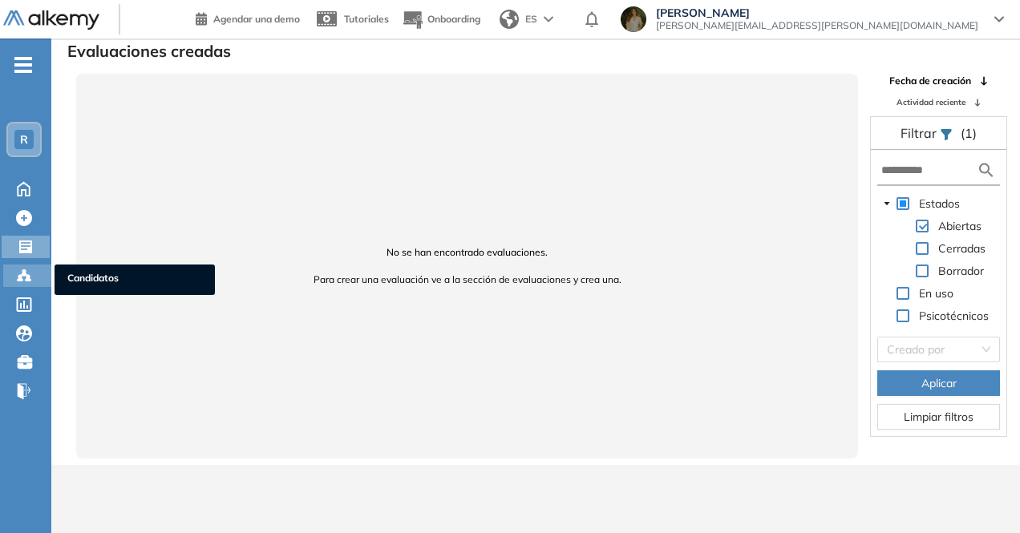
click at [28, 286] on div "Candidatos Candidatos" at bounding box center [27, 276] width 48 height 22
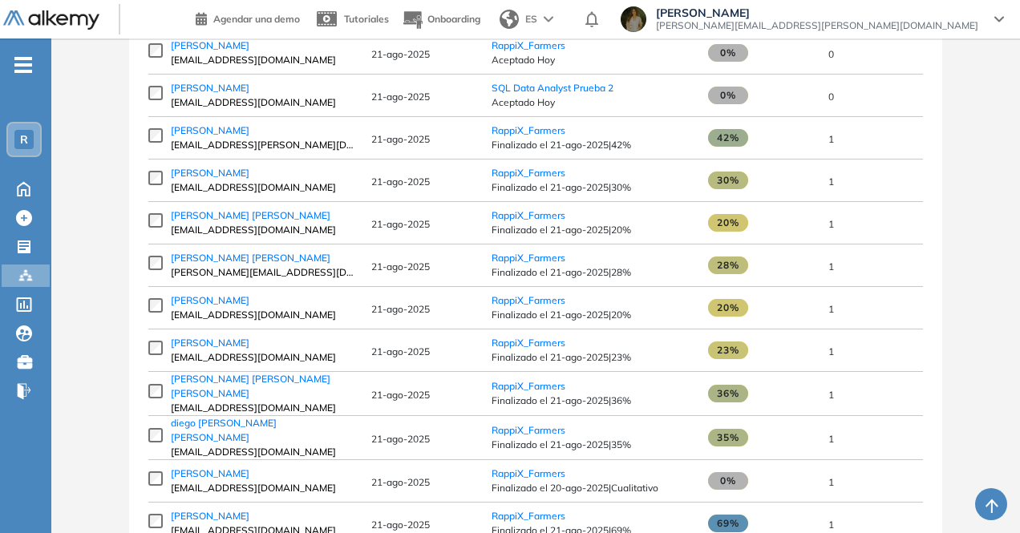
scroll to position [241, 0]
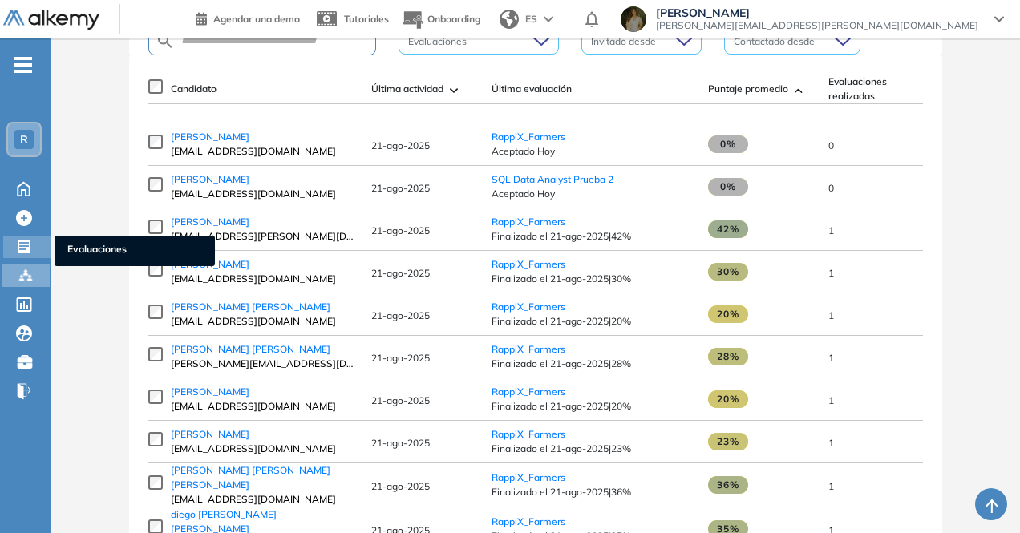
click at [32, 254] on div at bounding box center [25, 245] width 19 height 19
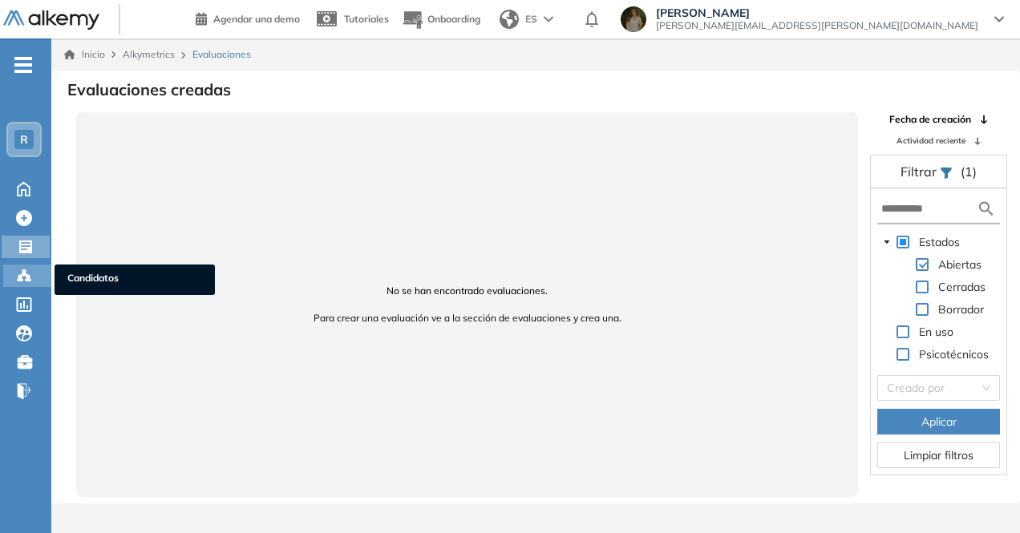
click at [22, 271] on circle at bounding box center [23, 271] width 3 height 3
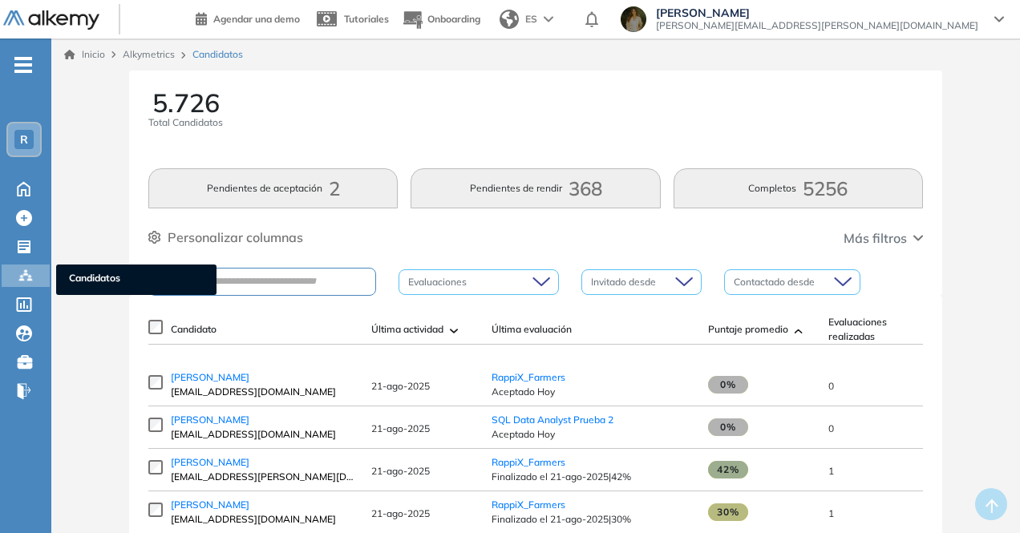
click at [23, 260] on ul "R Home Home Crear Evaluación Crear Evaluación Evaluaciones Evaluaciones Candida…" at bounding box center [25, 234] width 51 height 341
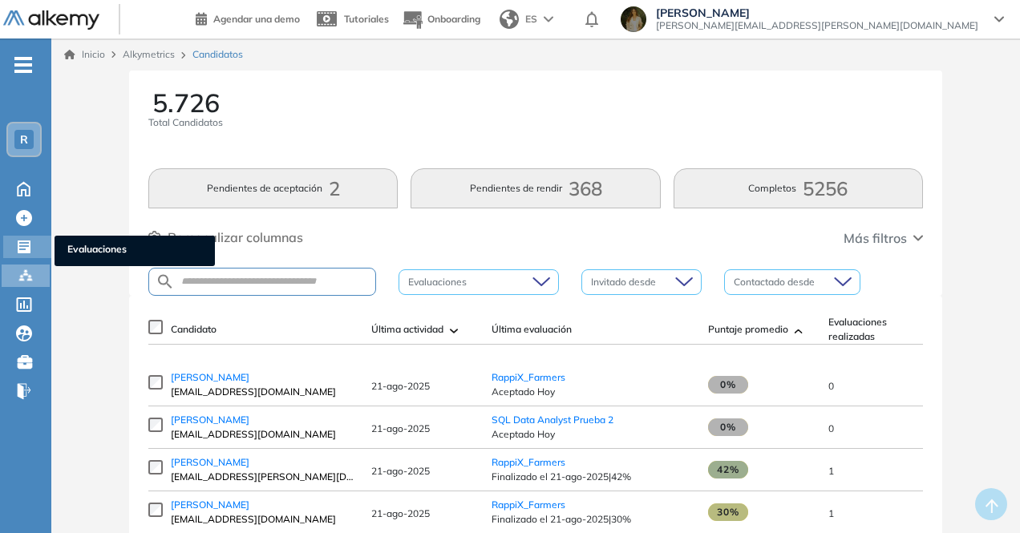
click at [27, 245] on icon at bounding box center [24, 247] width 13 height 13
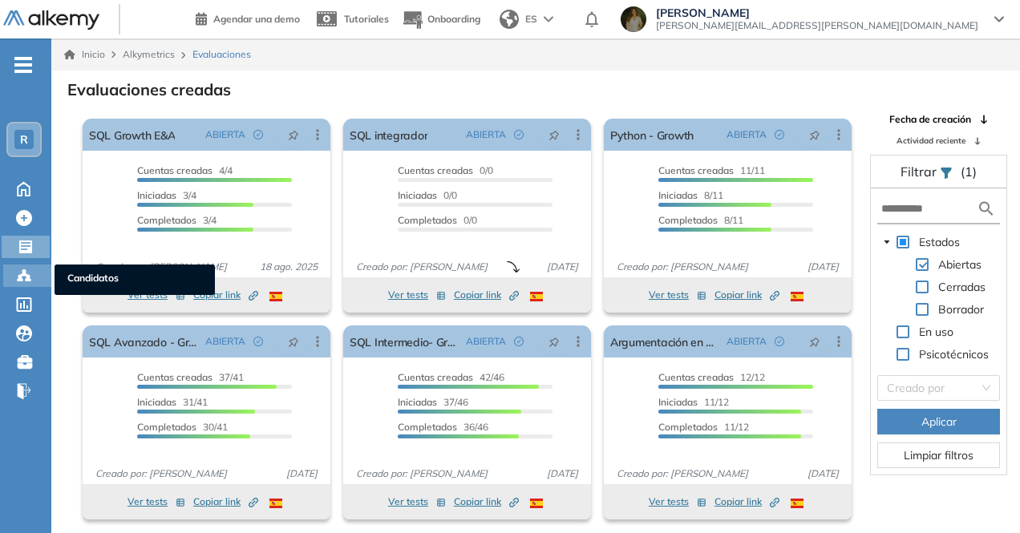
click at [24, 277] on icon at bounding box center [24, 276] width 16 height 16
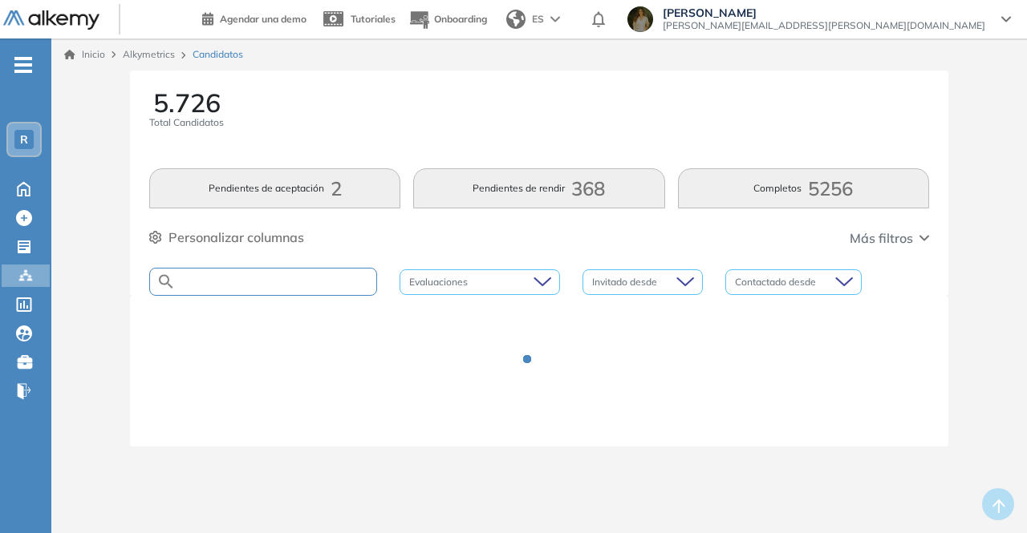
click at [202, 283] on input "text" at bounding box center [276, 282] width 201 height 12
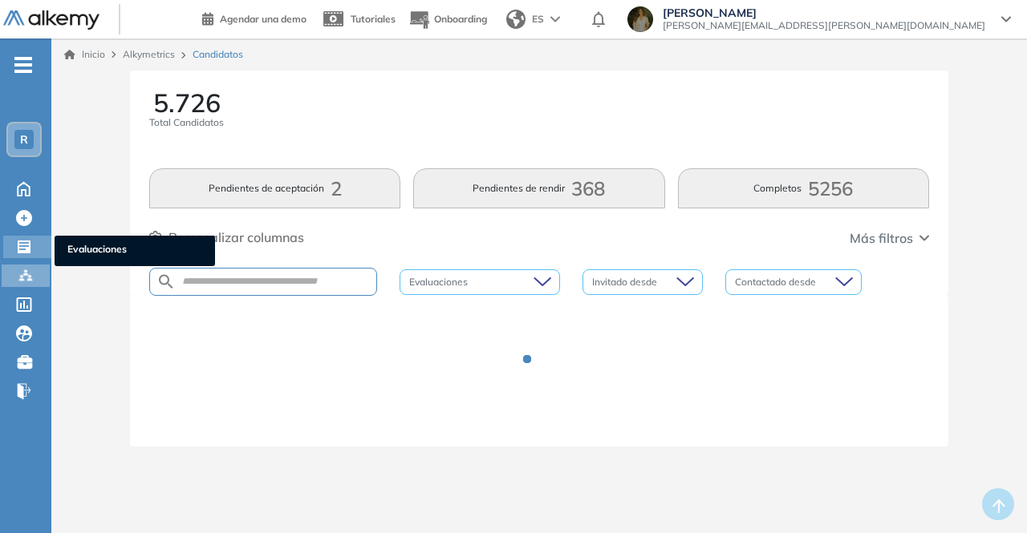
click at [32, 249] on div at bounding box center [25, 245] width 19 height 19
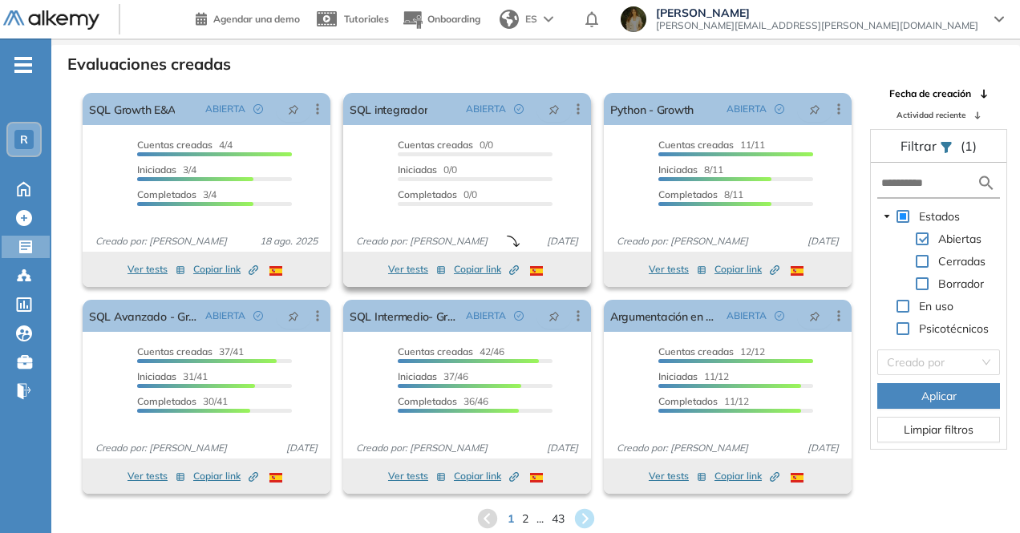
scroll to position [39, 0]
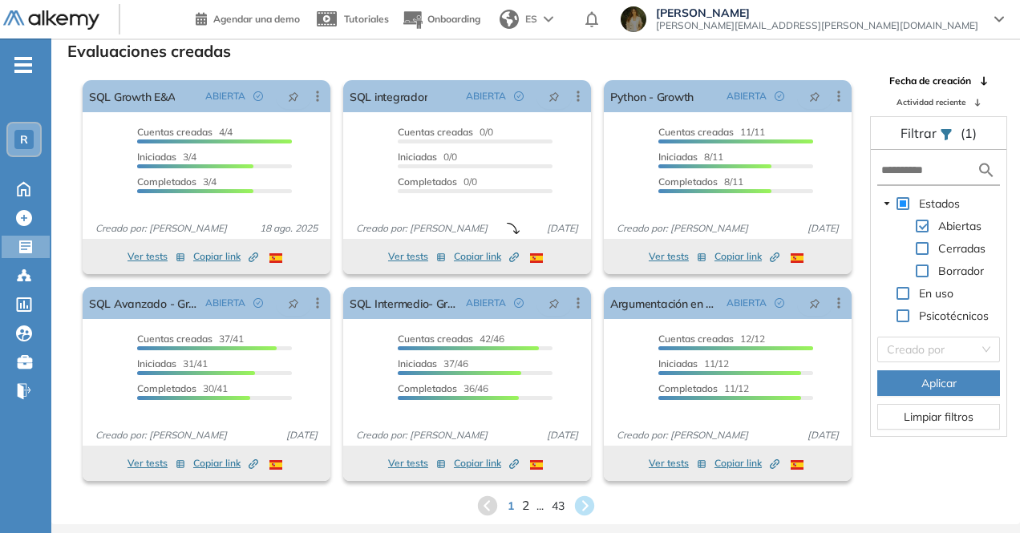
click at [521, 509] on span "2" at bounding box center [524, 506] width 7 height 18
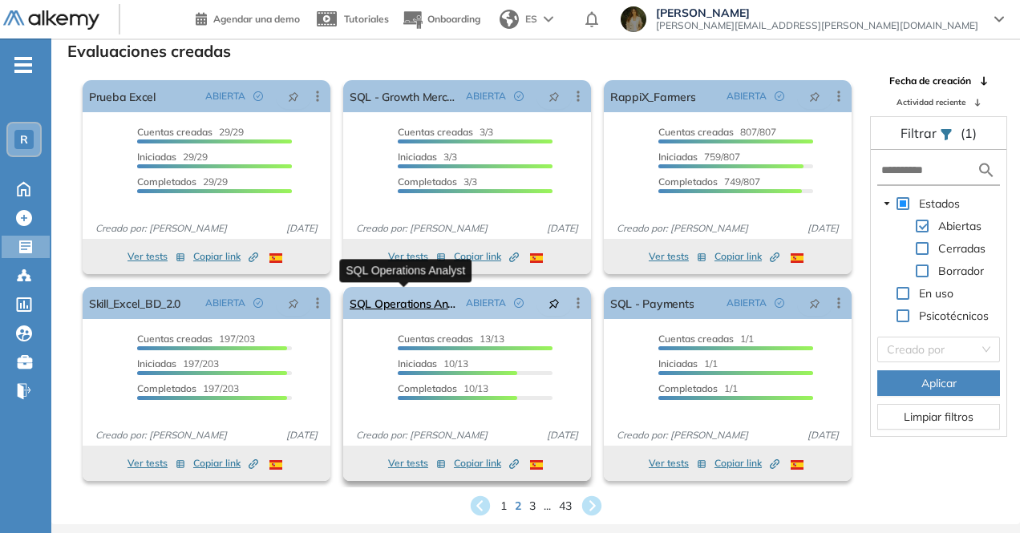
click at [417, 296] on link "SQL Operations Analyst" at bounding box center [405, 303] width 110 height 32
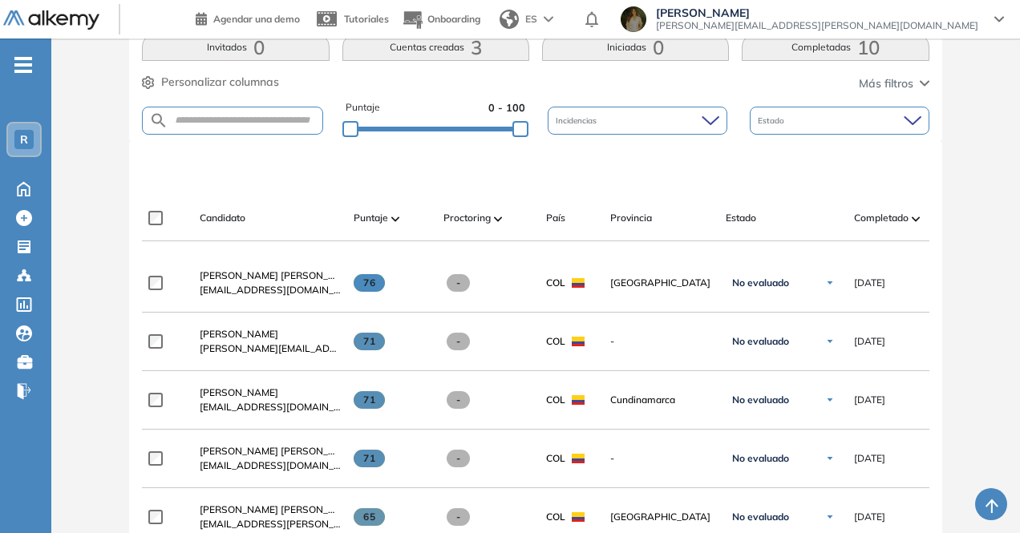
scroll to position [481, 0]
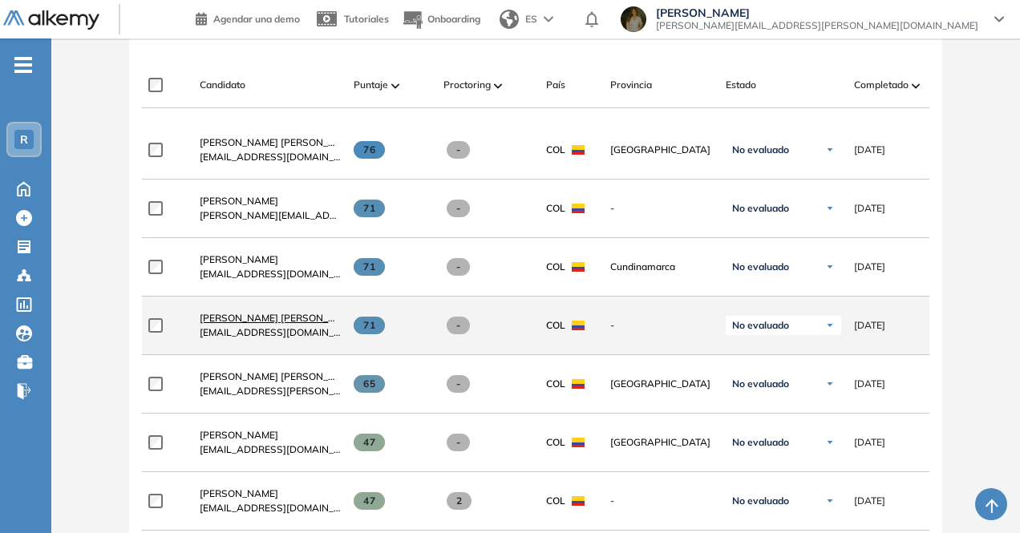
click at [294, 326] on link "[PERSON_NAME]" at bounding box center [270, 318] width 141 height 14
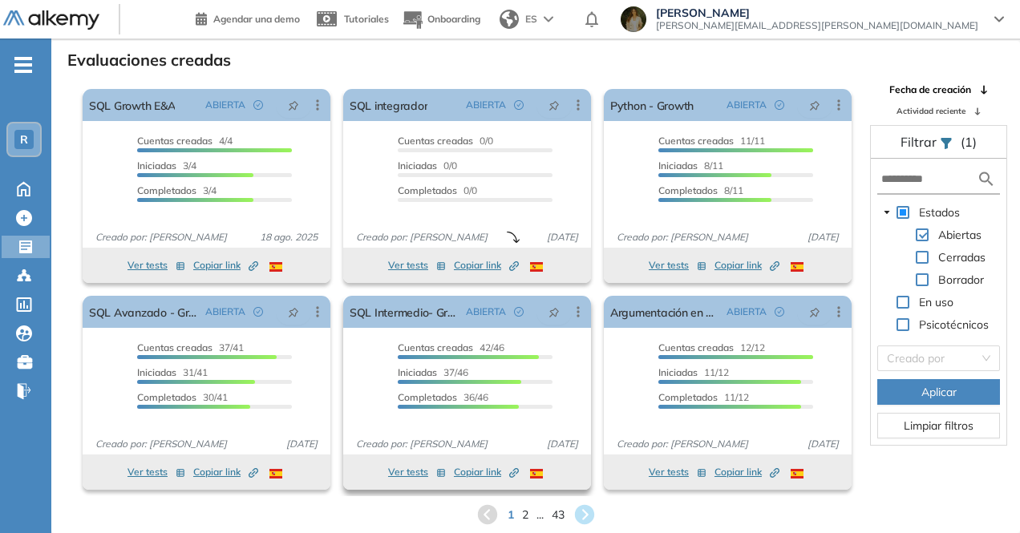
scroll to position [39, 0]
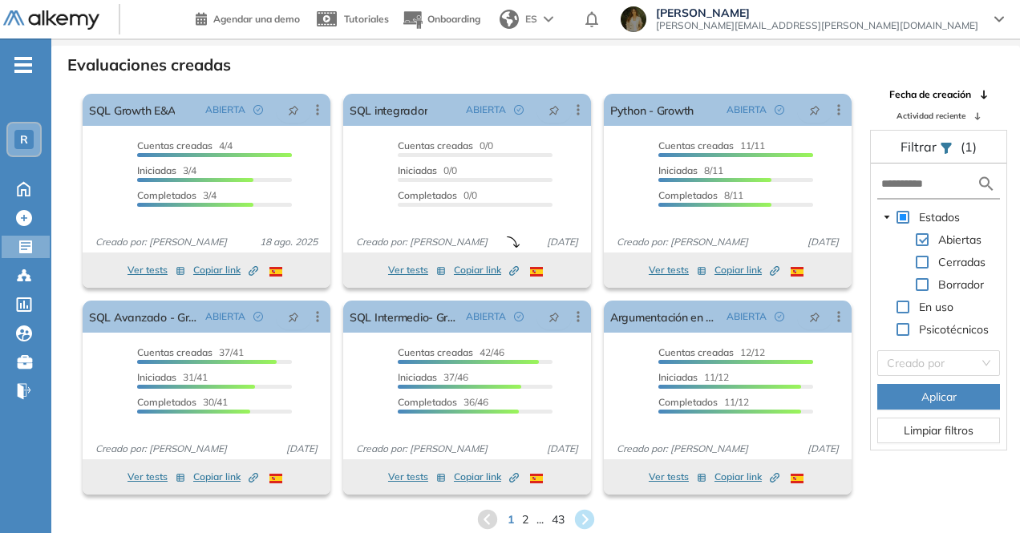
scroll to position [39, 0]
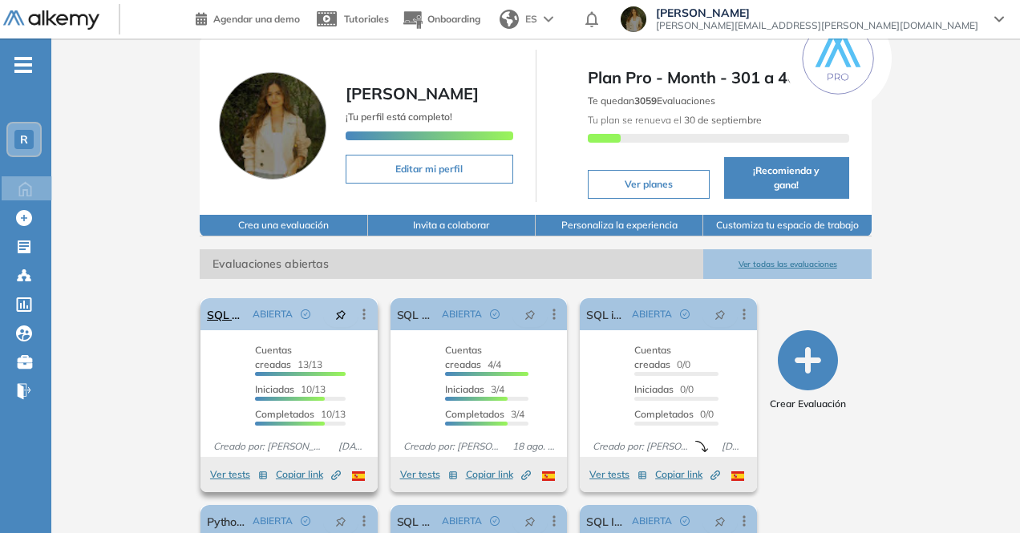
scroll to position [80, 0]
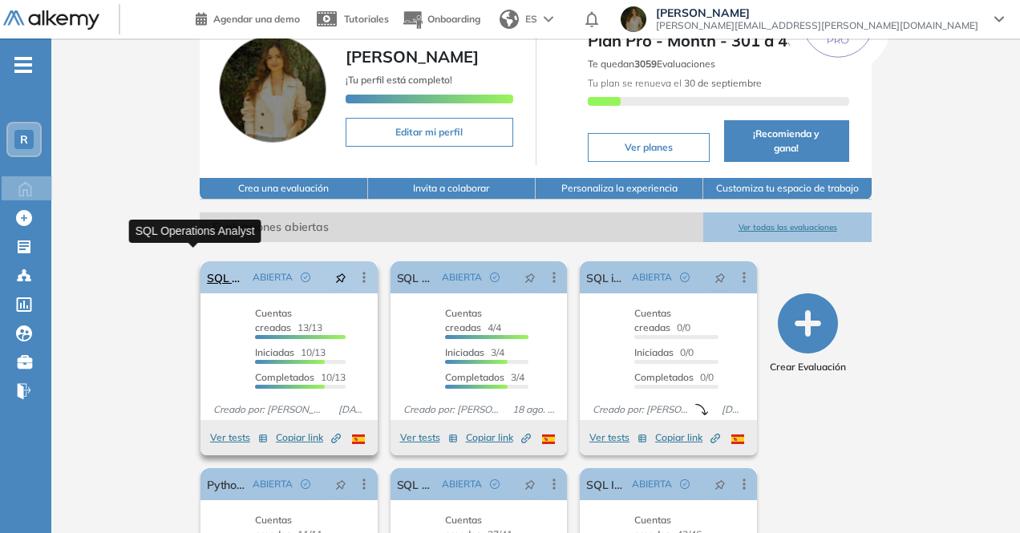
click at [207, 266] on link "SQL Operations Analyst" at bounding box center [226, 278] width 39 height 32
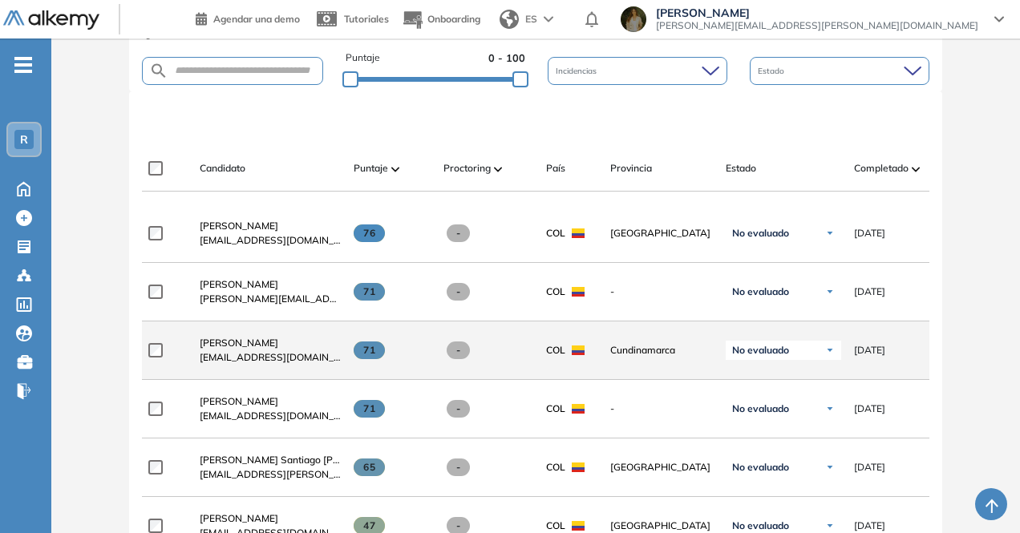
scroll to position [481, 0]
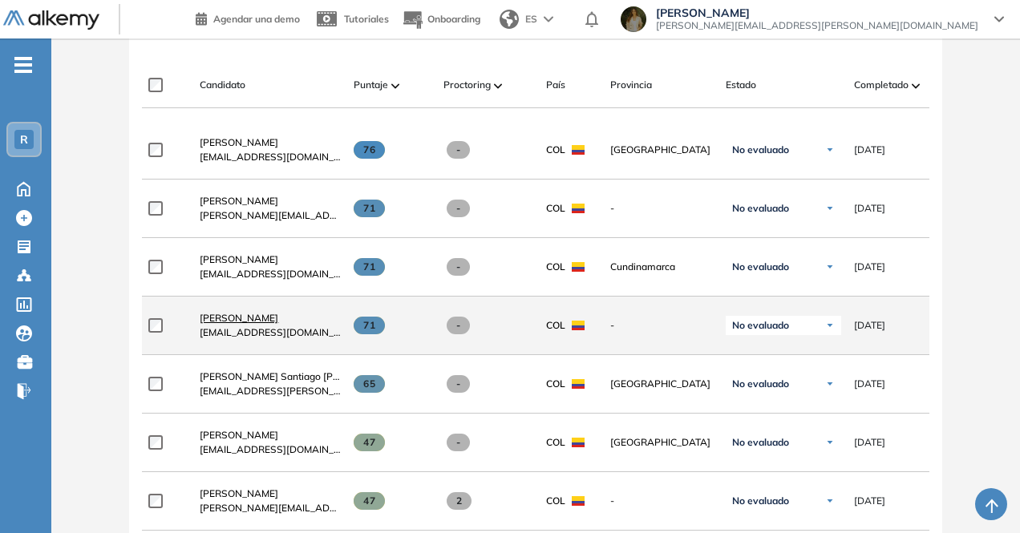
click at [278, 322] on span "[PERSON_NAME]" at bounding box center [239, 318] width 79 height 12
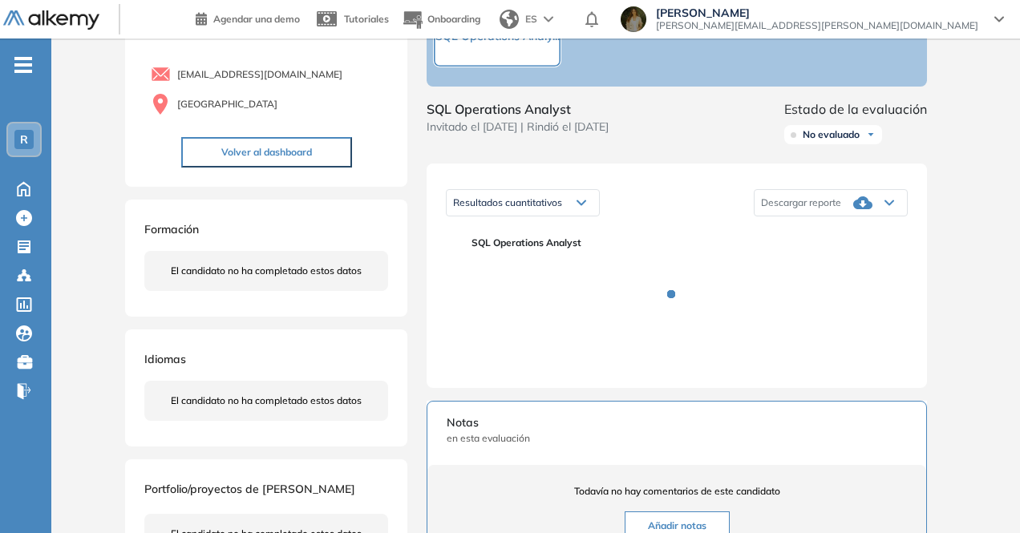
scroll to position [160, 0]
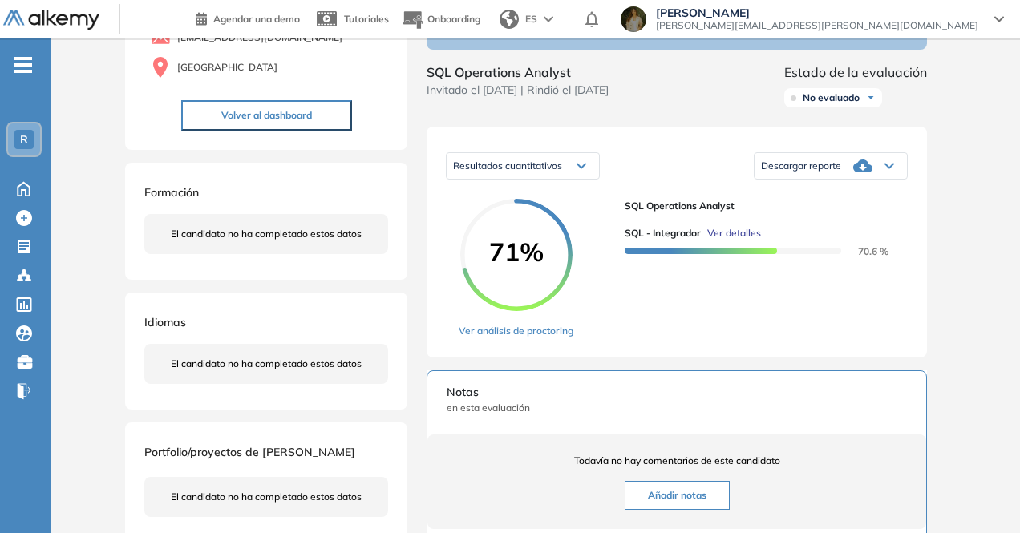
click at [879, 182] on div "Descargar reporte" at bounding box center [831, 166] width 152 height 32
click at [849, 197] on li "Descargar informe completo" at bounding box center [821, 189] width 119 height 16
click at [990, 181] on div "Inicio Alkymetrics Evaluaciones Dashboard Candidato Duración : 00:00:00 Cantida…" at bounding box center [535, 369] width 969 height 982
click at [860, 176] on icon at bounding box center [863, 165] width 19 height 19
click at [845, 197] on li "Descargar informe completo" at bounding box center [821, 189] width 119 height 16
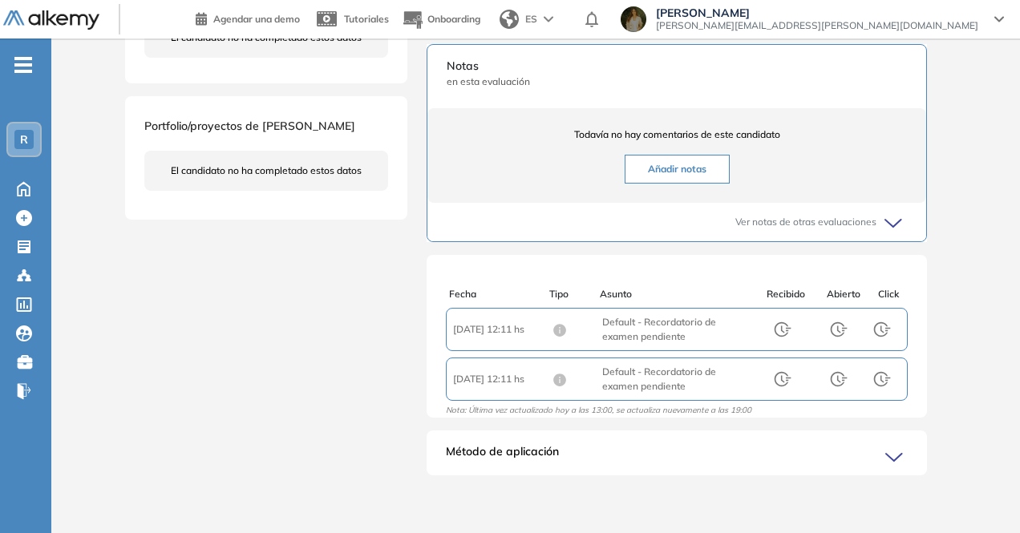
scroll to position [501, 0]
click at [882, 454] on div "Método de aplicación" at bounding box center [677, 460] width 501 height 32
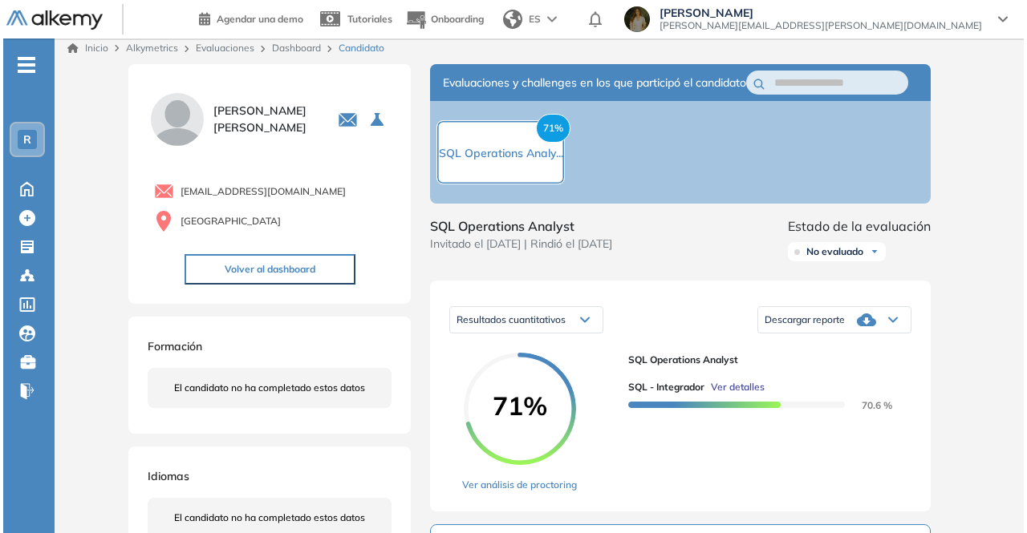
scroll to position [0, 0]
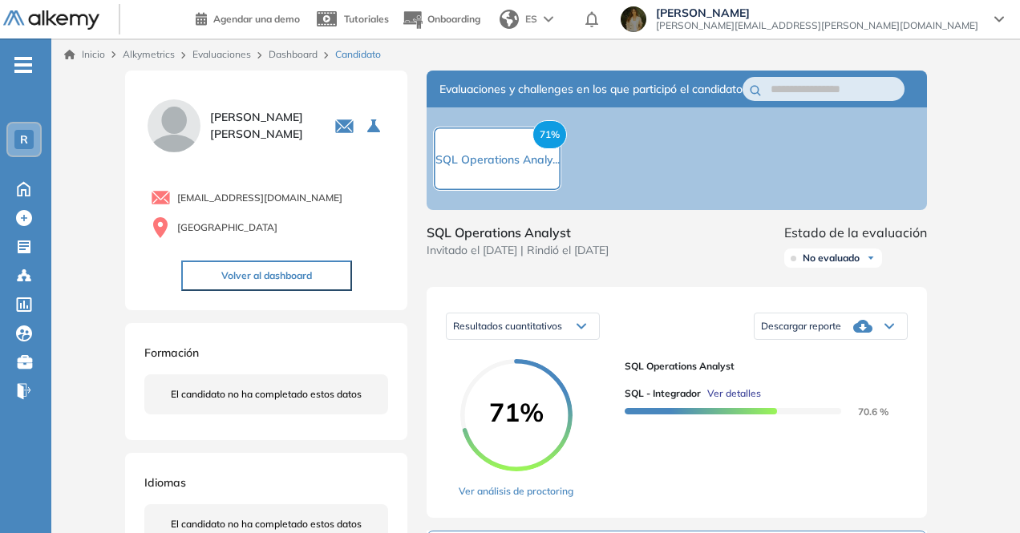
click at [733, 401] on span "Ver detalles" at bounding box center [735, 394] width 54 height 14
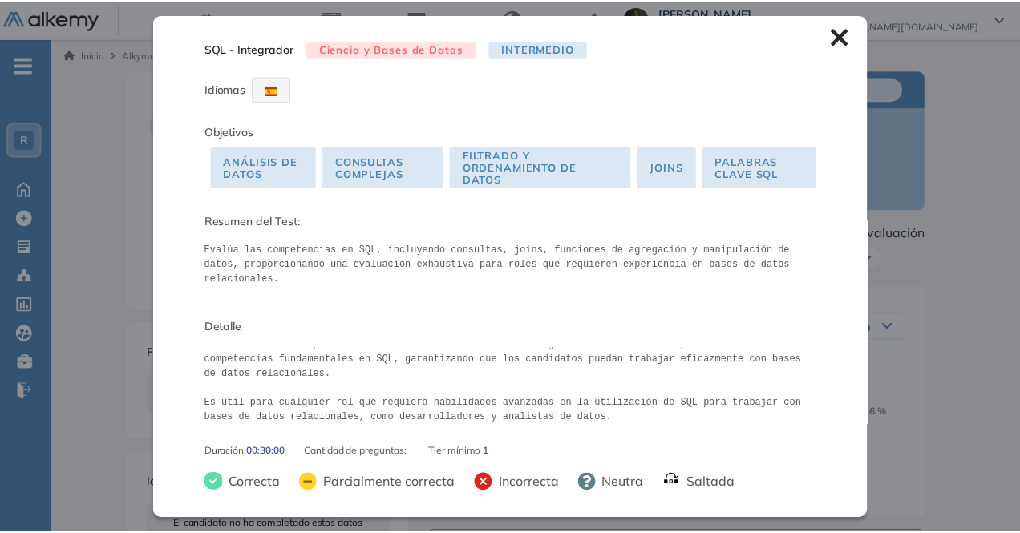
scroll to position [1, 0]
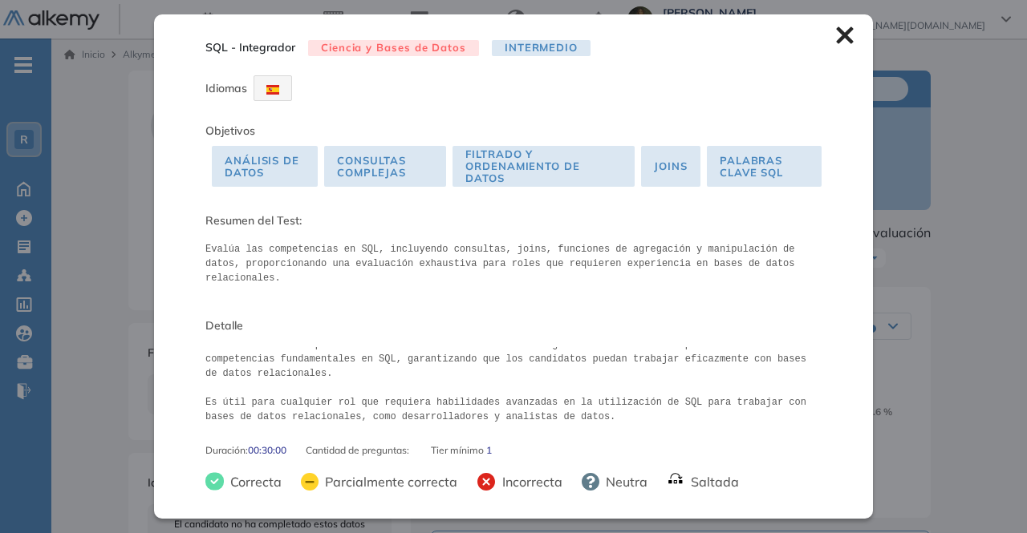
click at [838, 33] on icon at bounding box center [845, 35] width 18 height 18
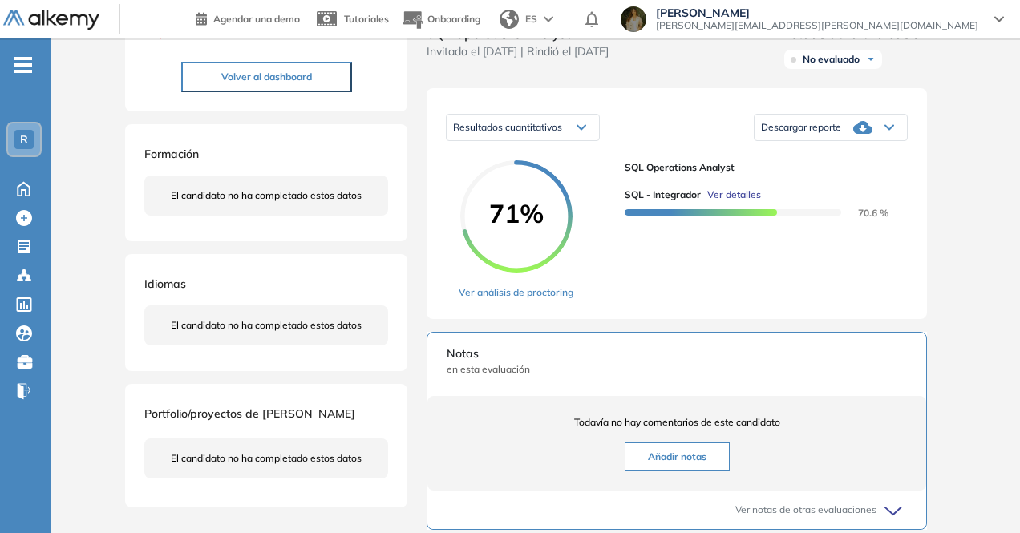
scroll to position [160, 0]
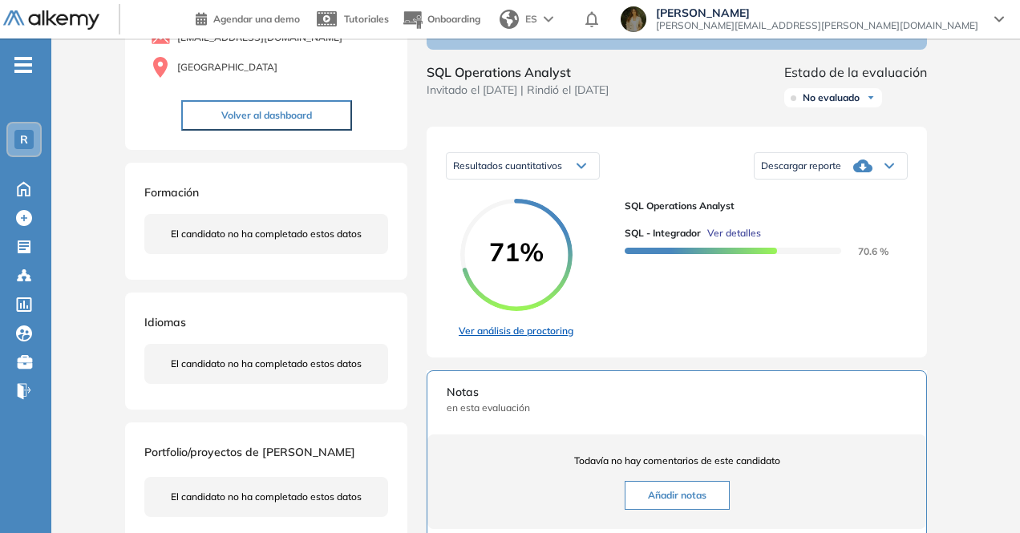
click at [536, 339] on link "Ver análisis de proctoring" at bounding box center [516, 331] width 115 height 14
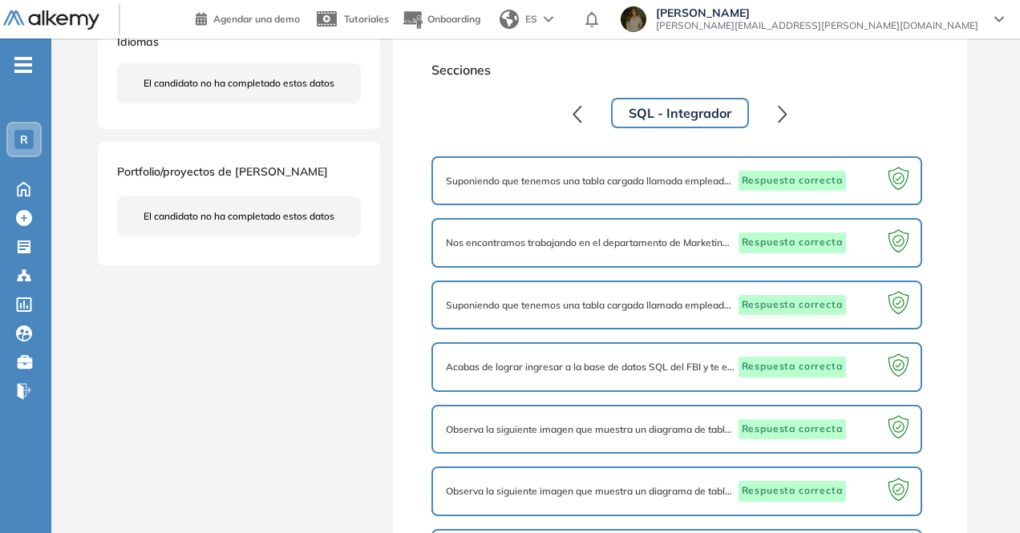
scroll to position [321, 0]
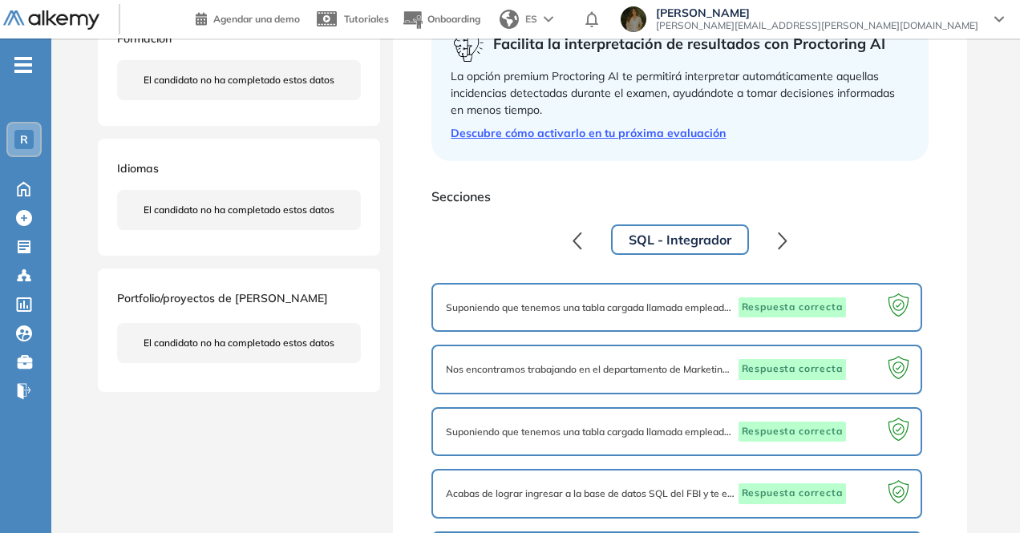
click at [793, 245] on button "button" at bounding box center [783, 240] width 30 height 32
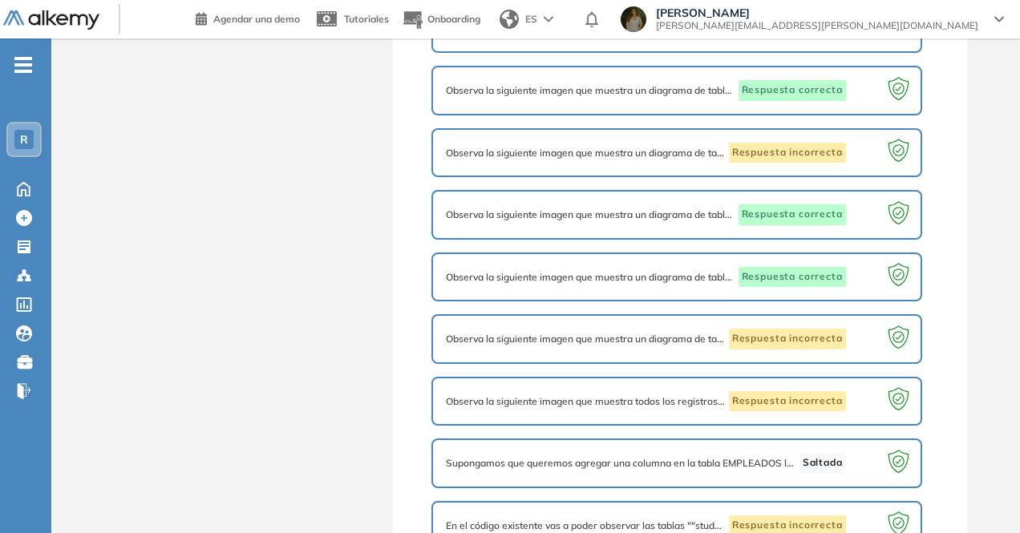
scroll to position [1139, 0]
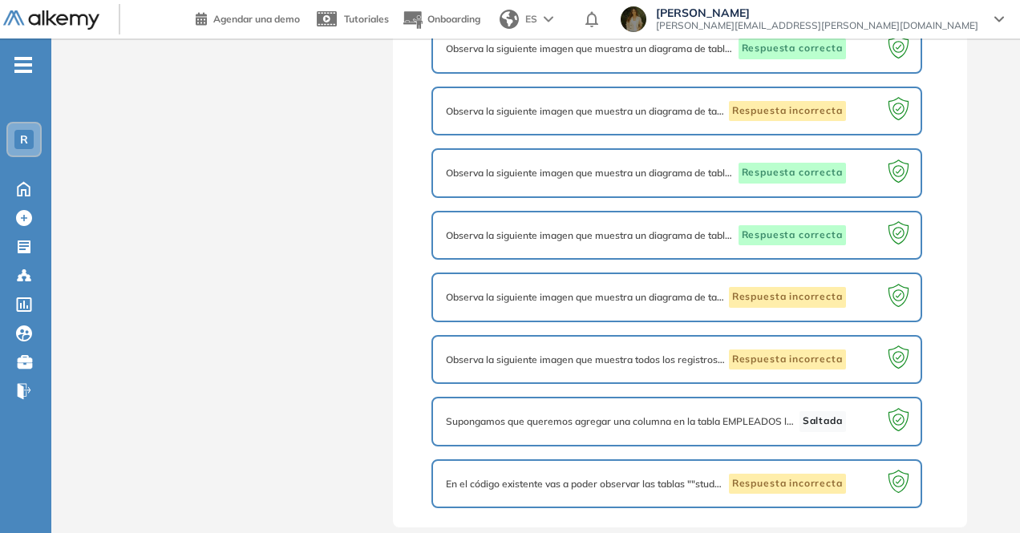
click at [709, 420] on span "Supongamos que queremos agregar una columna en la tabla EMPLEADOS llamada "bono…" at bounding box center [621, 422] width 350 height 14
drag, startPoint x: 792, startPoint y: 411, endPoint x: 807, endPoint y: 411, distance: 15.2
click at [799, 412] on div "Supongamos que queremos agregar una columna en la tabla EMPLEADOS llamada "bono…" at bounding box center [676, 422] width 461 height 21
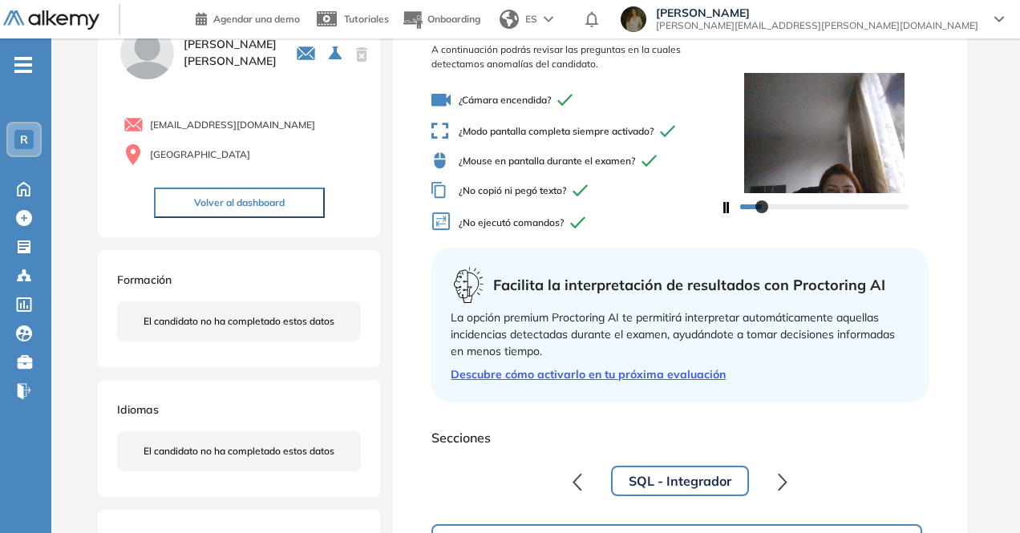
scroll to position [0, 0]
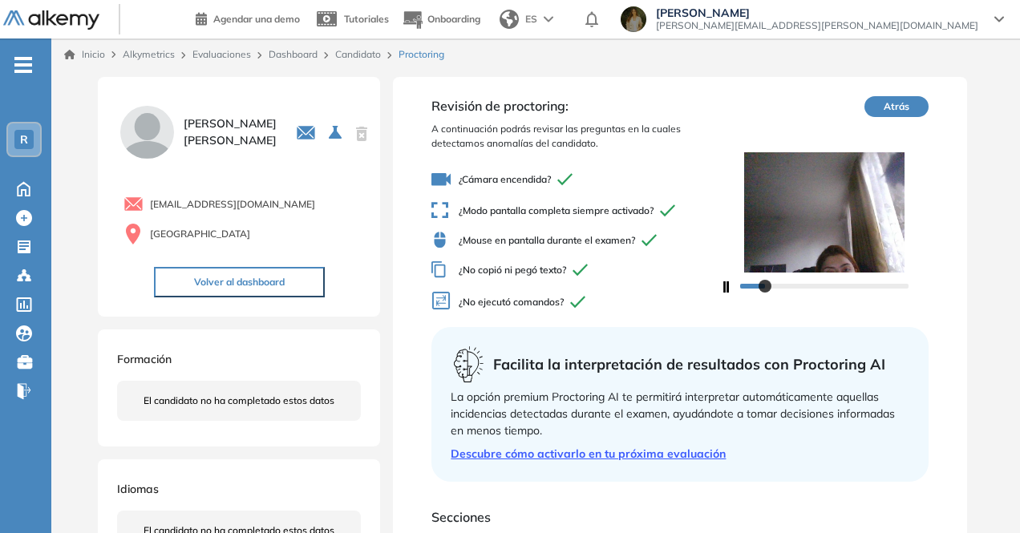
click at [892, 112] on button "Atrás" at bounding box center [897, 106] width 64 height 21
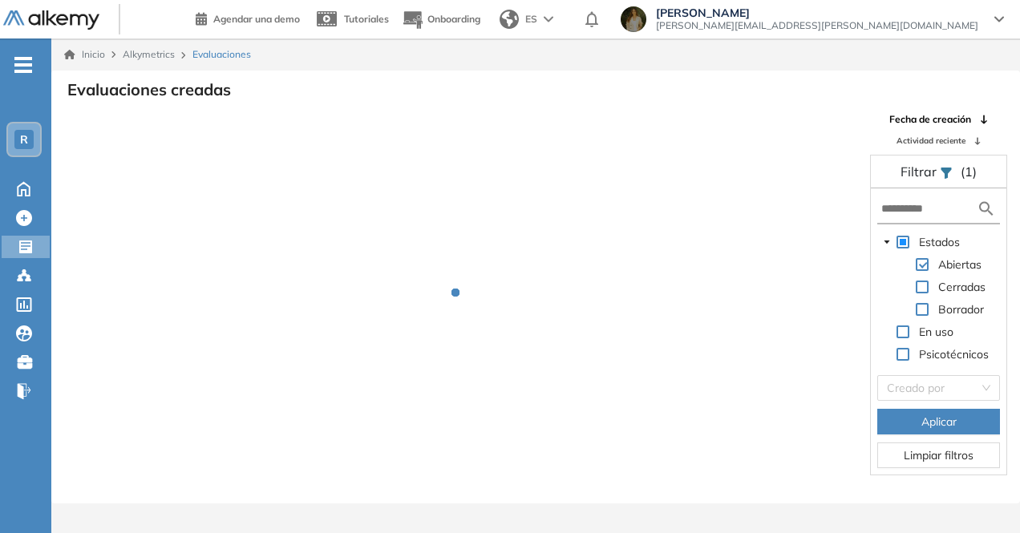
scroll to position [39, 0]
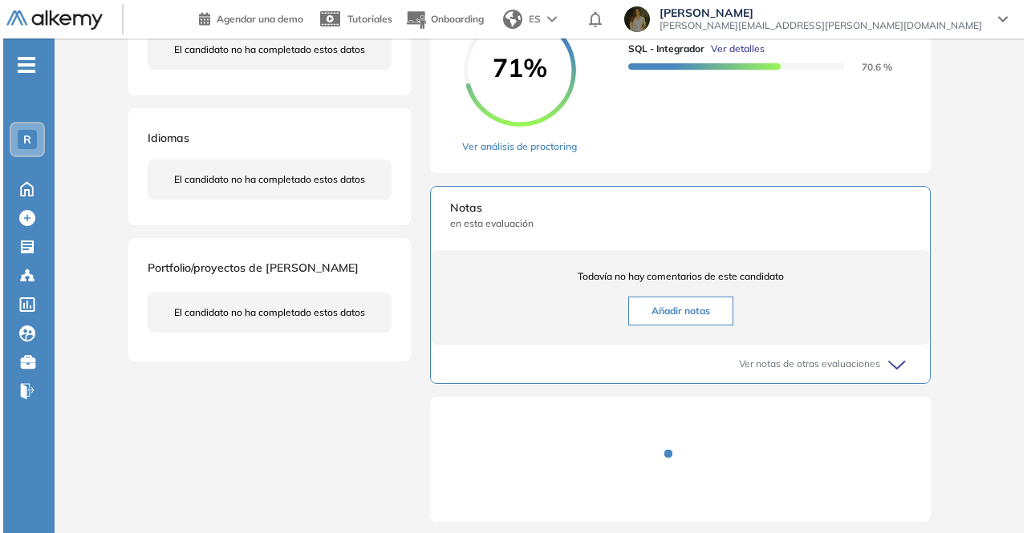
scroll to position [321, 0]
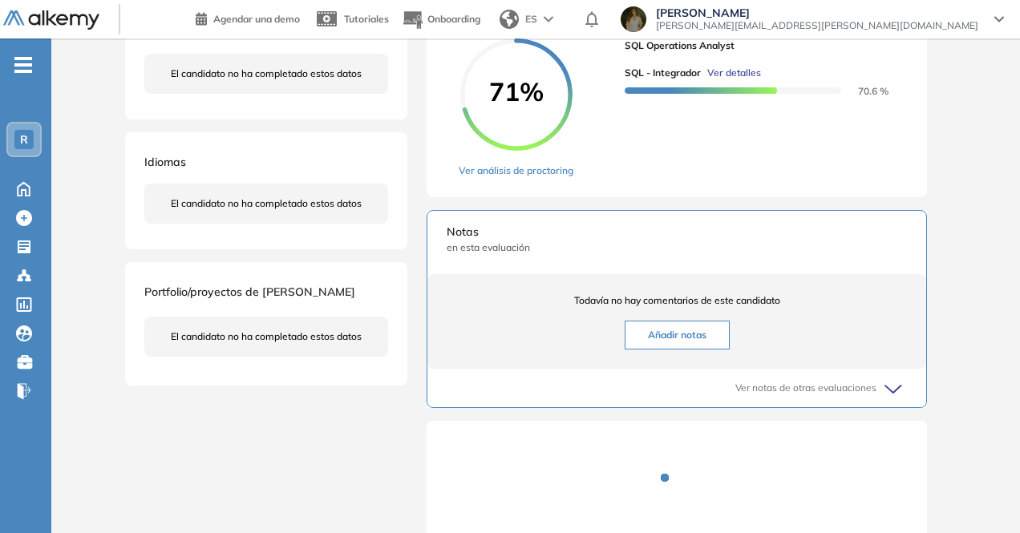
click at [728, 80] on span "Ver detalles" at bounding box center [735, 73] width 54 height 14
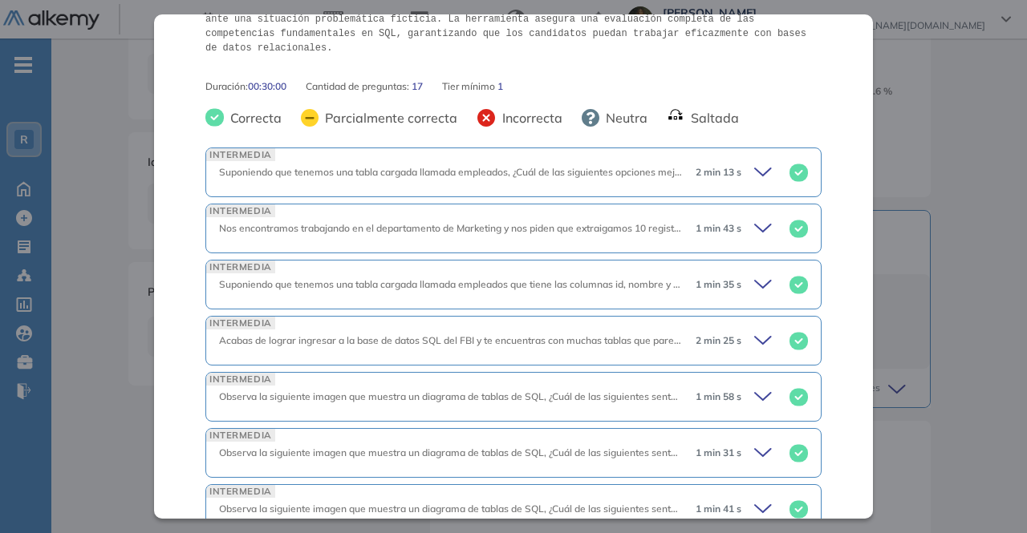
scroll to position [401, 0]
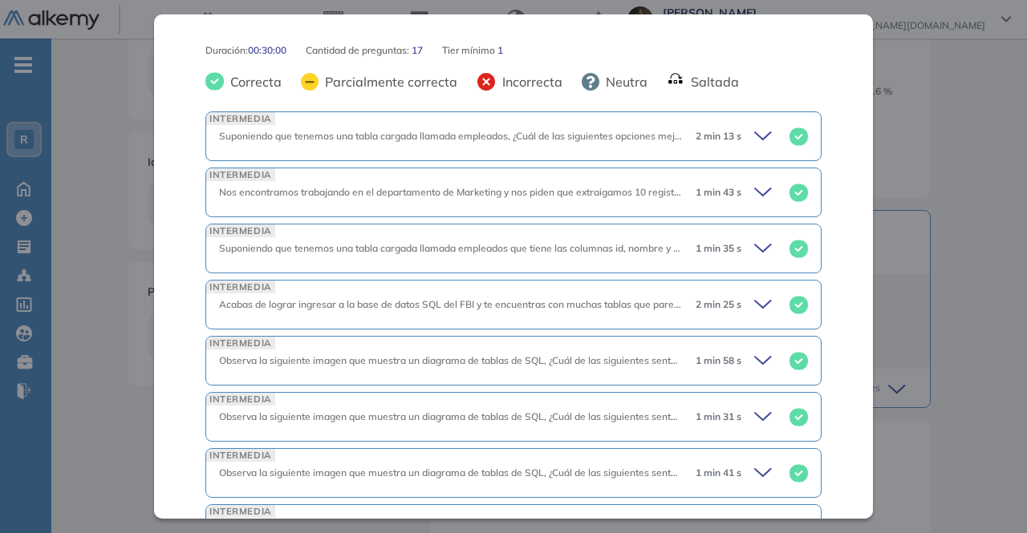
click at [755, 132] on icon at bounding box center [763, 135] width 16 height 7
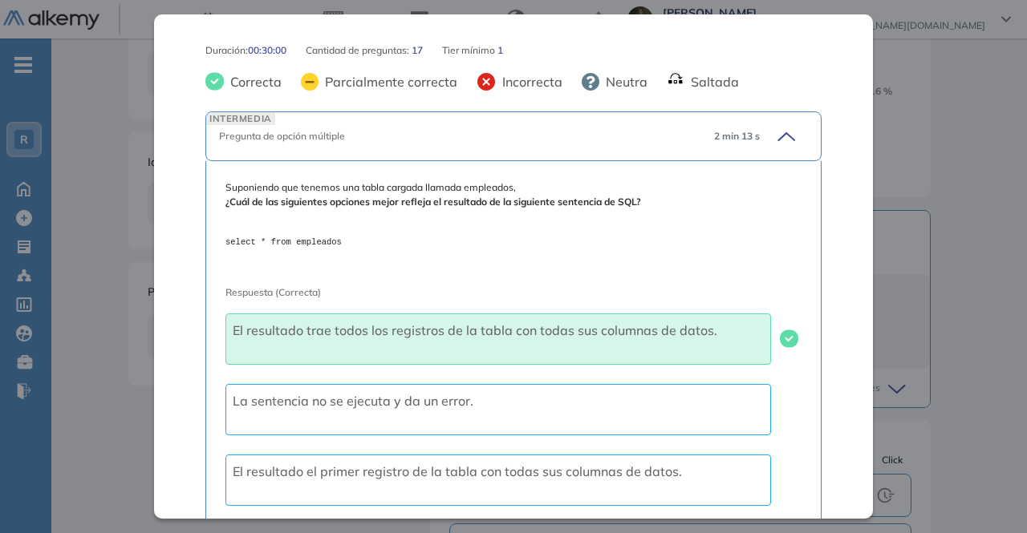
click at [772, 125] on icon at bounding box center [783, 136] width 22 height 22
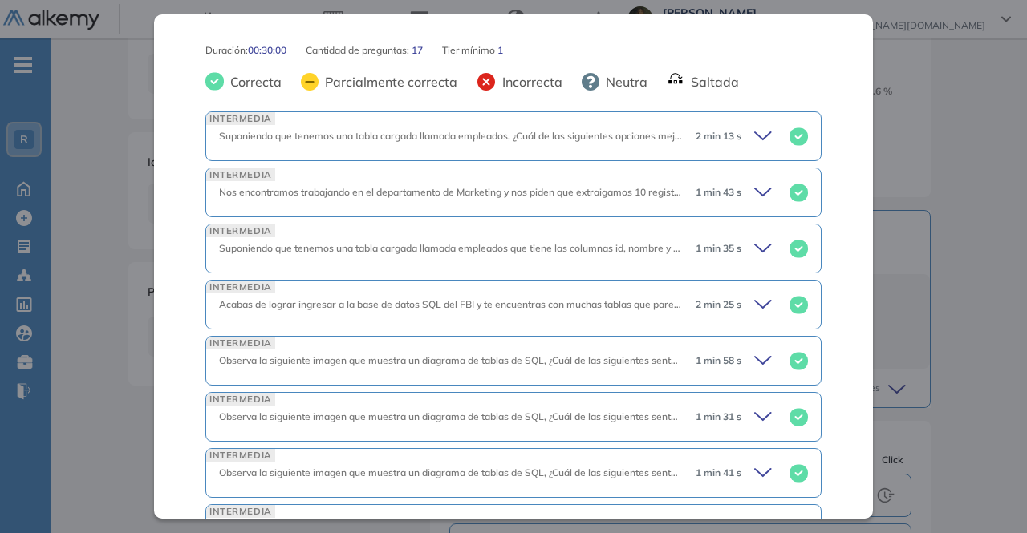
click at [754, 132] on icon at bounding box center [765, 136] width 22 height 22
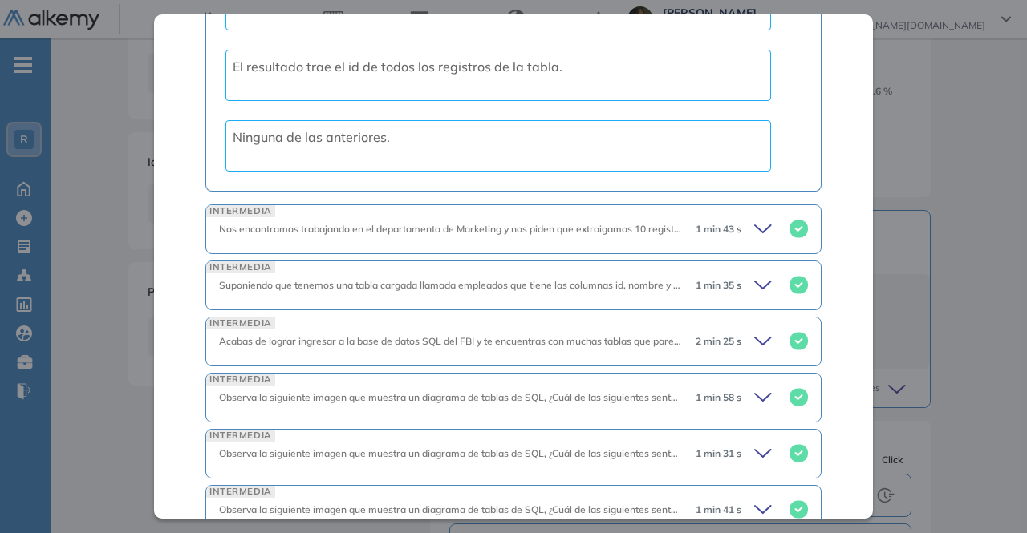
scroll to position [963, 0]
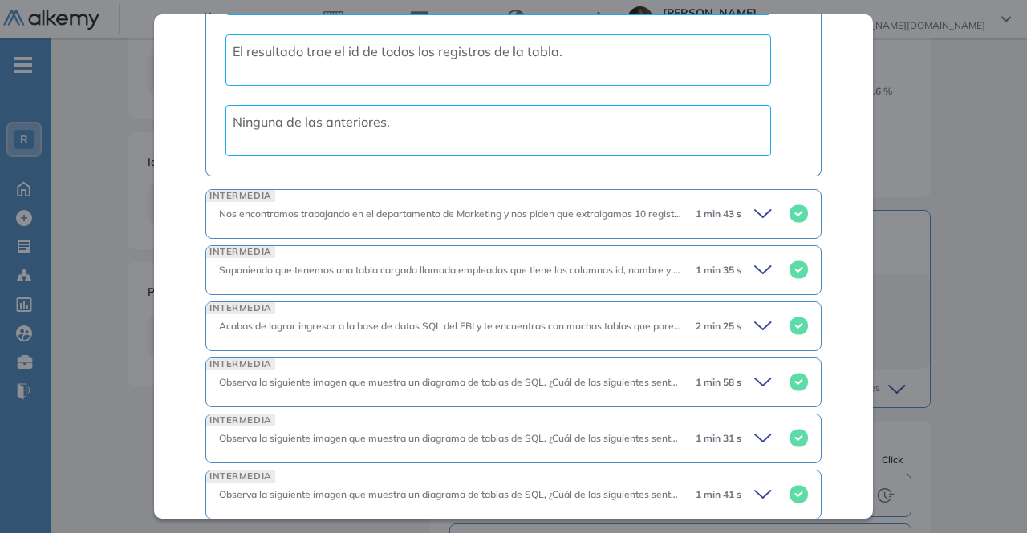
click at [754, 203] on icon at bounding box center [765, 214] width 22 height 22
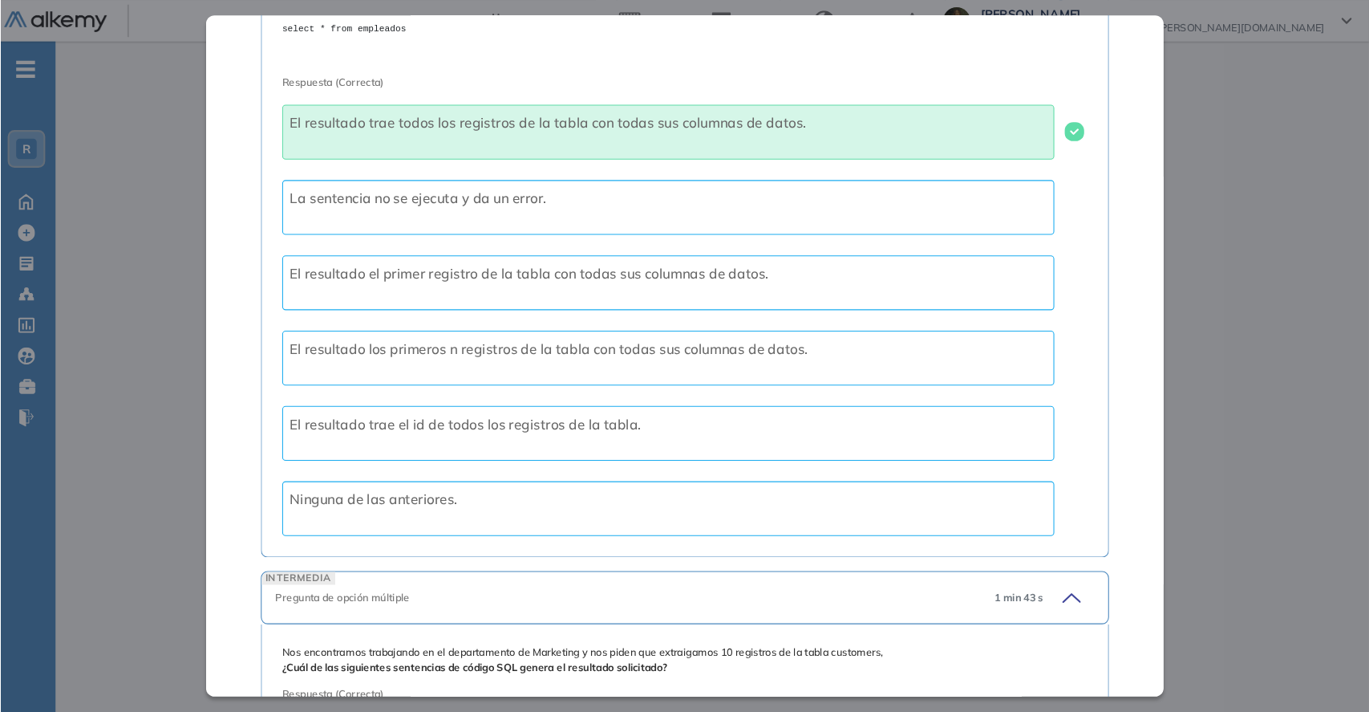
scroll to position [0, 0]
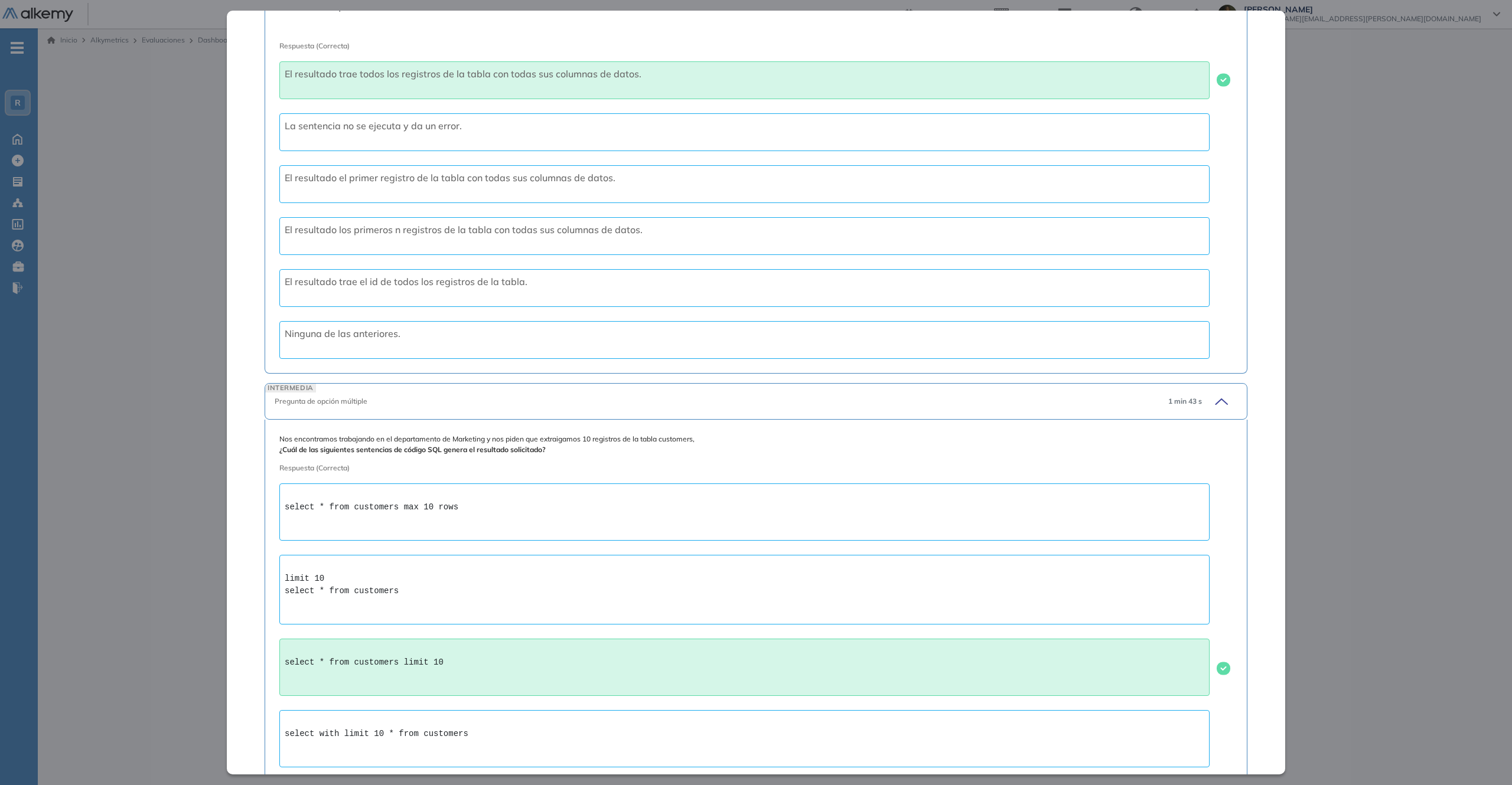
drag, startPoint x: 654, startPoint y: 0, endPoint x: 787, endPoint y: 333, distance: 358.6
click at [755, 333] on div "Ninguna de las anteriores." at bounding box center [743, 339] width 930 height 38
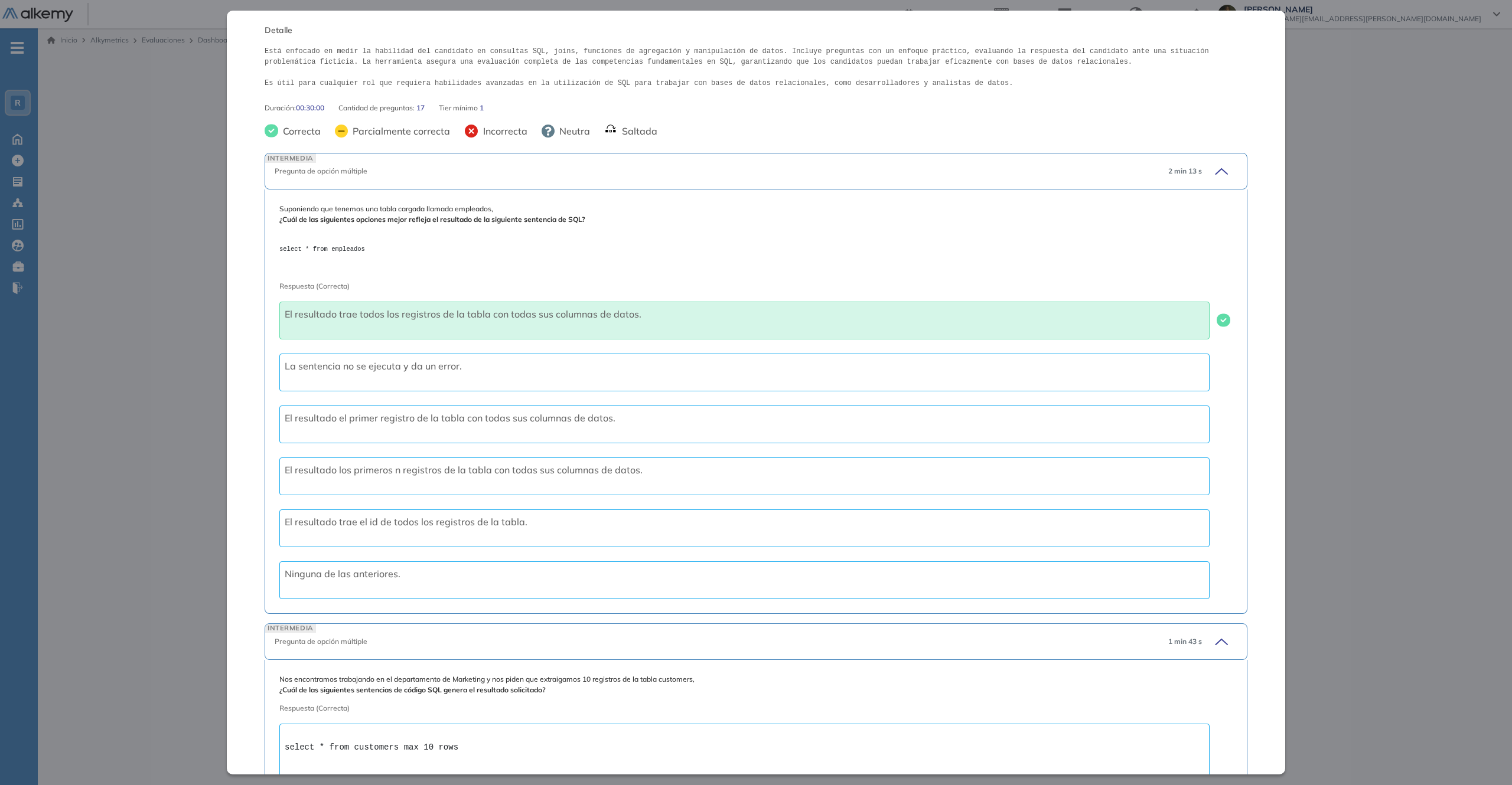
scroll to position [118, 0]
